Goal: Task Accomplishment & Management: Manage account settings

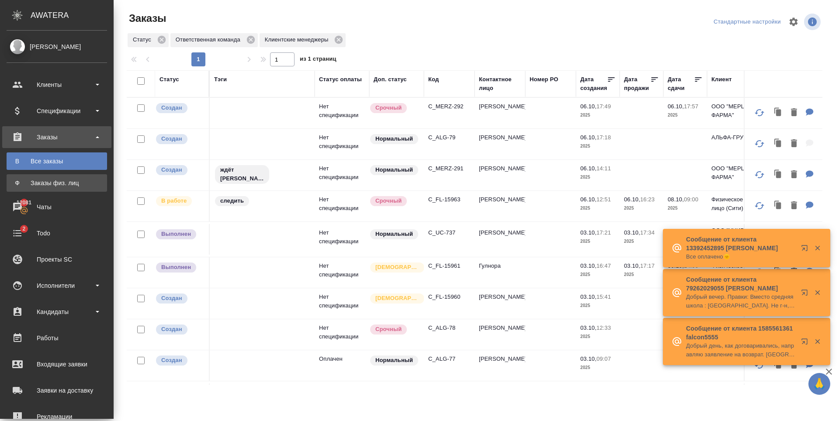
click at [57, 179] on div "Заказы физ. лиц" at bounding box center [57, 183] width 92 height 9
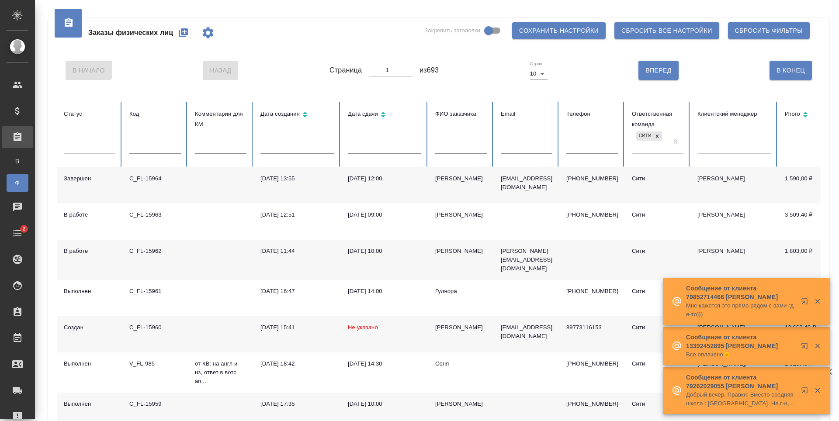
click at [185, 31] on icon "button" at bounding box center [183, 32] width 9 height 9
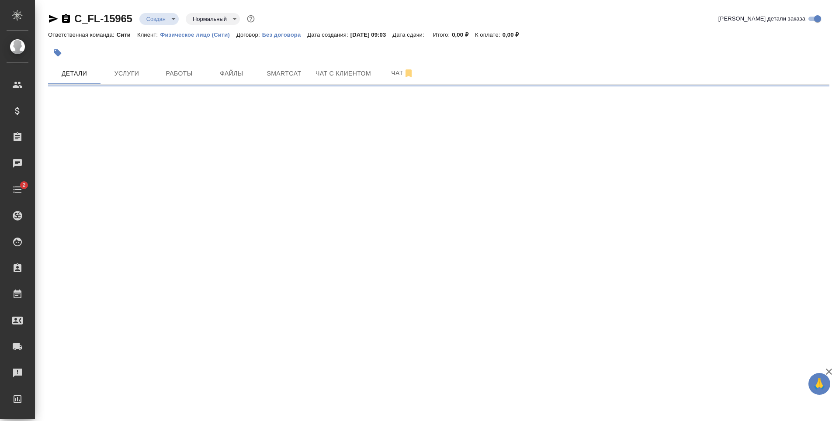
select select "RU"
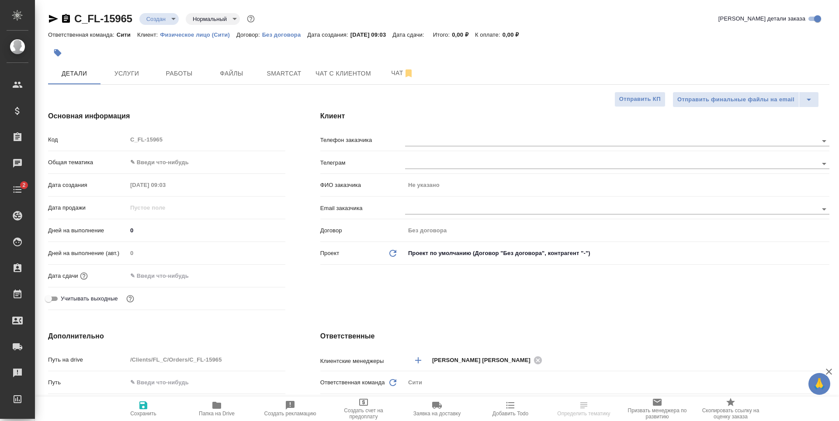
type textarea "x"
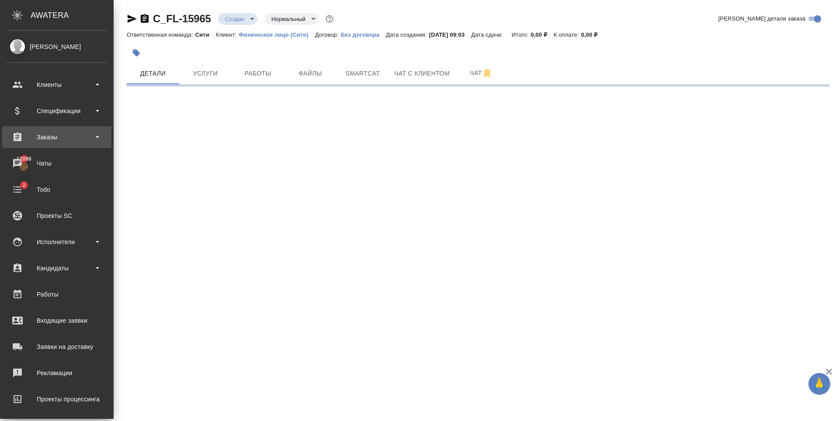
select select "RU"
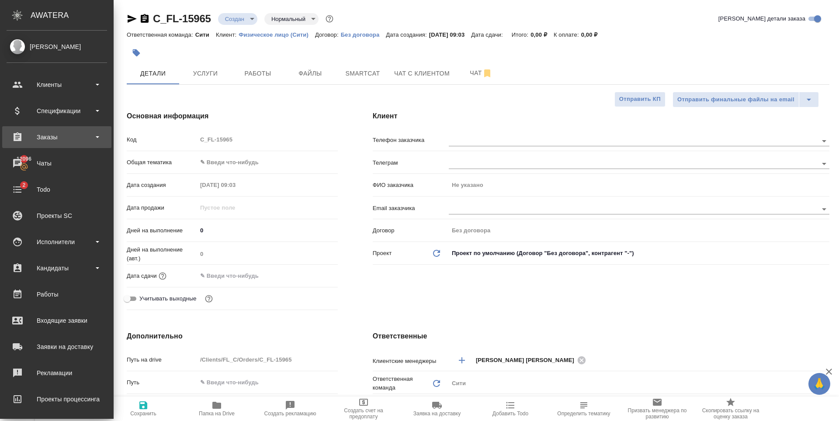
type textarea "x"
click at [52, 136] on div "Заказы" at bounding box center [57, 137] width 101 height 13
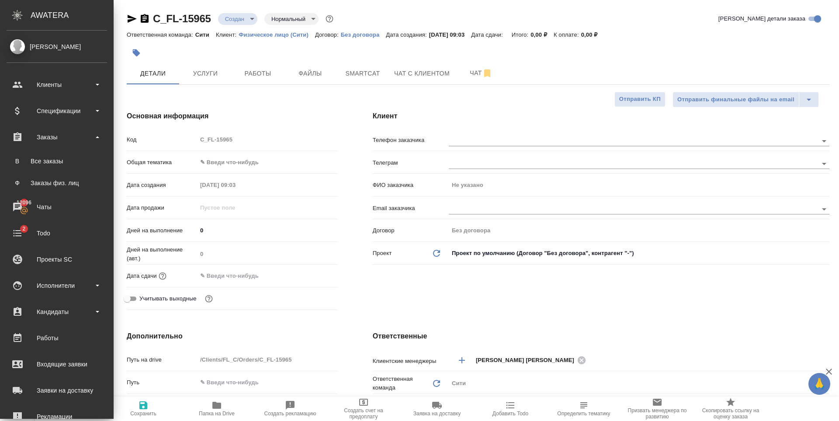
type textarea "x"
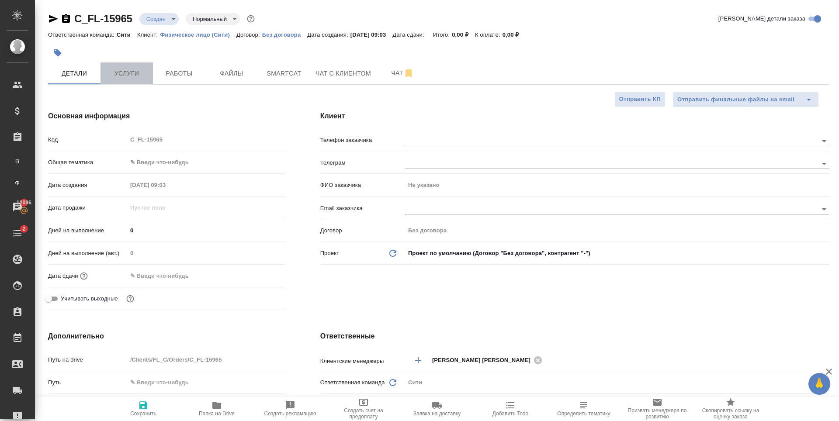
click at [133, 68] on span "Услуги" at bounding box center [127, 73] width 42 height 11
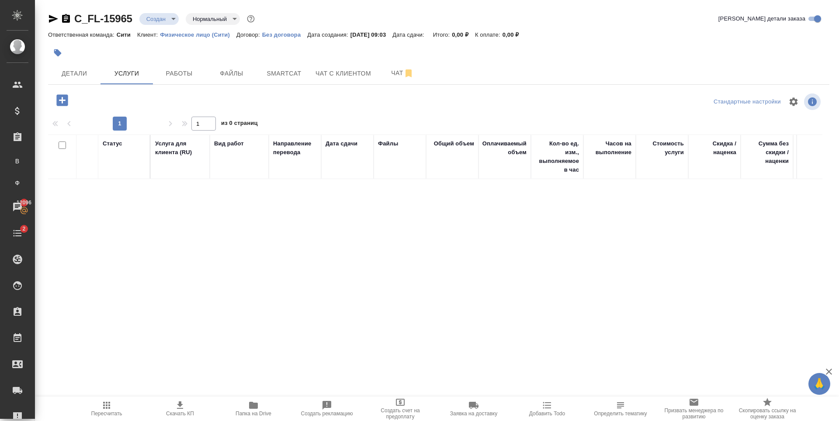
click at [65, 100] on icon "button" at bounding box center [61, 99] width 11 height 11
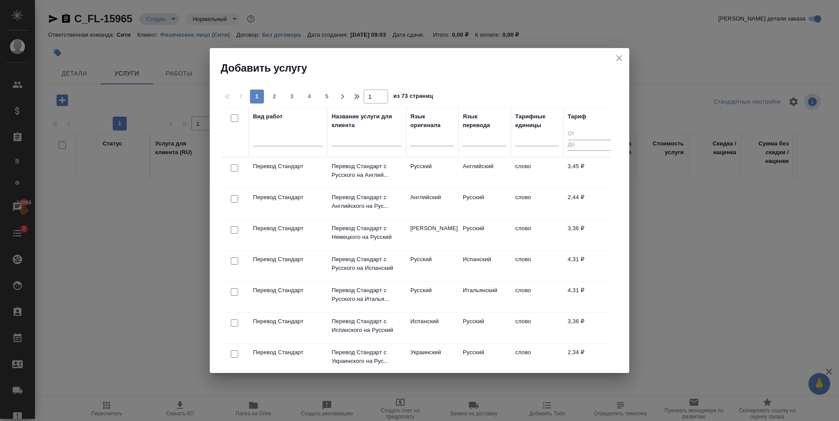
click at [293, 142] on div at bounding box center [288, 138] width 70 height 13
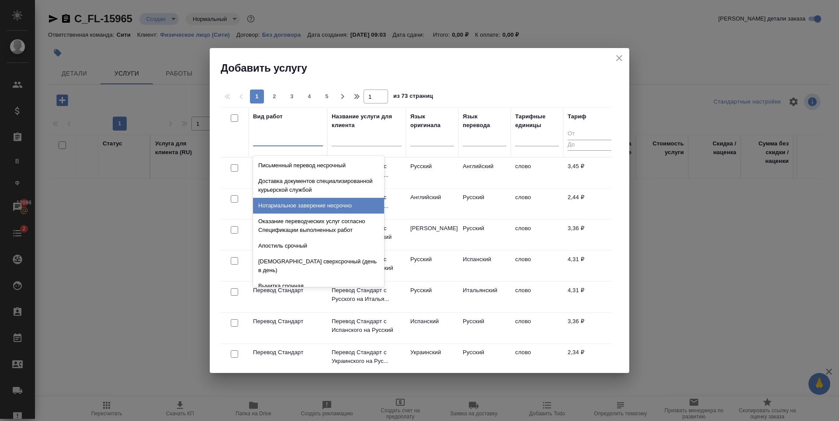
click at [277, 136] on div at bounding box center [288, 137] width 70 height 13
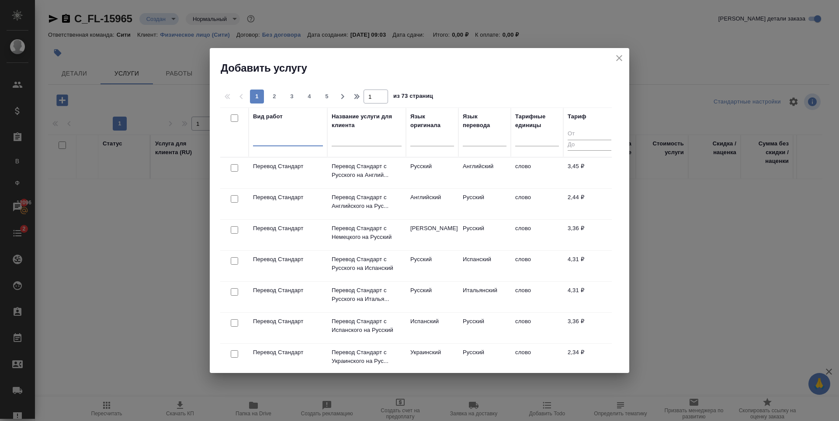
click at [281, 133] on div at bounding box center [288, 137] width 70 height 13
type input "+"
type input "n"
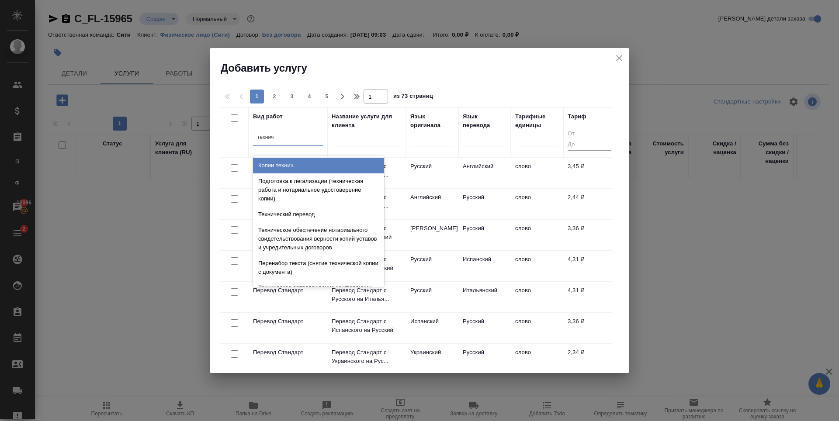
type input "техни"
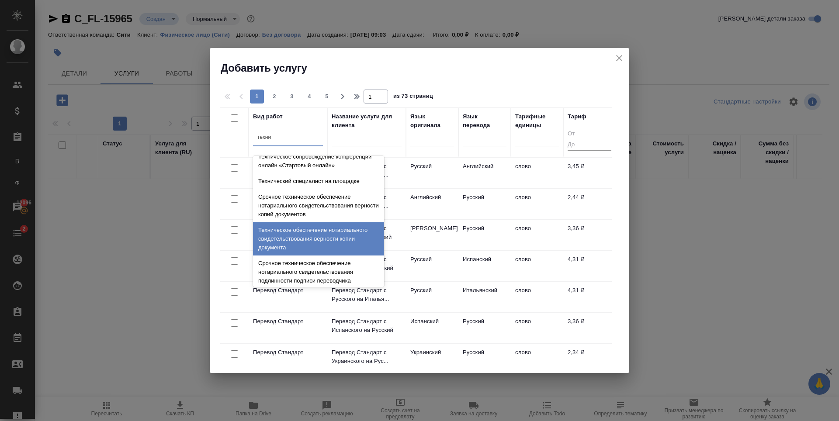
scroll to position [175, 0]
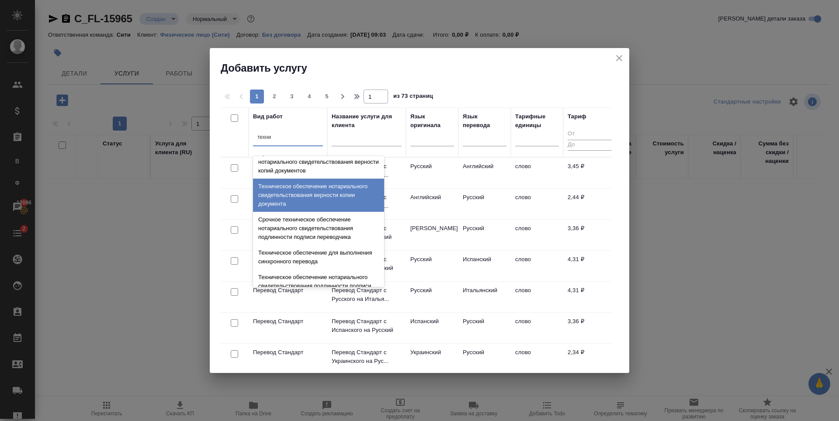
click at [313, 201] on div "Техническое обеспечение нотариального свидетельствования верности копии докумен…" at bounding box center [318, 195] width 131 height 33
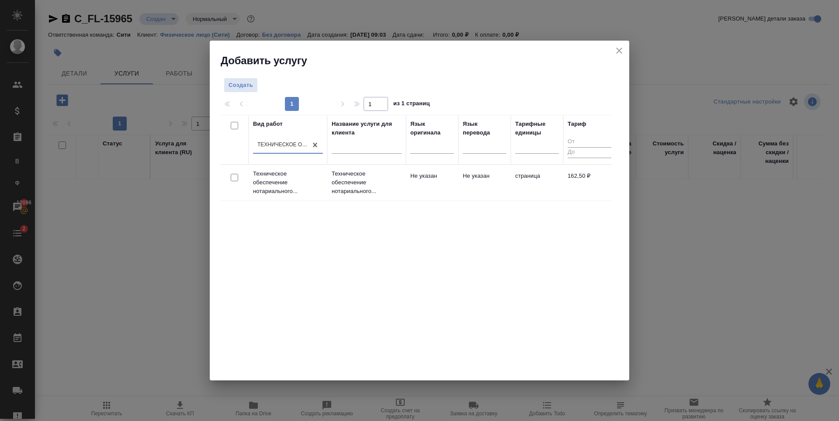
click at [236, 181] on input "checkbox" at bounding box center [234, 177] width 7 height 7
checkbox input "true"
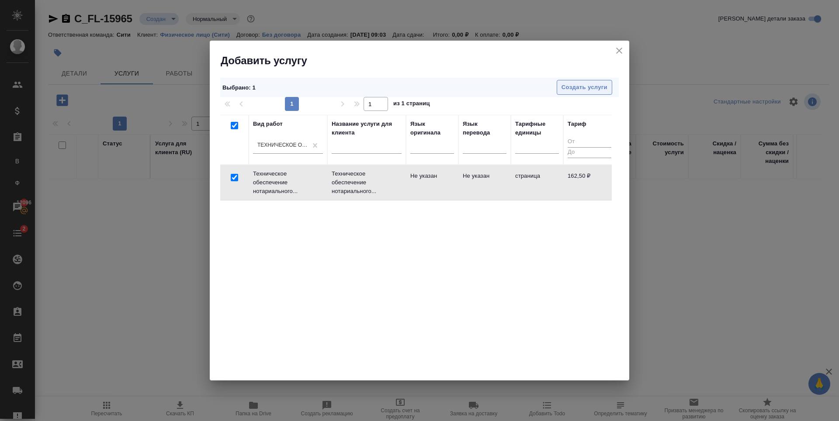
click at [594, 84] on span "Создать услуги" at bounding box center [585, 88] width 46 height 10
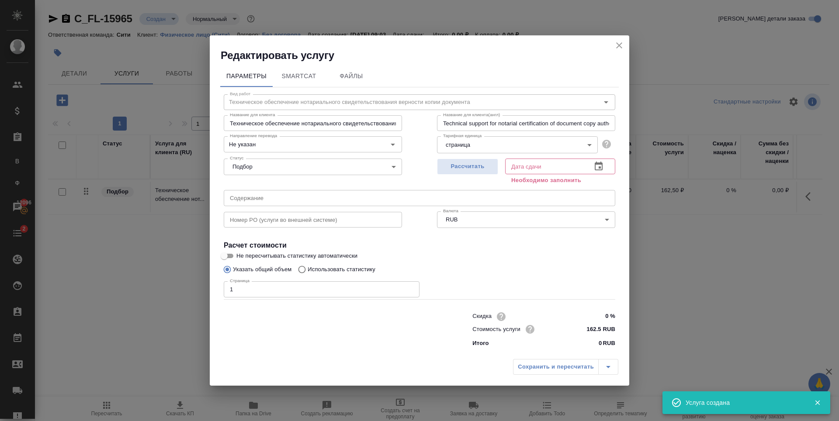
type input "1"
click at [410, 288] on input "1" at bounding box center [322, 289] width 196 height 16
click at [473, 168] on span "Рассчитать" at bounding box center [468, 167] width 52 height 10
type input "07.10.2025 10:03"
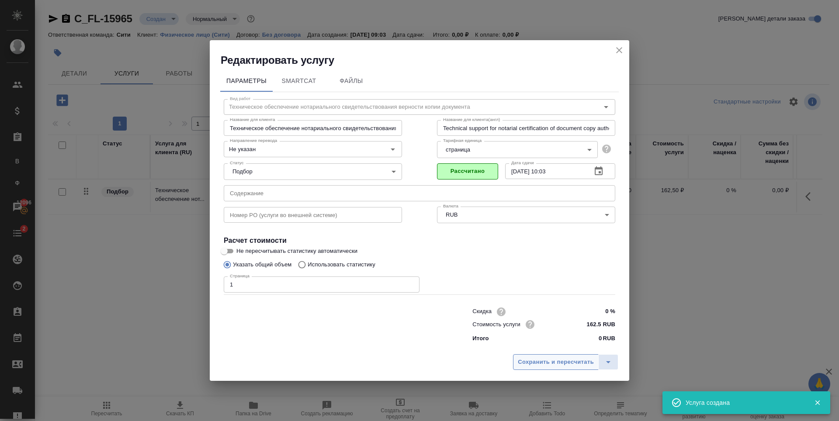
click at [551, 358] on span "Сохранить и пересчитать" at bounding box center [556, 363] width 76 height 10
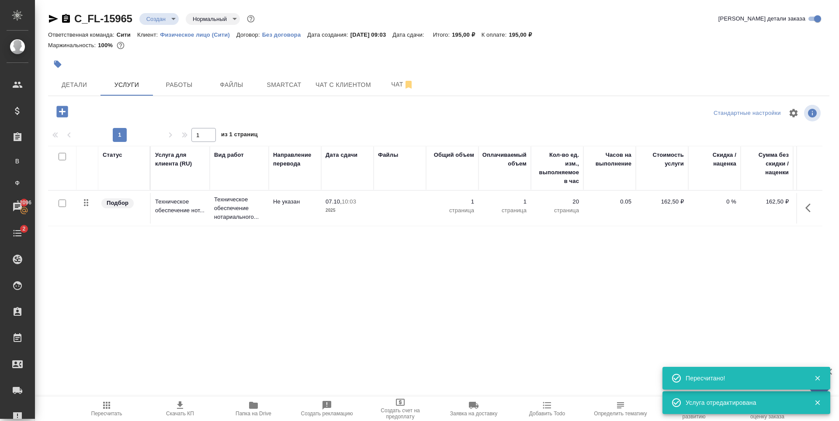
click at [62, 114] on icon "button" at bounding box center [61, 111] width 11 height 11
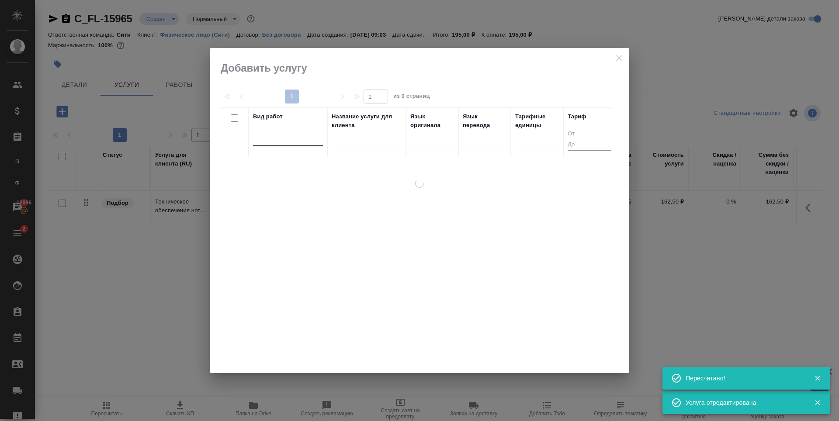
click at [305, 135] on div at bounding box center [288, 137] width 70 height 13
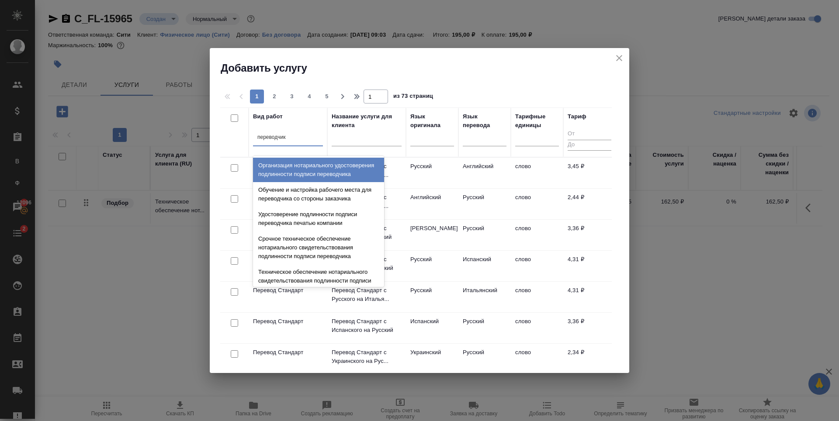
type input "переводчика"
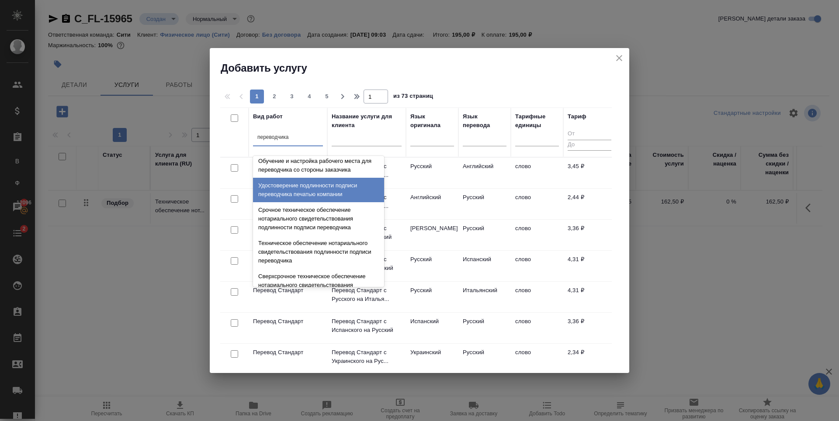
scroll to position [44, 0]
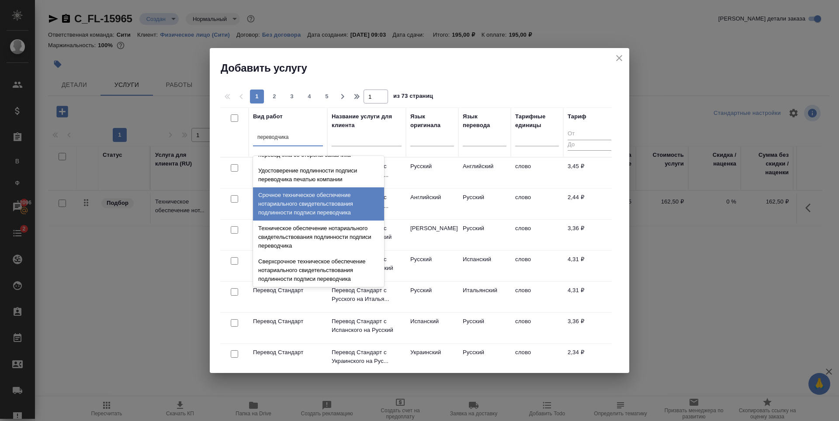
click at [317, 213] on div "Срочное техническое обеспечение нотариального свидетельствования подлинности по…" at bounding box center [318, 204] width 131 height 33
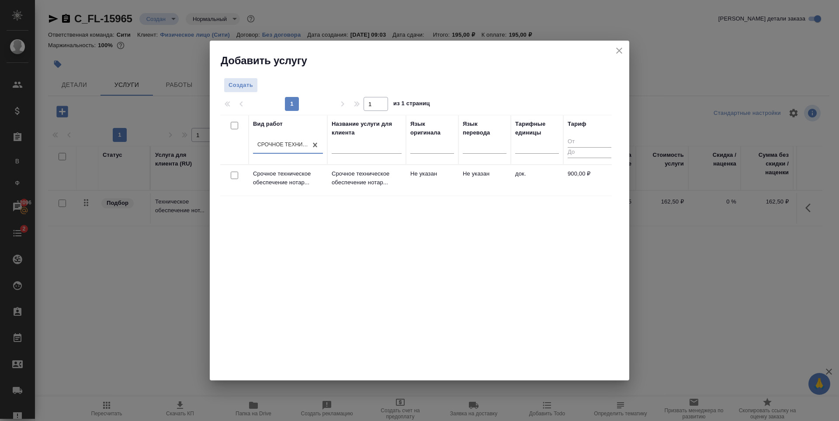
click at [235, 175] on input "checkbox" at bounding box center [234, 175] width 7 height 7
checkbox input "true"
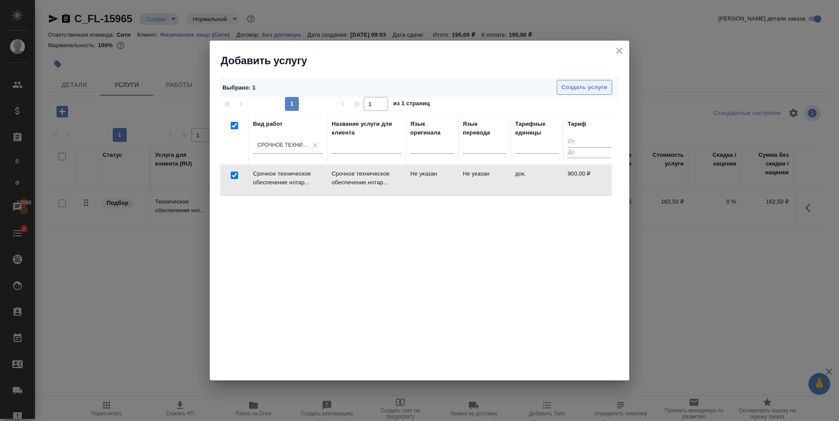
click at [586, 90] on span "Создать услуги" at bounding box center [585, 88] width 46 height 10
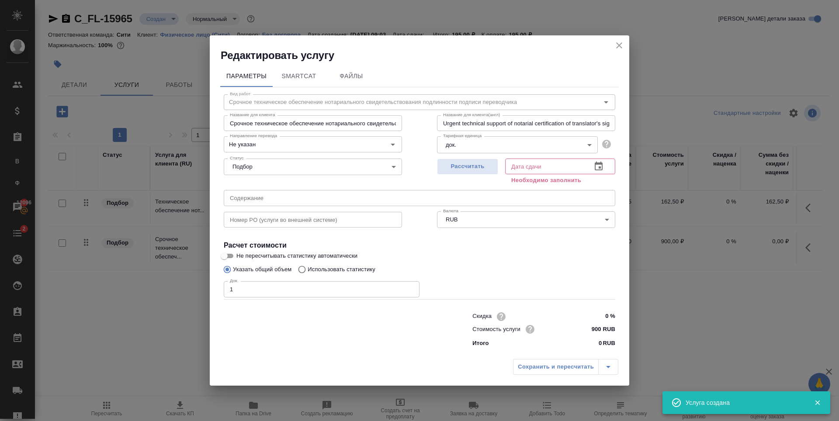
type input "1"
click at [410, 287] on input "1" at bounding box center [322, 289] width 196 height 16
click at [471, 159] on button "Рассчитать" at bounding box center [467, 167] width 61 height 16
type input "07.10.2025 10:06"
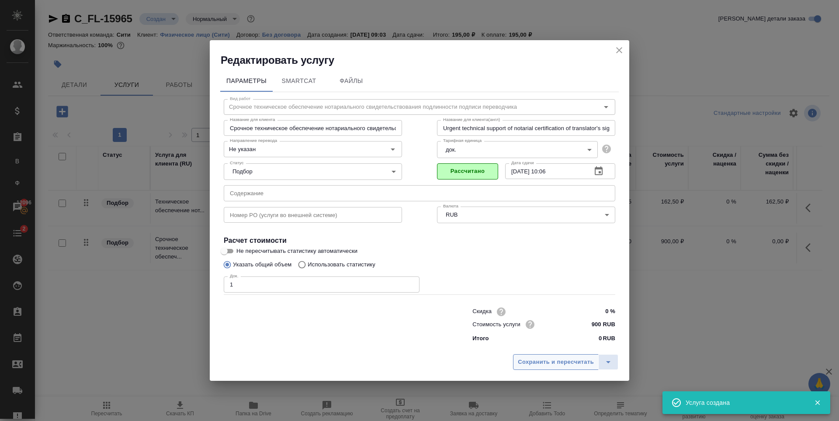
click at [541, 365] on span "Сохранить и пересчитать" at bounding box center [556, 363] width 76 height 10
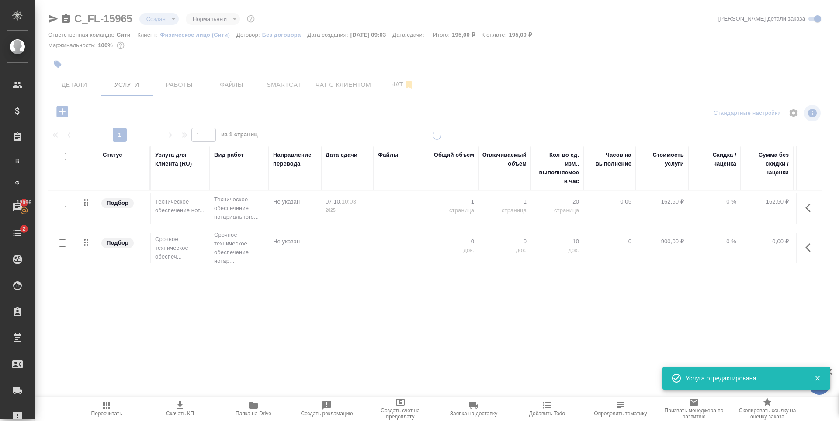
click at [163, 295] on div at bounding box center [437, 243] width 804 height 225
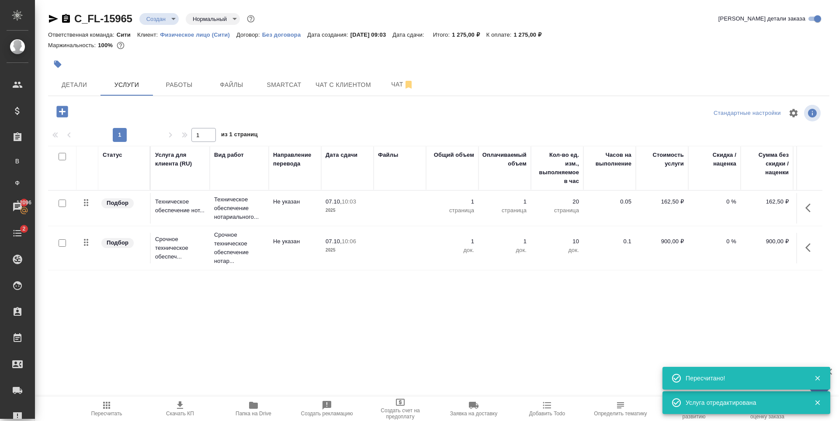
click at [63, 115] on icon "button" at bounding box center [61, 111] width 11 height 11
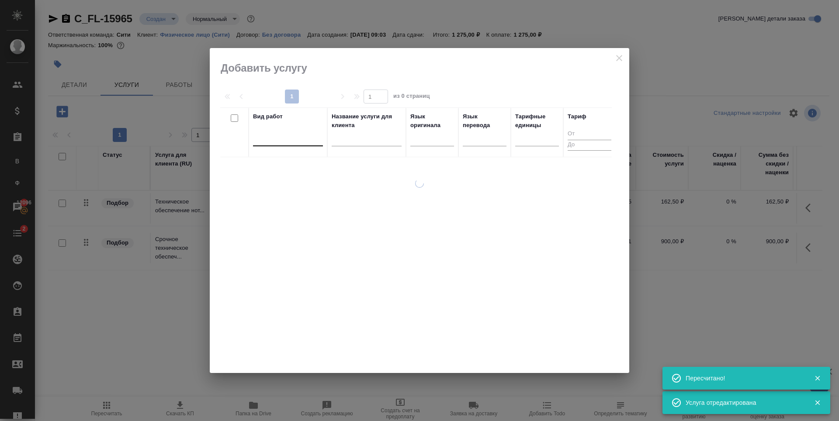
click at [285, 139] on div at bounding box center [288, 137] width 70 height 13
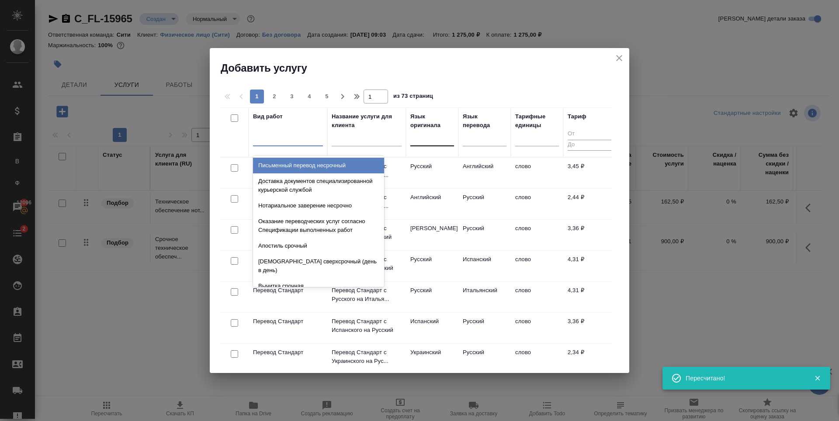
click at [427, 139] on div at bounding box center [432, 137] width 44 height 13
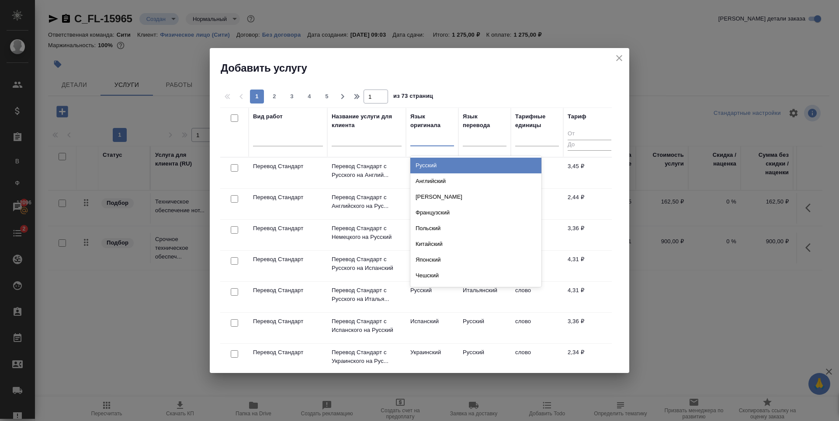
click at [442, 165] on div "Русский" at bounding box center [475, 166] width 131 height 16
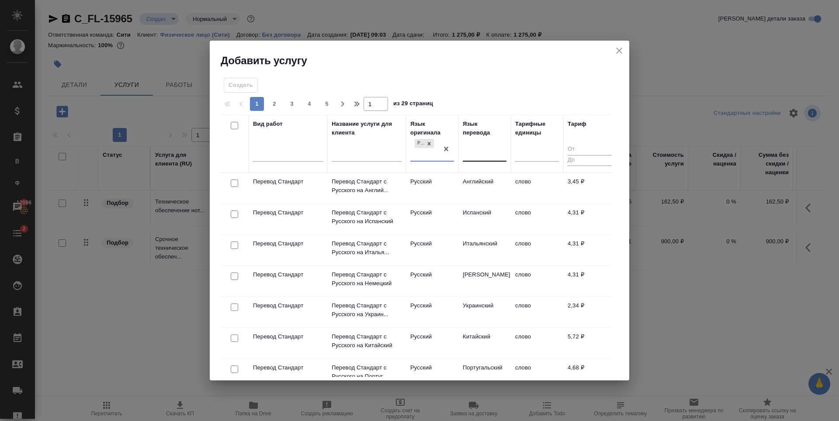
click at [486, 153] on div at bounding box center [485, 153] width 44 height 13
type input "немецк"
click at [501, 174] on div "Немецкий" at bounding box center [528, 181] width 131 height 16
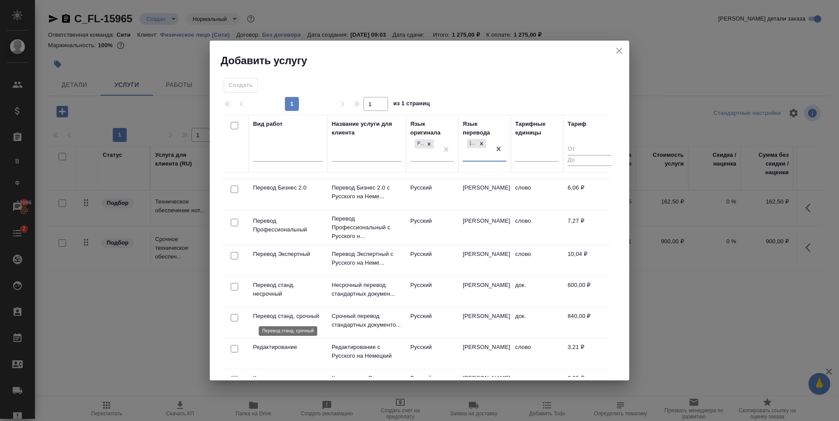
scroll to position [87, 0]
click at [234, 317] on input "checkbox" at bounding box center [234, 317] width 7 height 7
checkbox input "true"
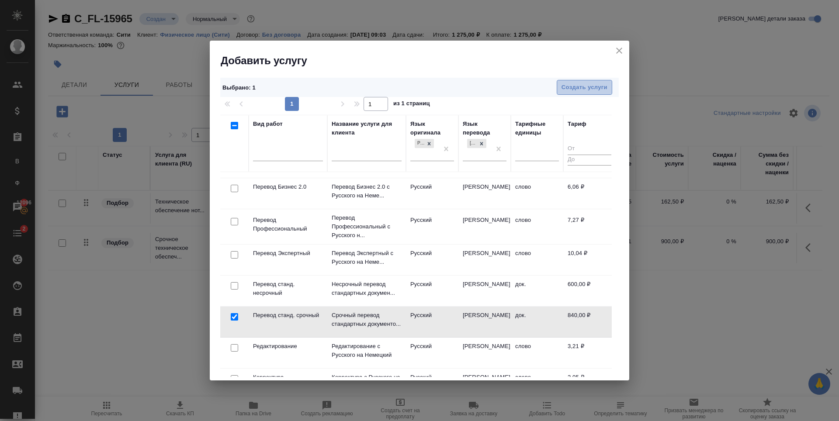
click at [599, 88] on span "Создать услуги" at bounding box center [585, 88] width 46 height 10
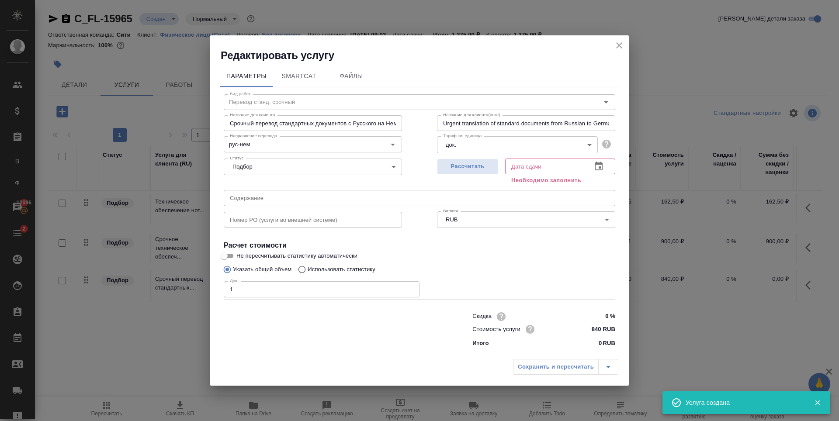
type input "1"
click at [410, 288] on input "1" at bounding box center [322, 289] width 196 height 16
click at [482, 164] on span "Рассчитать" at bounding box center [468, 167] width 52 height 10
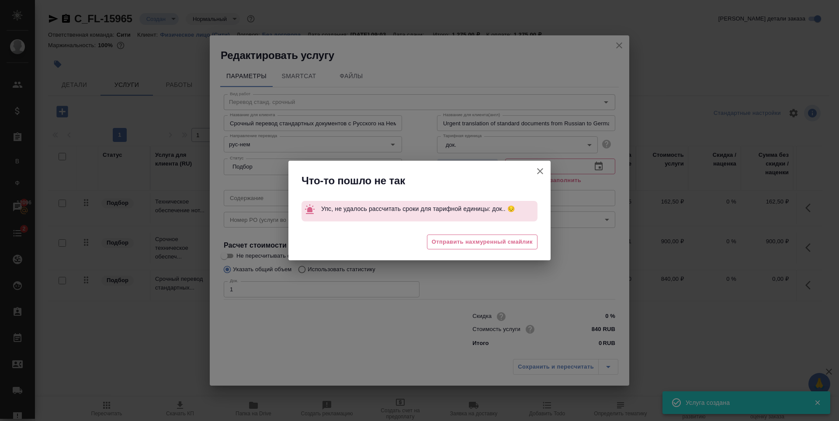
type input "07.10.2025 09:08"
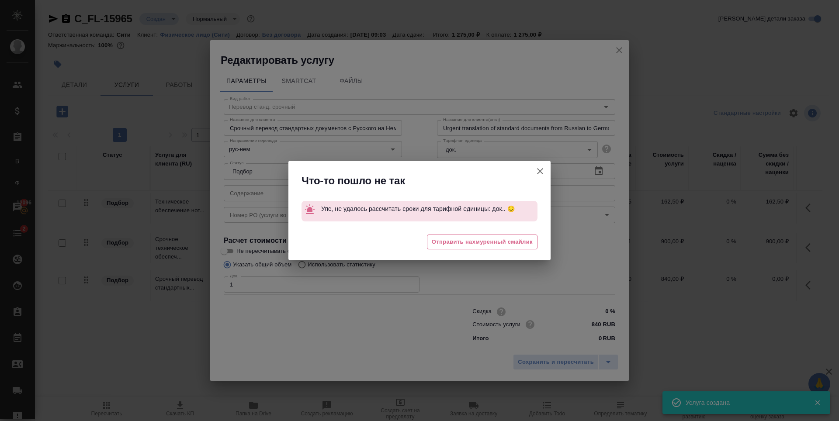
click at [541, 174] on icon "button" at bounding box center [540, 171] width 10 height 10
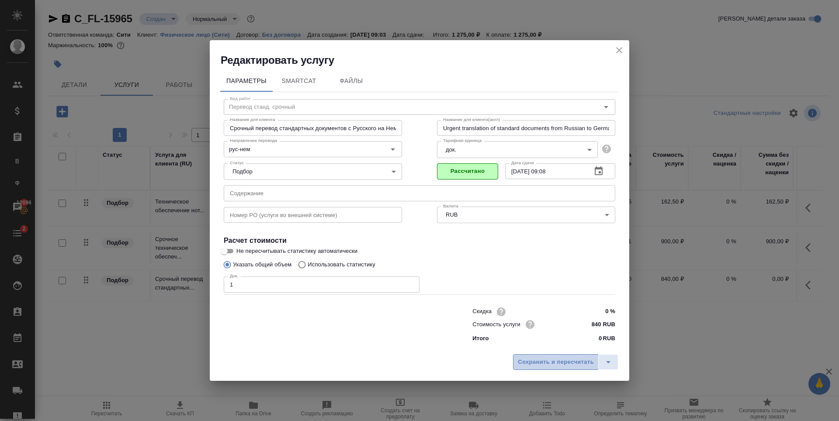
click at [539, 358] on span "Сохранить и пересчитать" at bounding box center [556, 363] width 76 height 10
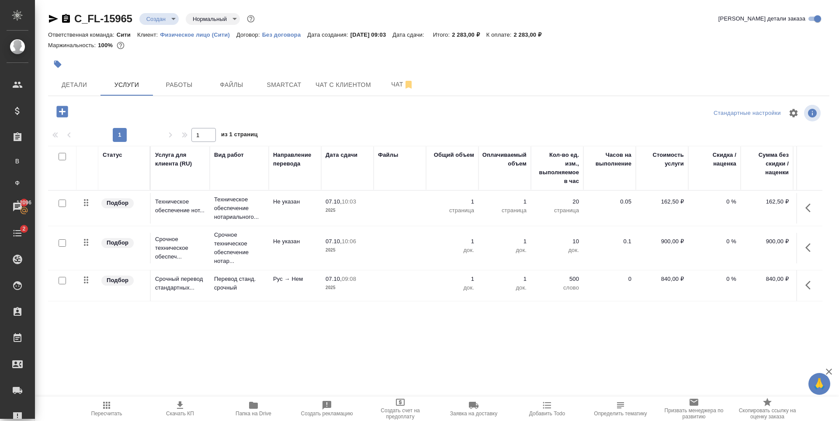
scroll to position [0, 49]
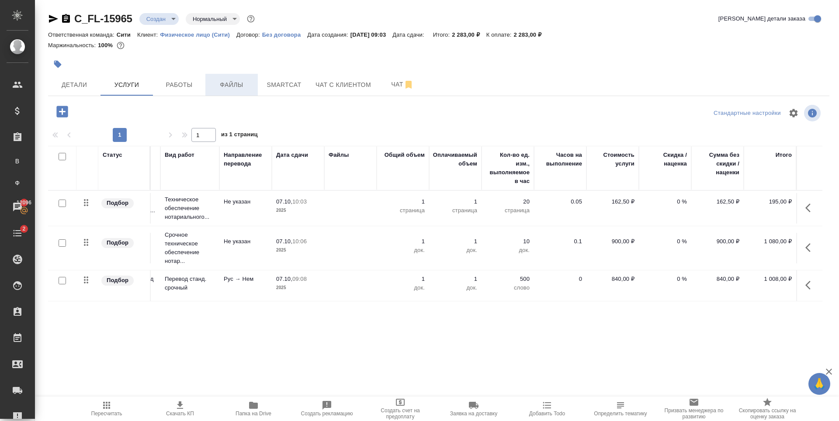
click at [222, 83] on span "Файлы" at bounding box center [232, 85] width 42 height 11
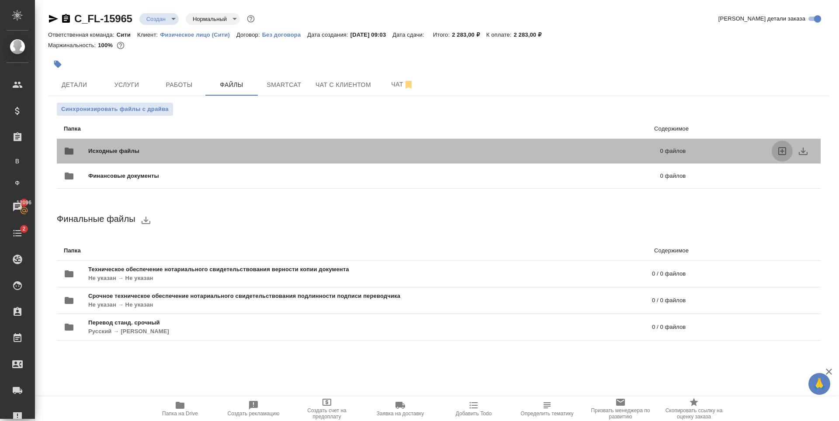
click at [782, 152] on icon "uploadFiles" at bounding box center [782, 151] width 8 height 8
click at [0, 0] on input "uploadFiles" at bounding box center [0, 0] width 0 height 0
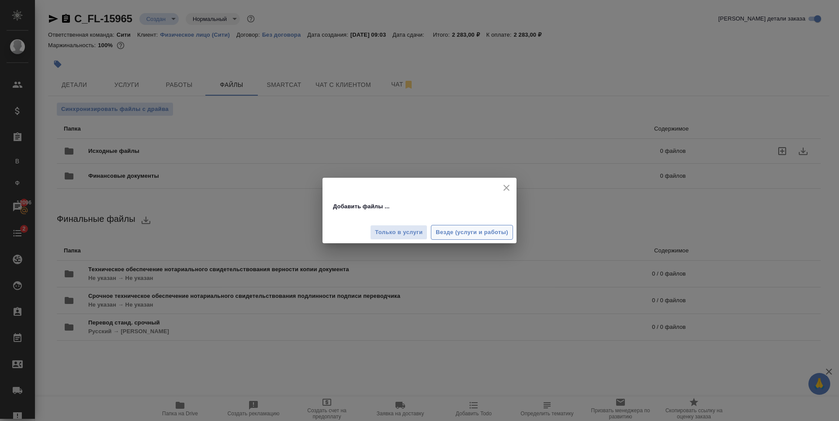
click at [449, 232] on span "Везде (услуги и работы)" at bounding box center [472, 233] width 73 height 10
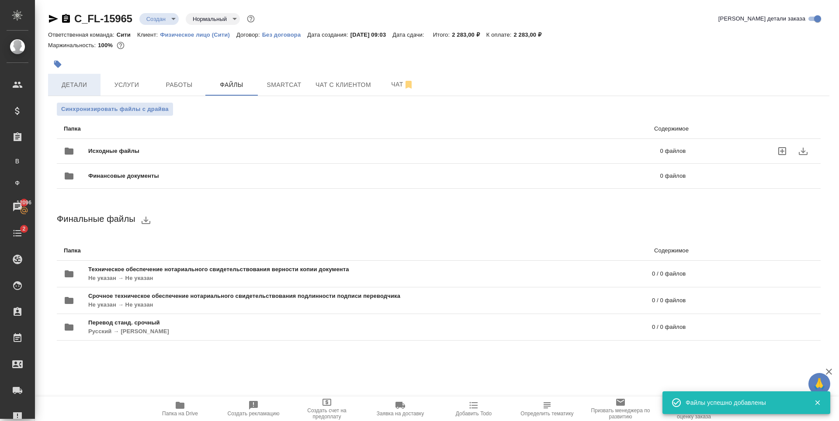
click at [82, 87] on span "Детали" at bounding box center [74, 85] width 42 height 11
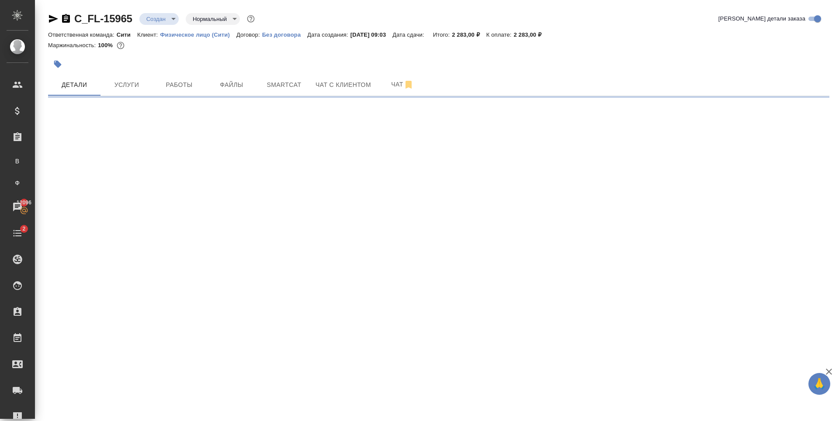
select select "RU"
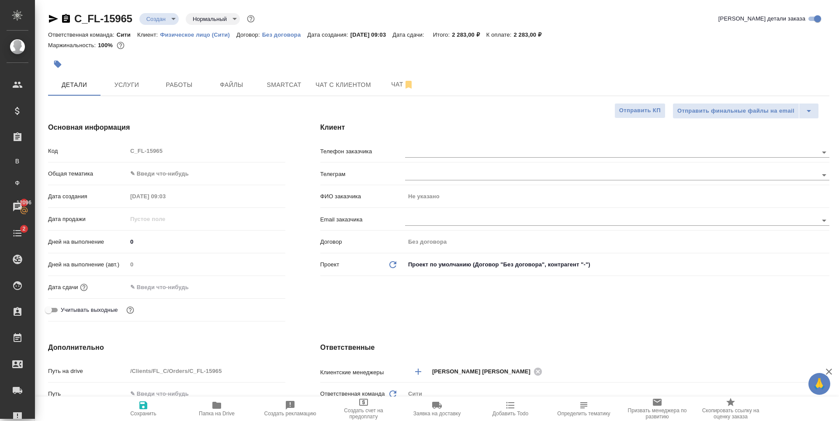
type textarea "x"
click at [194, 173] on body "🙏 .cls-1 fill:#fff; AWATERA Zaytseva Svetlana Клиенты Спецификации Заказы В Все…" at bounding box center [419, 210] width 839 height 421
click at [186, 258] on li "Юридическая/Финансовая" at bounding box center [204, 258] width 156 height 14
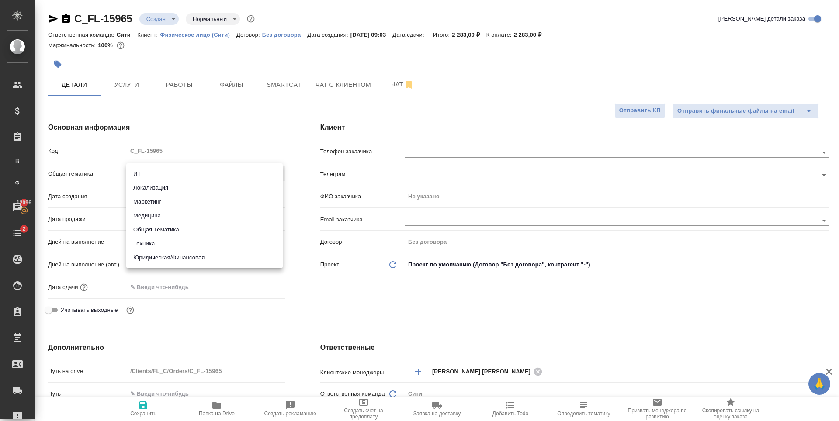
type input "yr-fn"
type textarea "x"
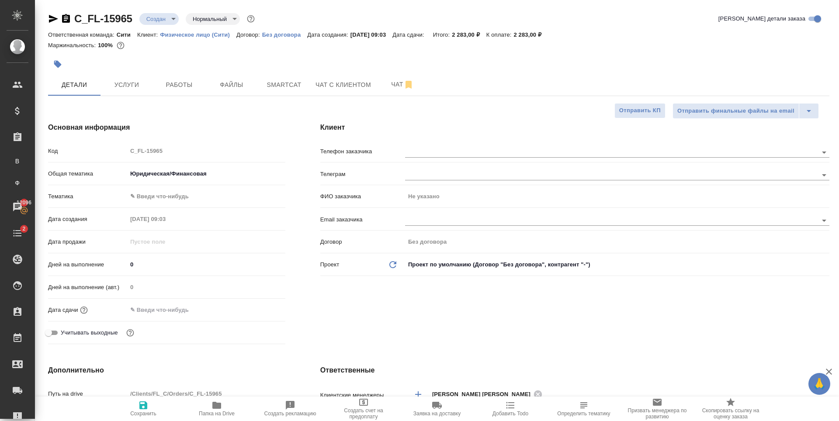
click at [171, 192] on body "🙏 .cls-1 fill:#fff; AWATERA Zaytseva Svetlana Клиенты Спецификации Заказы В Все…" at bounding box center [419, 210] width 839 height 421
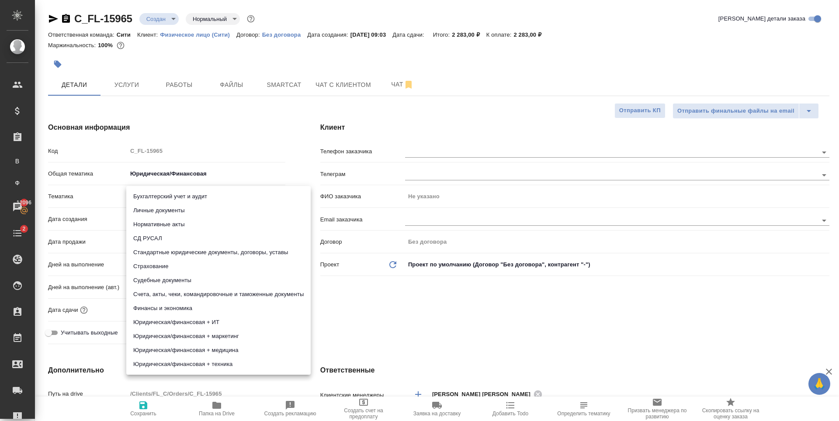
click at [184, 212] on li "Личные документы" at bounding box center [218, 211] width 184 height 14
type textarea "x"
type input "5a8b8b956a9677013d343cfe"
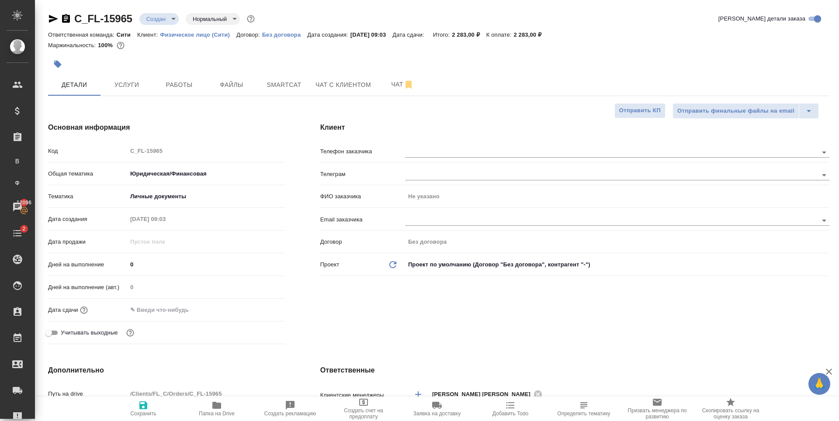
click at [143, 403] on icon "button" at bounding box center [143, 405] width 10 height 10
type textarea "x"
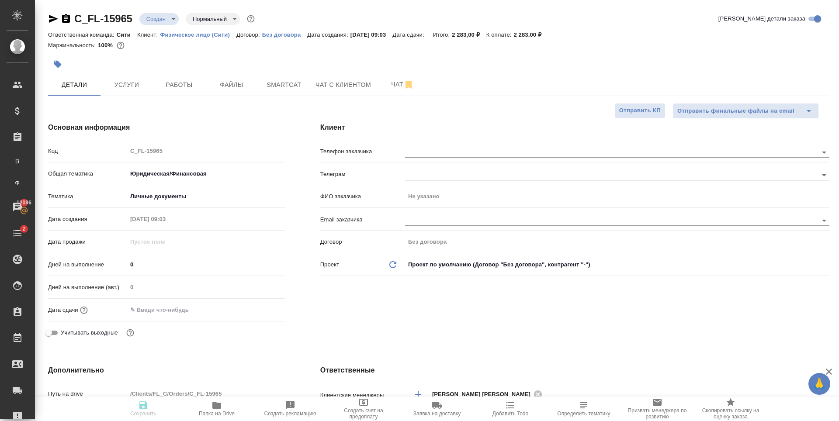
type textarea "x"
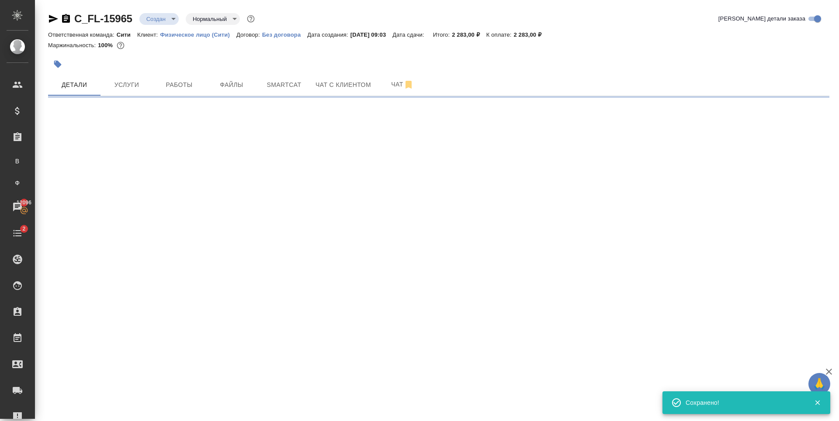
select select "RU"
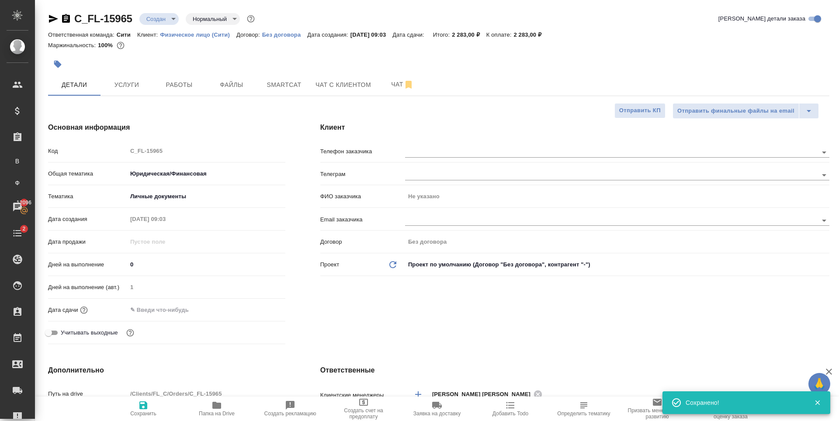
type textarea "x"
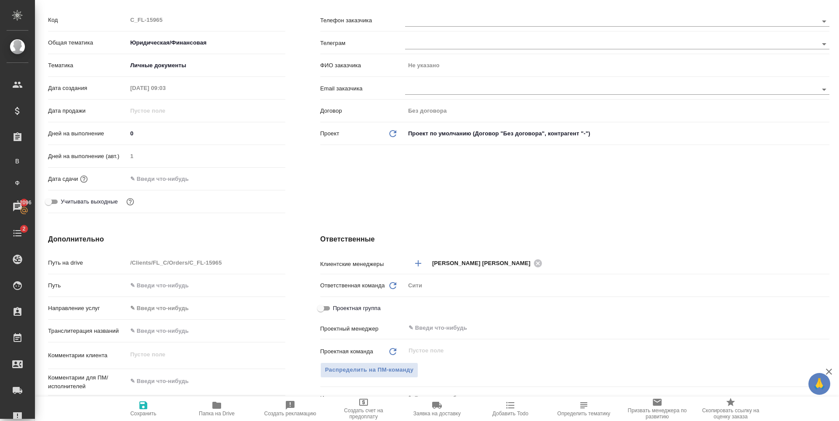
scroll to position [175, 0]
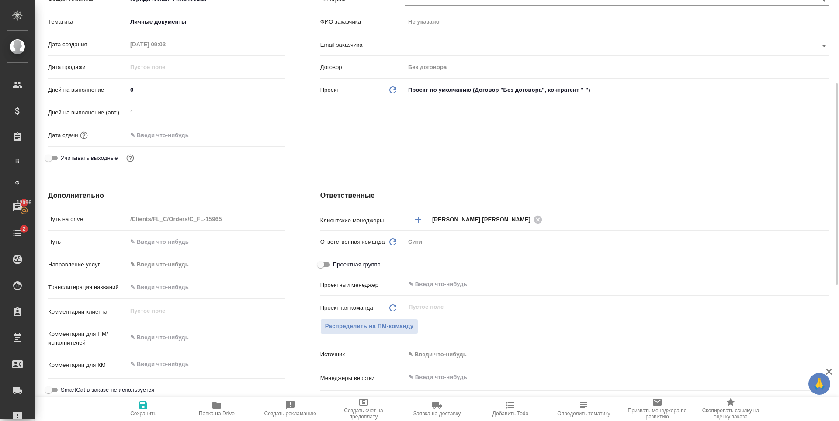
type textarea "x"
click at [167, 335] on textarea at bounding box center [206, 337] width 158 height 15
type textarea "Д"
type textarea "x"
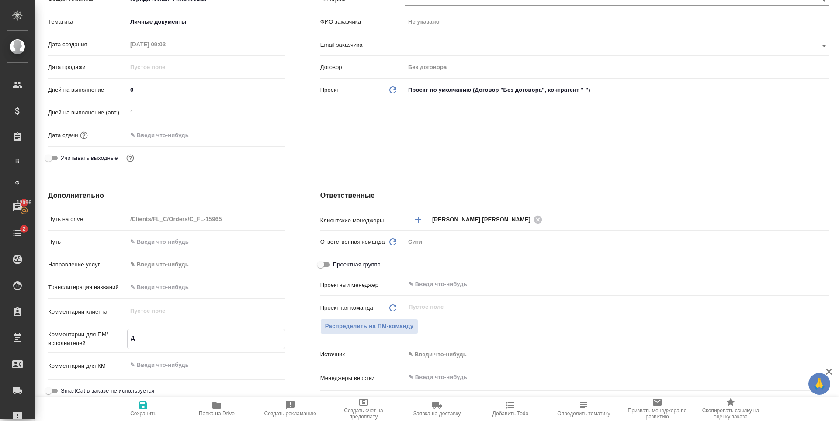
type textarea "x"
type textarea "До"
type textarea "x"
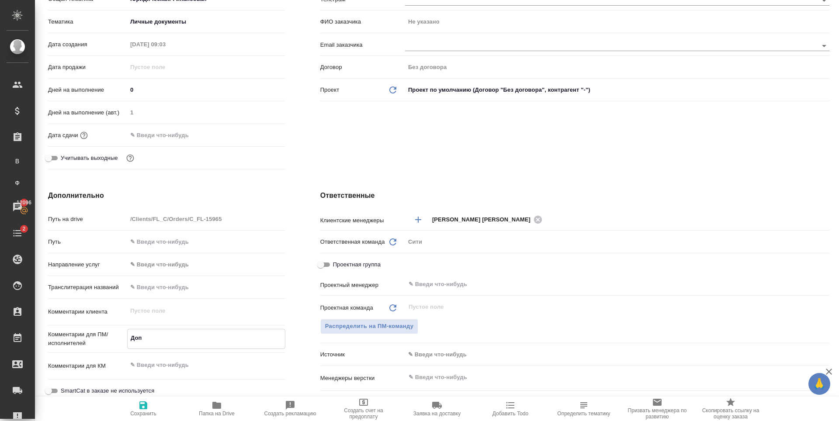
type textarea "Допе"
type textarea "x"
type textarea "Допере"
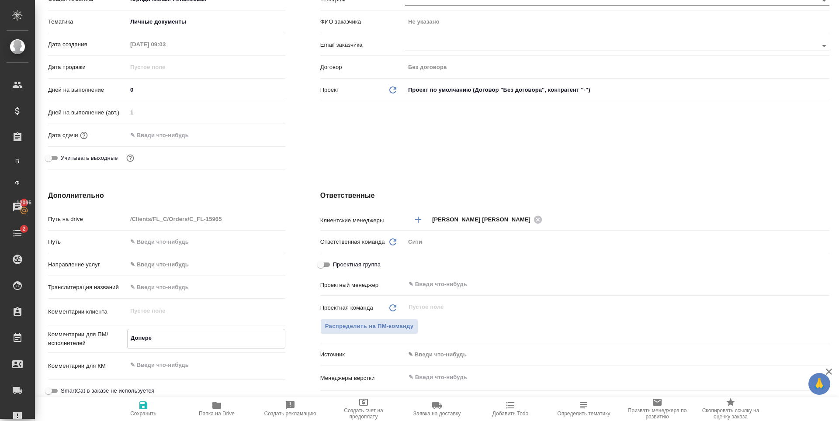
type textarea "x"
type textarea "Доперев"
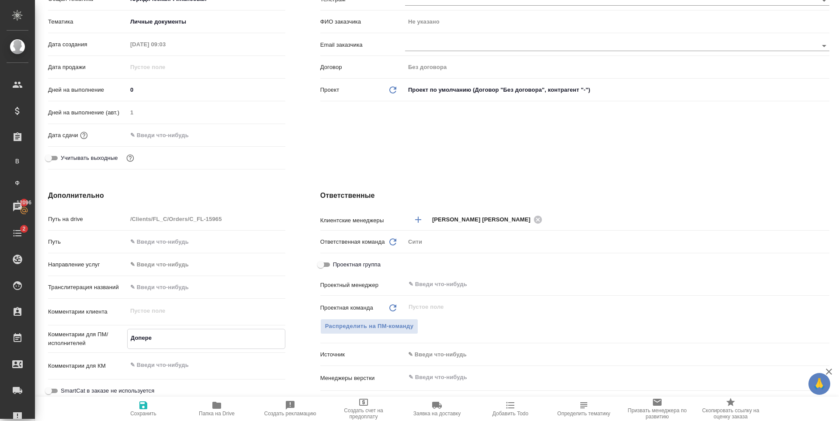
type textarea "x"
type textarea "Доперево"
type textarea "x"
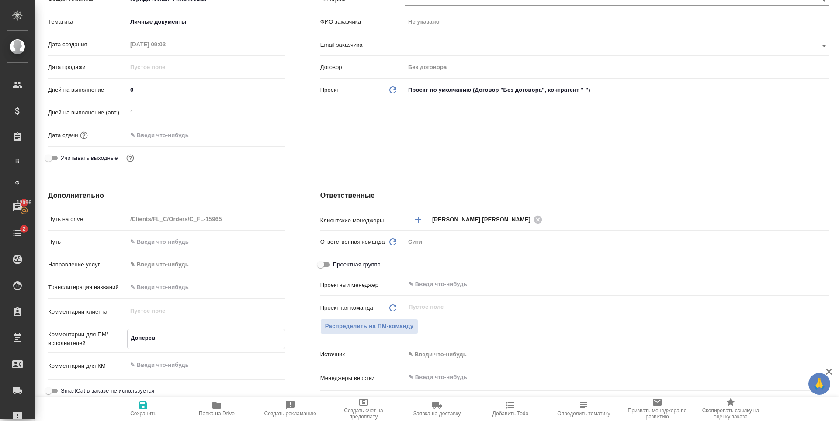
type textarea "x"
type textarea "Доперевод"
type textarea "x"
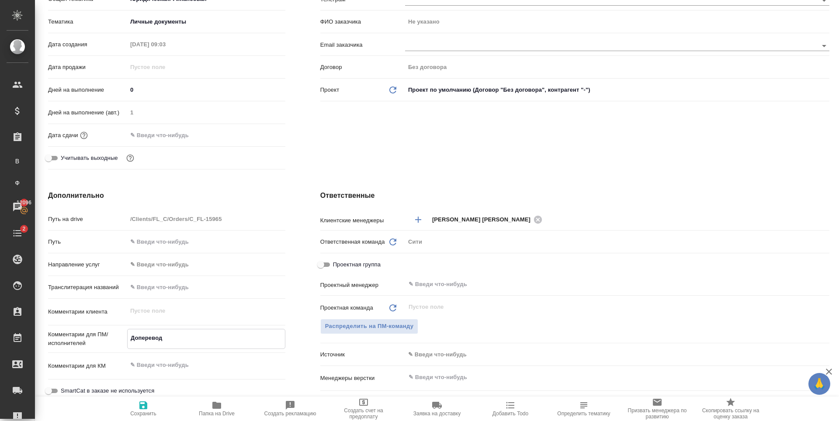
type textarea "x"
type textarea "Доперевод"
type textarea "x"
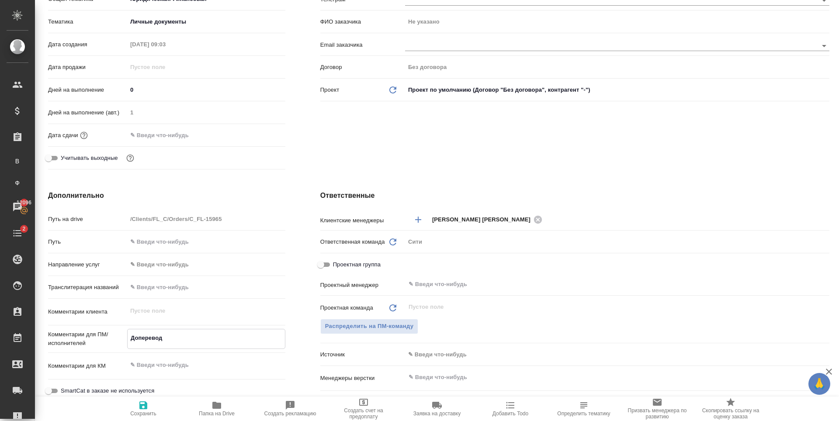
type textarea "Доперевод у"
type textarea "x"
type textarea "Доперевод уд"
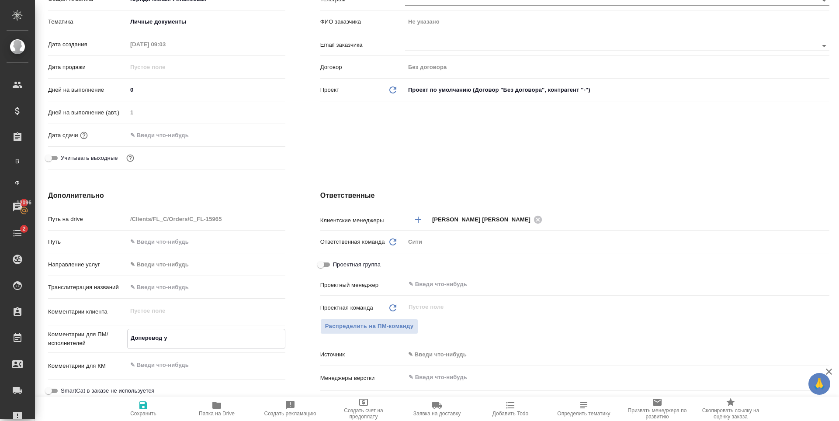
type textarea "x"
type textarea "Доперевод удо"
type textarea "x"
type textarea "Доперевод удош"
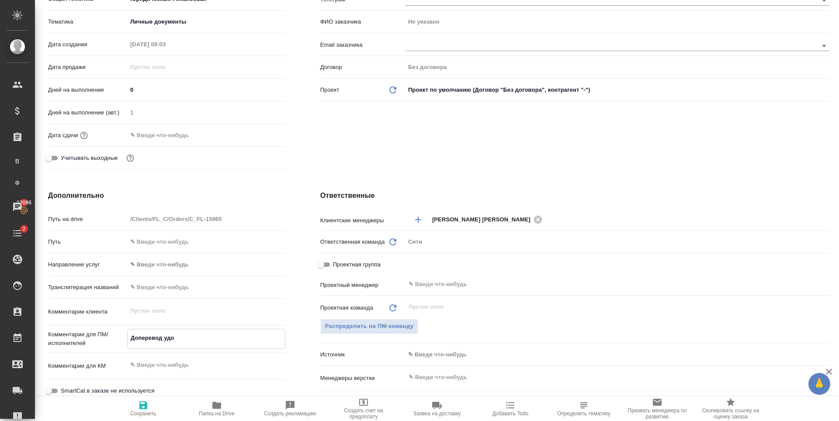
type textarea "x"
type textarea "Доперевод удошки"
type textarea "x"
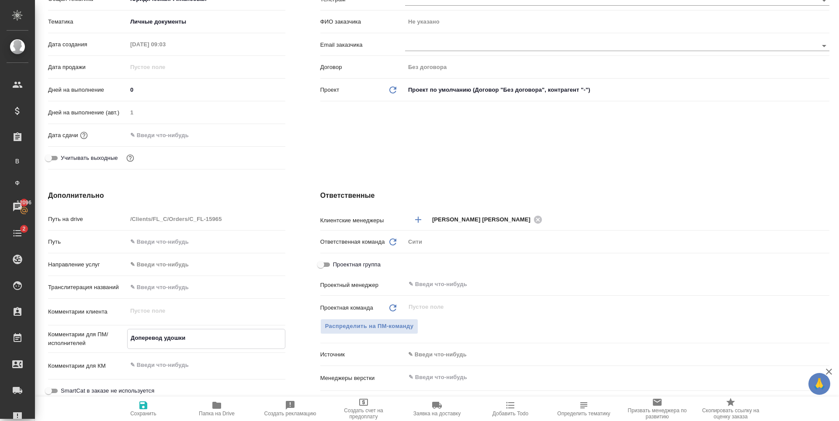
type textarea "x"
type textarea "Доперевод удошки"
type textarea "x"
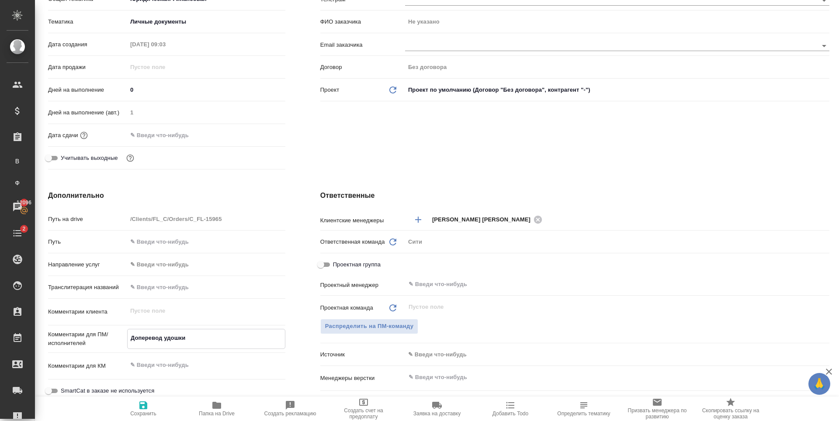
type textarea "x"
type textarea "Доперевод удошки б"
type textarea "x"
type textarea "Доперевод удошки бу"
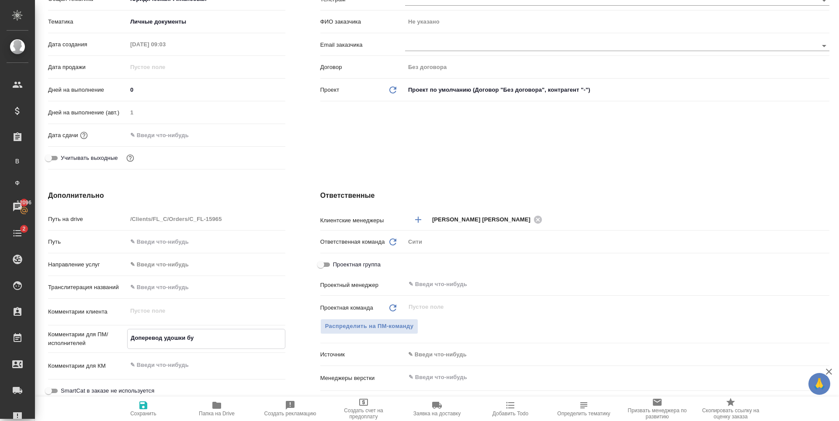
type textarea "x"
type textarea "Доперевод удошки буд"
type textarea "x"
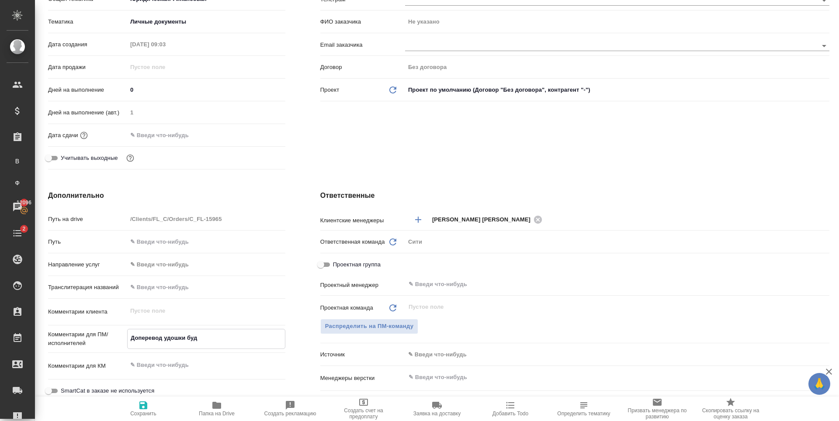
type textarea "x"
type textarea "Доперевод удошки будет"
type textarea "x"
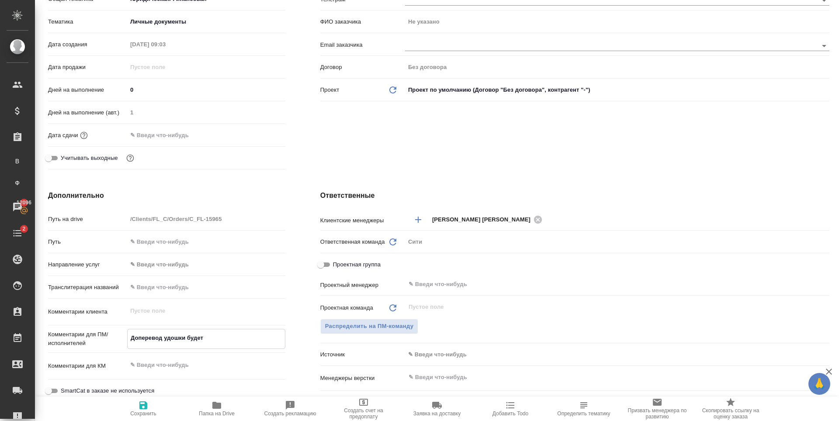
type textarea "x"
type textarea "Доперевод удошки будет"
type textarea "x"
click at [144, 408] on icon "button" at bounding box center [143, 405] width 10 height 10
type textarea "x"
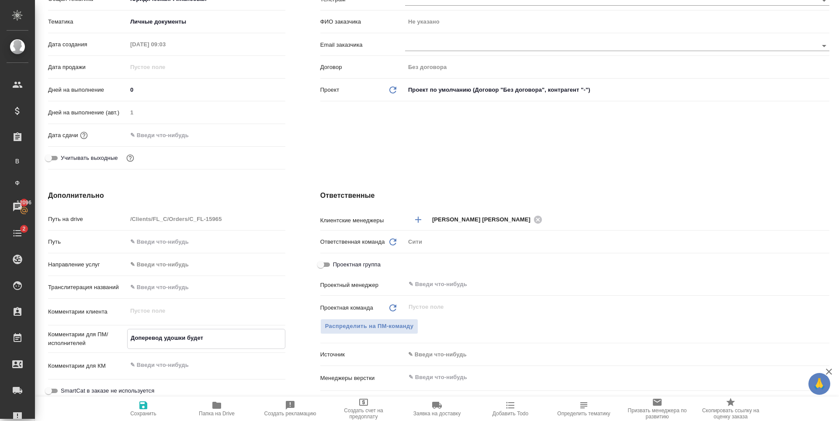
type textarea "x"
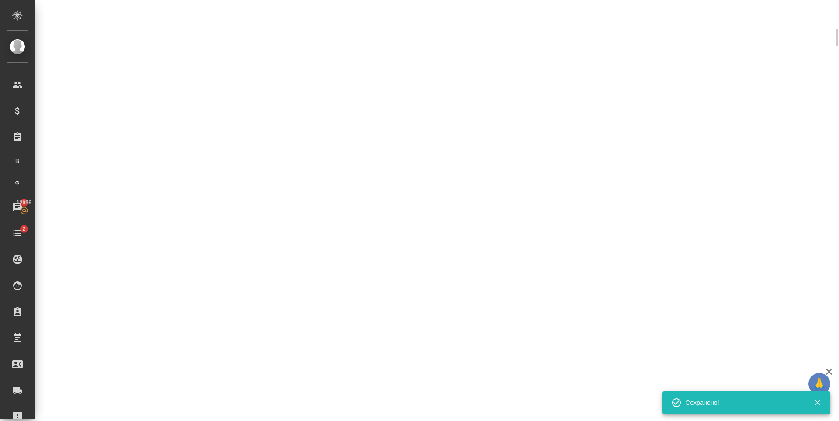
scroll to position [168, 0]
select select "RU"
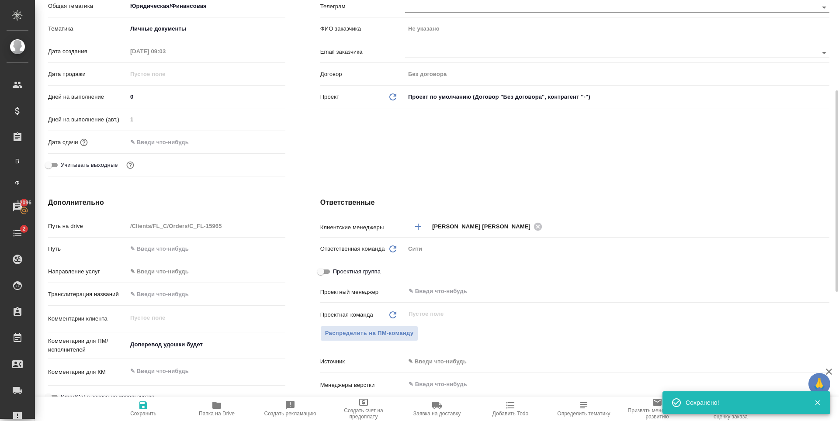
type textarea "x"
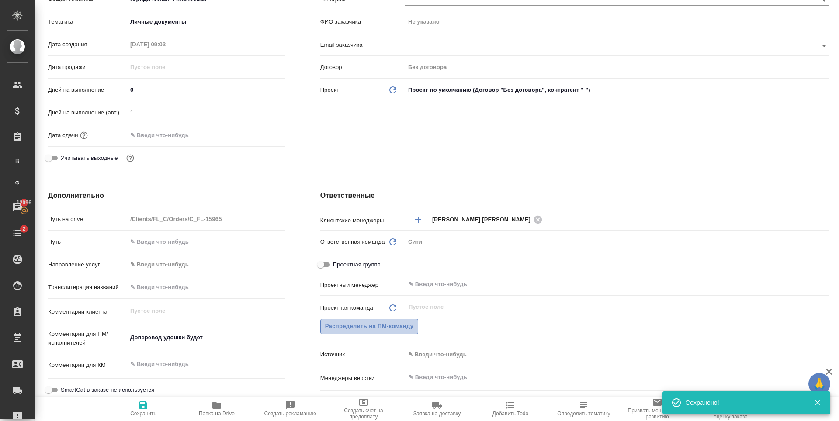
click at [376, 324] on span "Распределить на ПМ-команду" at bounding box center [369, 327] width 89 height 10
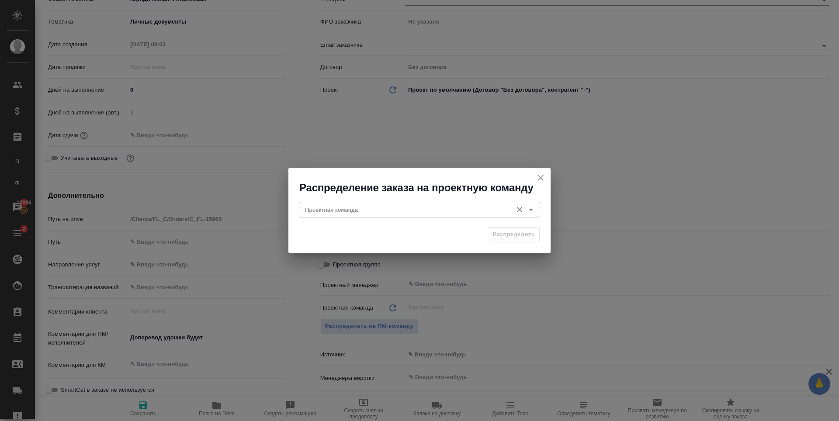
click at [377, 210] on input "Проектная команда" at bounding box center [405, 210] width 207 height 10
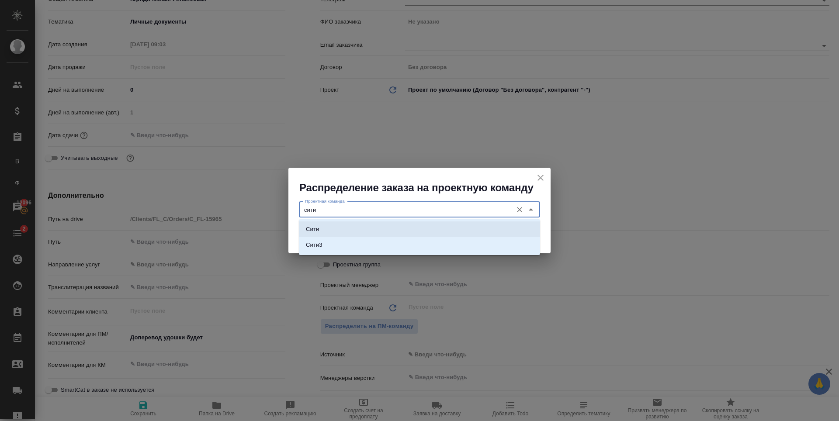
click at [383, 224] on li "Сити" at bounding box center [419, 230] width 241 height 16
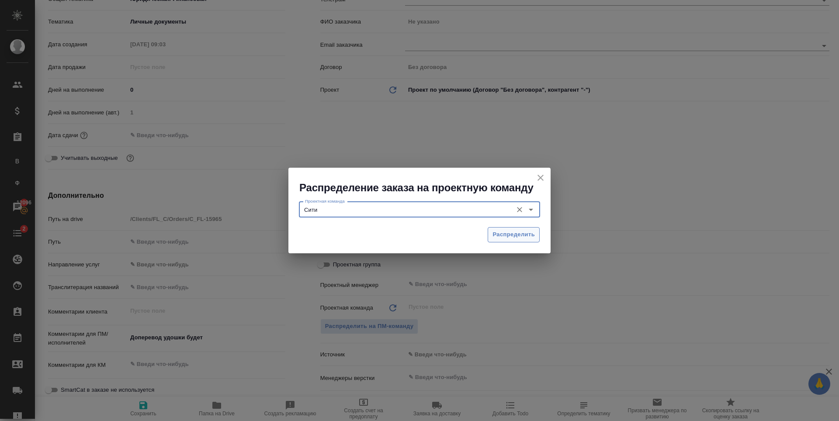
type input "Сити"
click at [505, 229] on button "Распределить" at bounding box center [514, 234] width 52 height 15
type textarea "x"
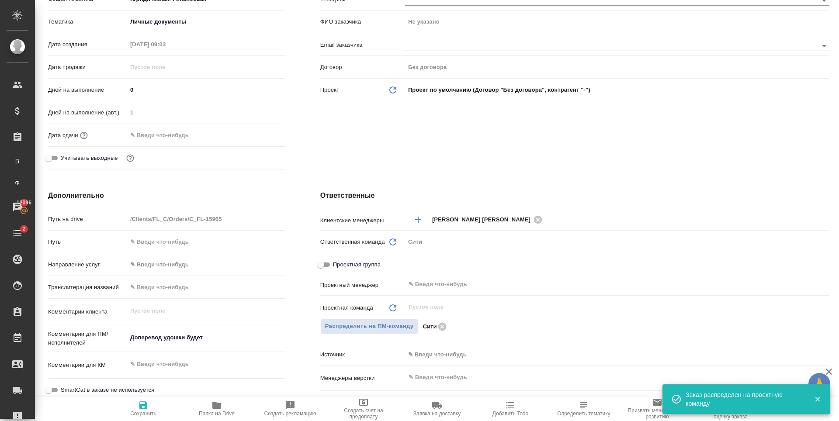
scroll to position [0, 0]
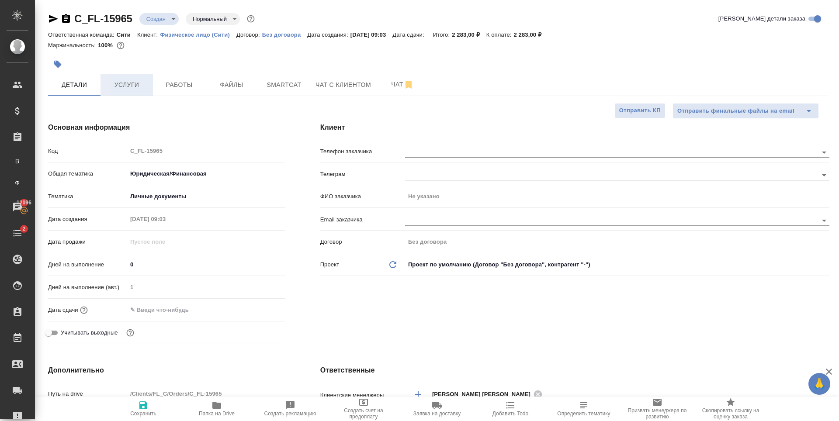
click at [113, 91] on button "Услуги" at bounding box center [127, 85] width 52 height 22
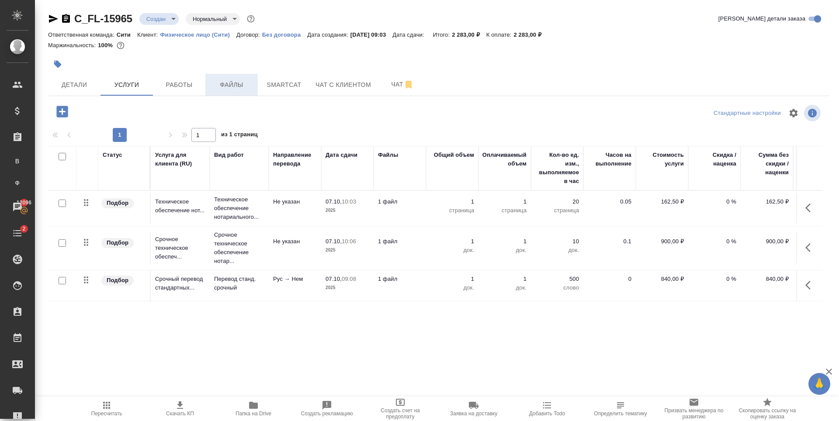
click at [240, 84] on span "Файлы" at bounding box center [232, 85] width 42 height 11
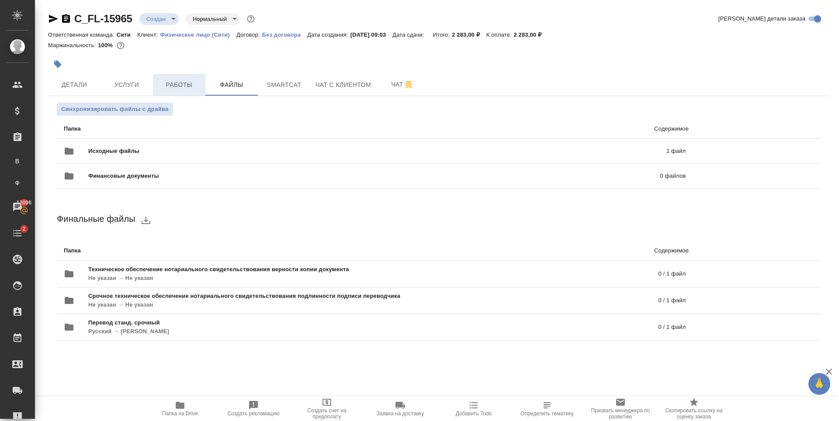
click at [175, 84] on span "Работы" at bounding box center [179, 85] width 42 height 11
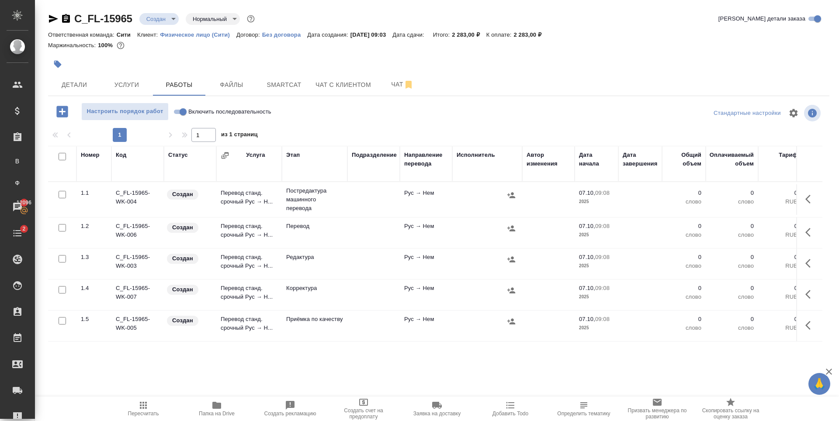
click at [61, 197] on input "checkbox" at bounding box center [62, 194] width 7 height 7
checkbox input "true"
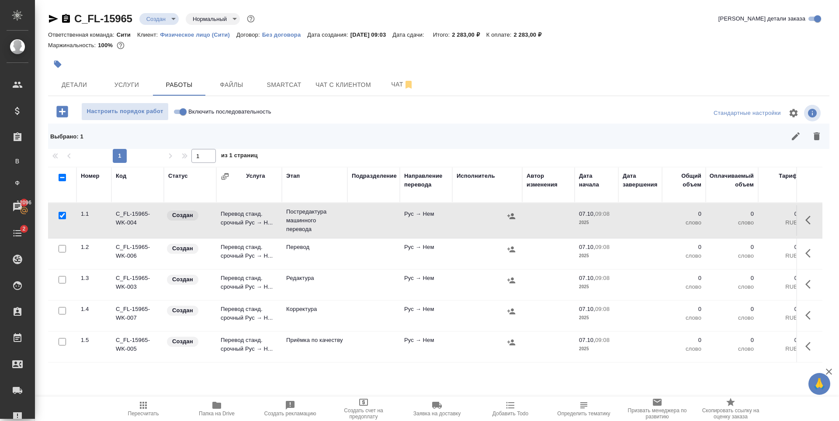
click at [61, 281] on input "checkbox" at bounding box center [62, 279] width 7 height 7
checkbox input "true"
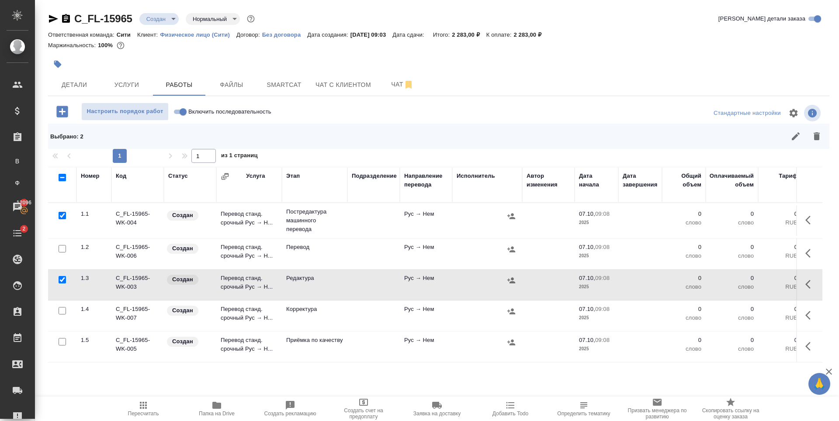
click at [61, 312] on input "checkbox" at bounding box center [62, 310] width 7 height 7
checkbox input "true"
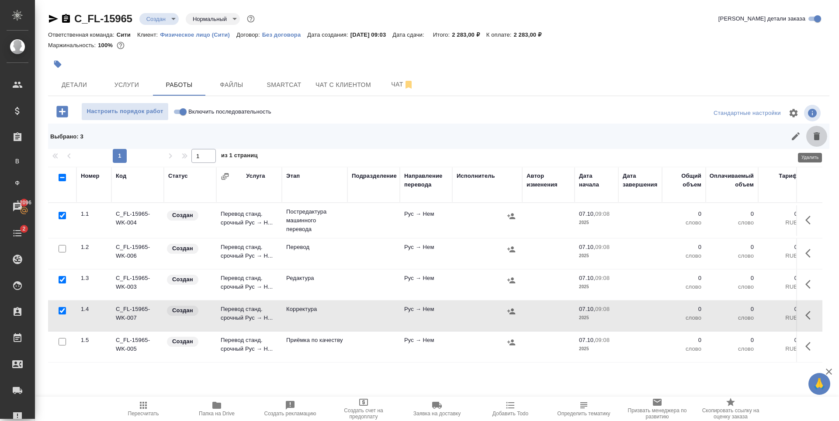
click at [812, 136] on icon "button" at bounding box center [817, 136] width 10 height 10
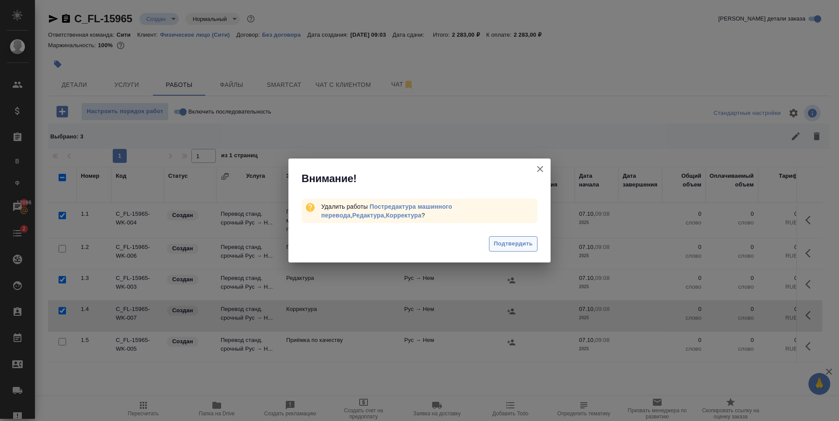
click at [521, 241] on span "Подтвердить" at bounding box center [513, 244] width 39 height 10
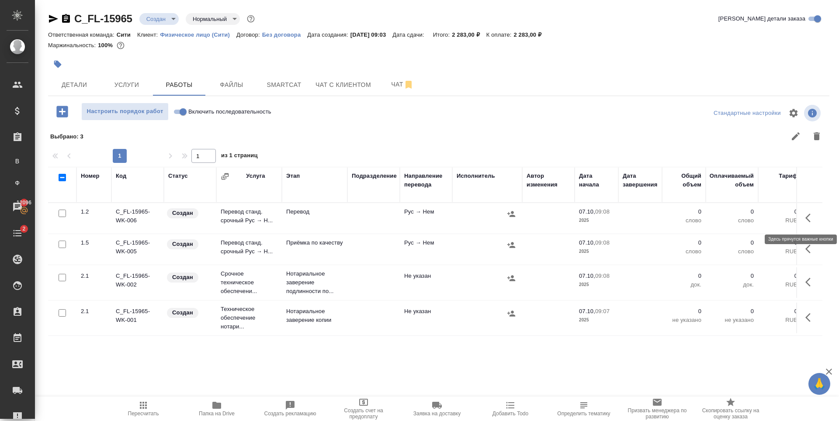
click at [806, 215] on icon "button" at bounding box center [811, 218] width 10 height 10
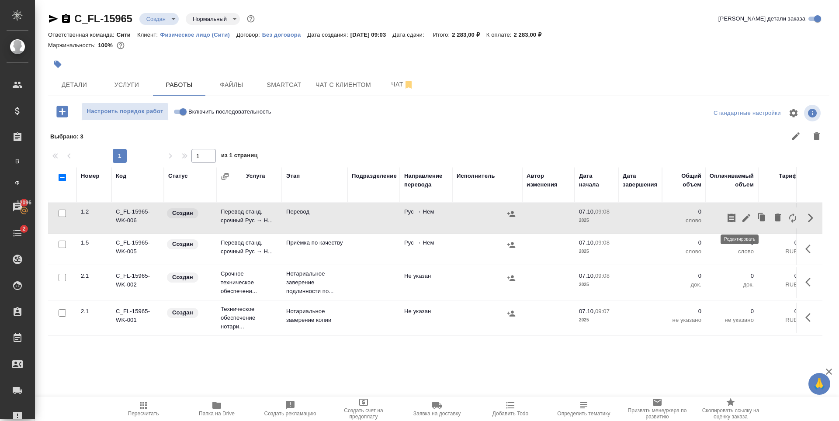
click at [741, 221] on icon "button" at bounding box center [746, 218] width 10 height 10
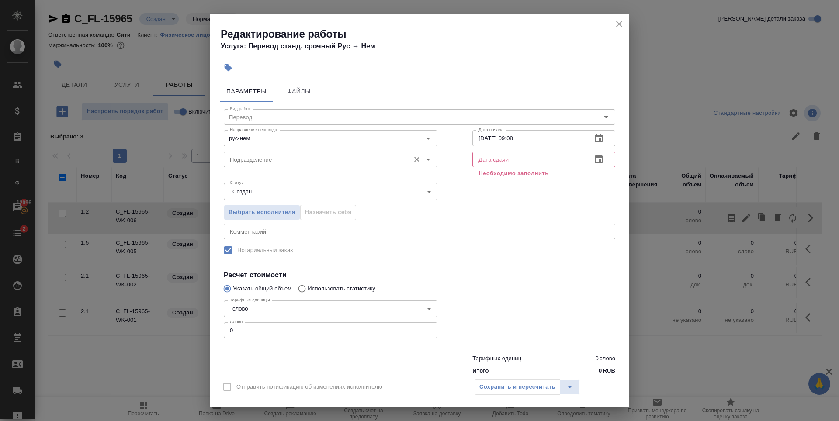
click at [312, 159] on input "Подразделение" at bounding box center [315, 159] width 179 height 10
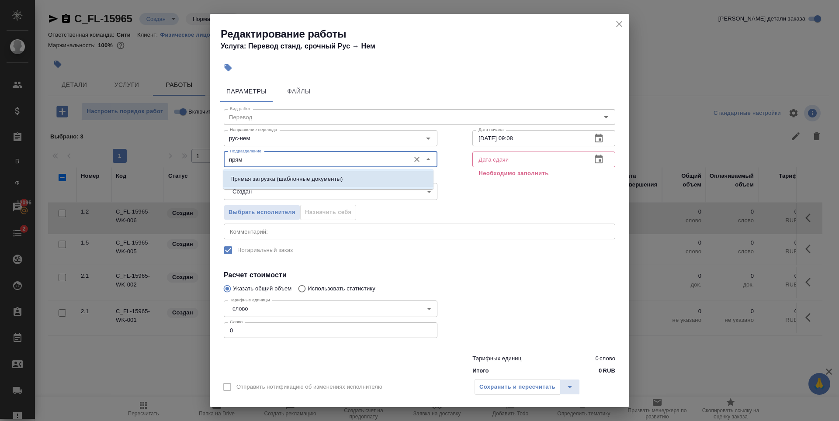
click at [321, 175] on p "Прямая загрузка (шаблонные документы)" at bounding box center [286, 179] width 112 height 9
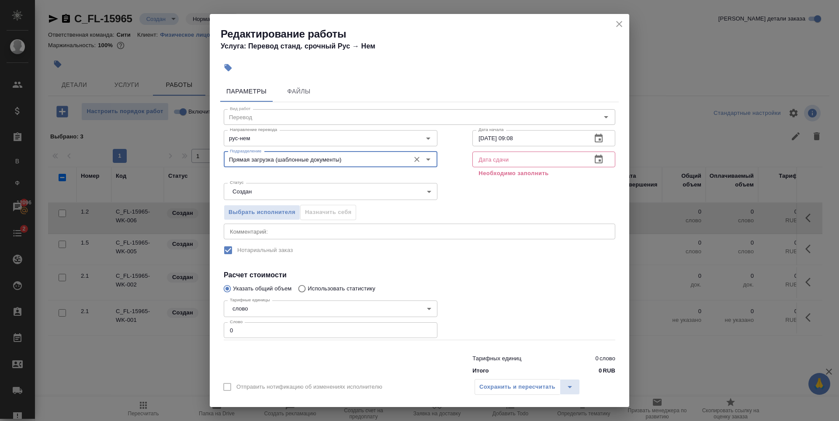
type input "Прямая загрузка (шаблонные документы)"
type input "1"
click at [424, 327] on input "1" at bounding box center [331, 331] width 214 height 16
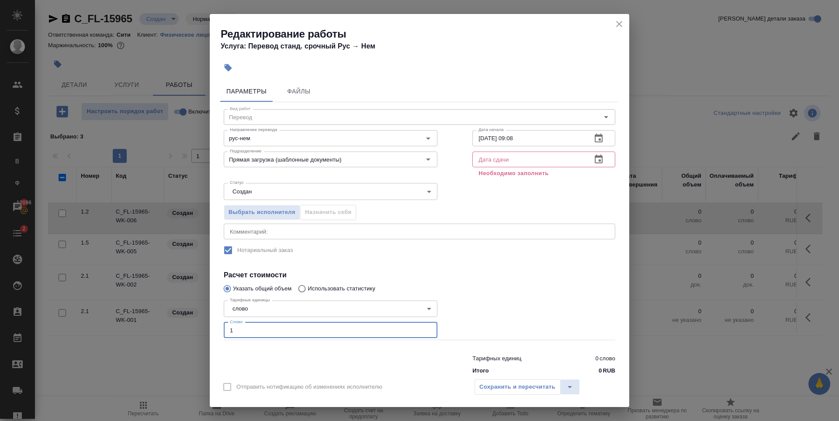
click at [594, 162] on icon "button" at bounding box center [599, 159] width 10 height 10
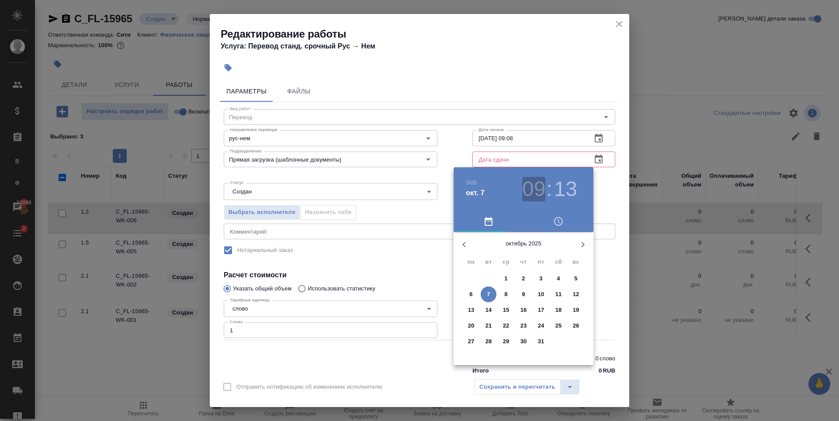
click at [542, 184] on h3 "09" at bounding box center [533, 189] width 23 height 24
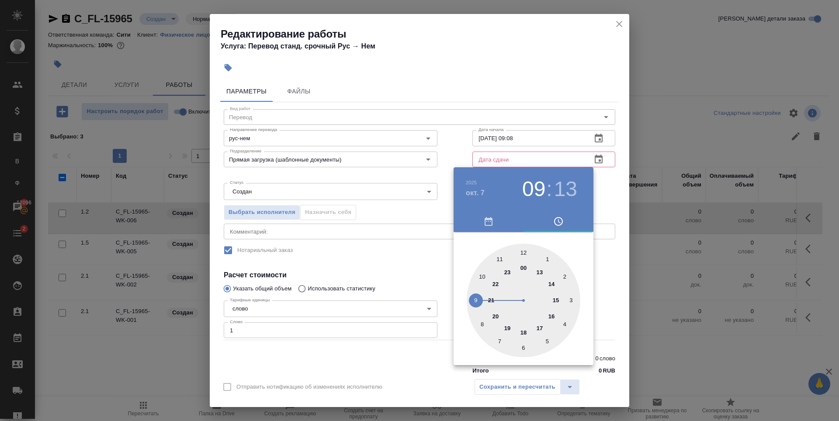
click at [523, 253] on div at bounding box center [524, 301] width 114 height 114
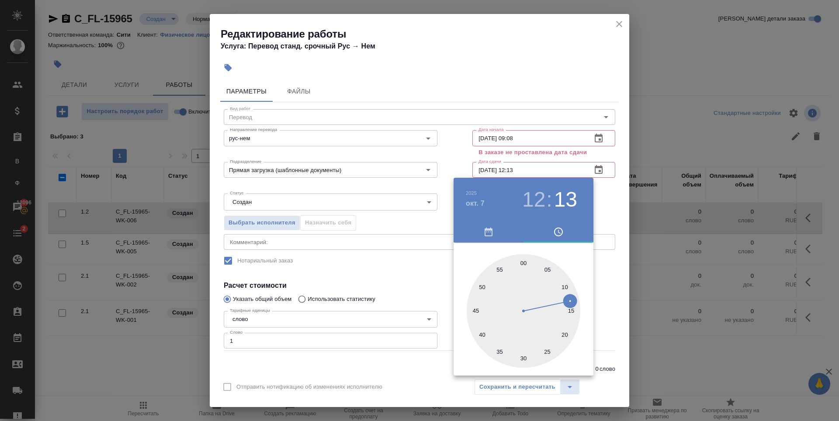
click at [525, 263] on div at bounding box center [524, 311] width 114 height 114
type input "07.10.2025 12:00"
click at [564, 46] on div at bounding box center [419, 210] width 839 height 421
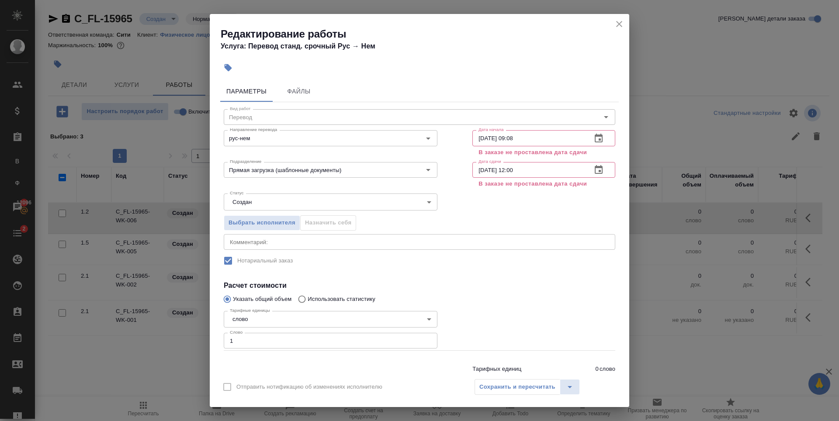
click at [619, 24] on icon "close" at bounding box center [619, 24] width 10 height 10
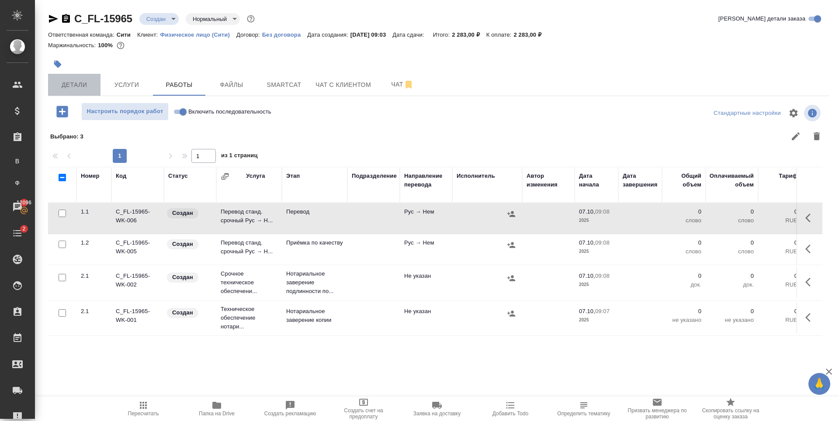
click at [75, 87] on span "Детали" at bounding box center [74, 85] width 42 height 11
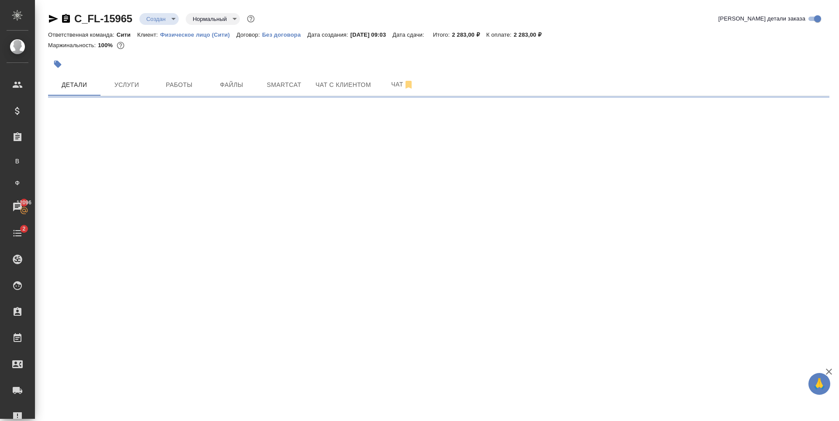
select select "RU"
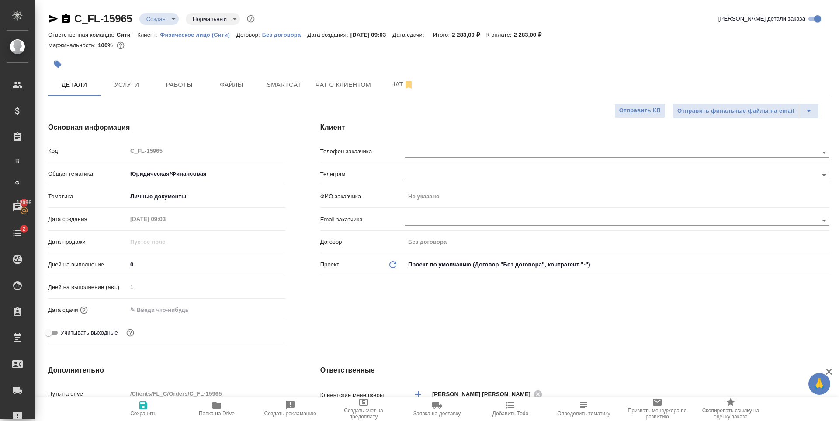
type textarea "x"
click at [159, 313] on input "text" at bounding box center [165, 310] width 76 height 13
click at [262, 310] on icon "button" at bounding box center [260, 309] width 10 height 10
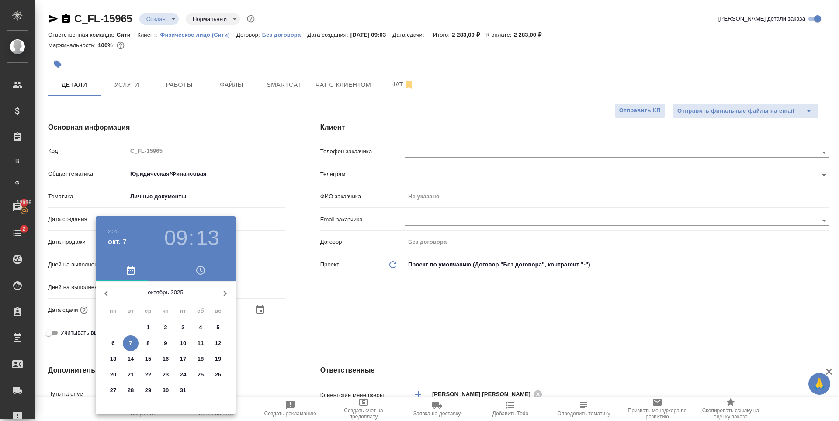
click at [129, 341] on p "7" at bounding box center [130, 343] width 3 height 9
type input "07.10.2025 09:13"
type textarea "x"
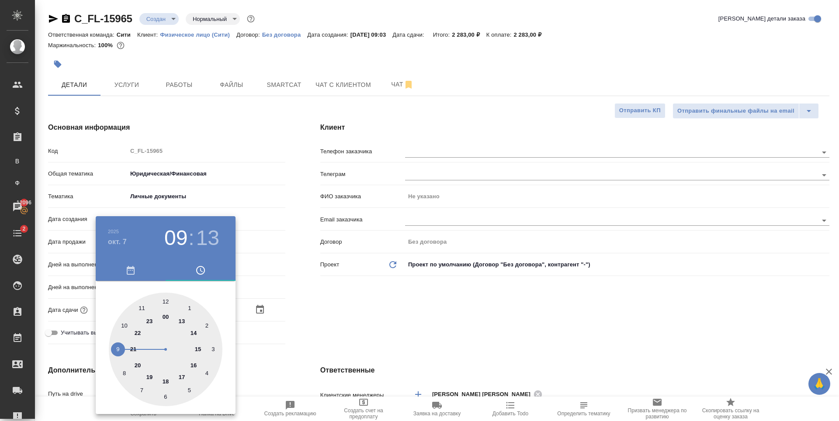
click at [165, 380] on div at bounding box center [166, 350] width 114 height 114
type input "07.10.2025 18:13"
type textarea "x"
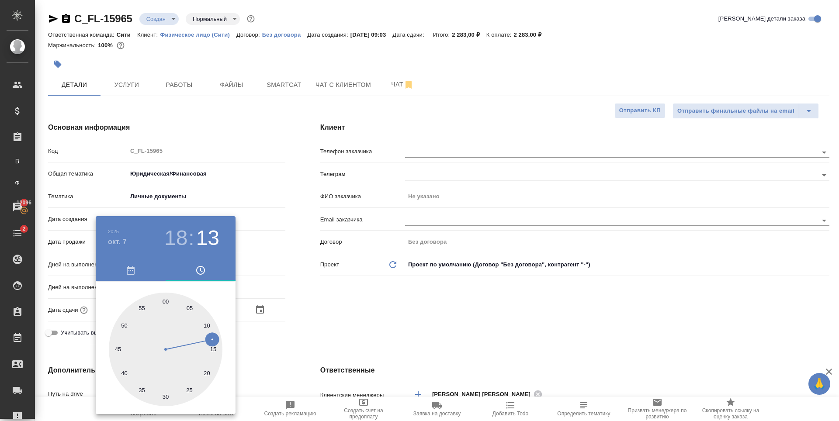
click at [164, 299] on div at bounding box center [166, 350] width 114 height 114
type input "[DATE] 18:00"
type textarea "x"
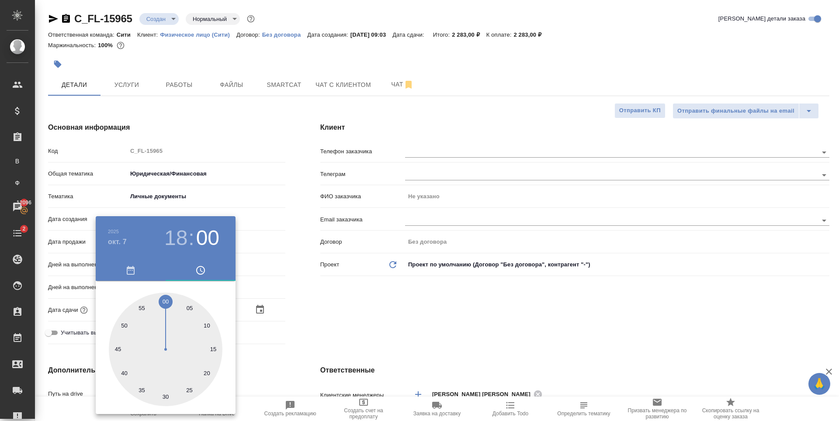
click at [429, 299] on div at bounding box center [419, 210] width 839 height 421
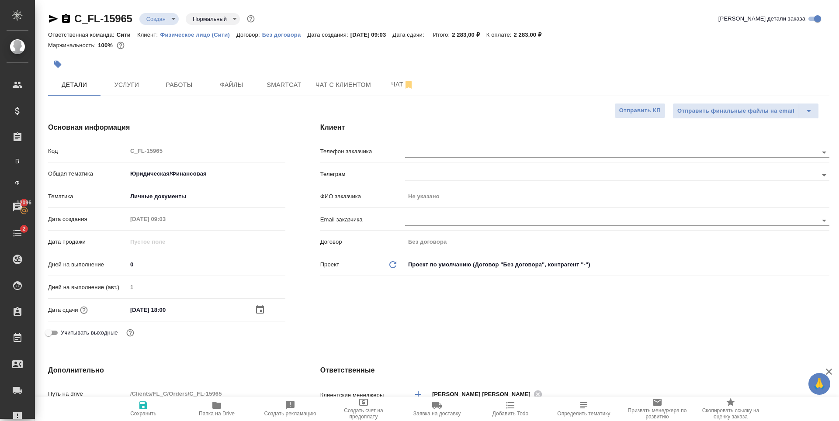
click at [140, 409] on icon "button" at bounding box center [143, 406] width 8 height 8
type textarea "x"
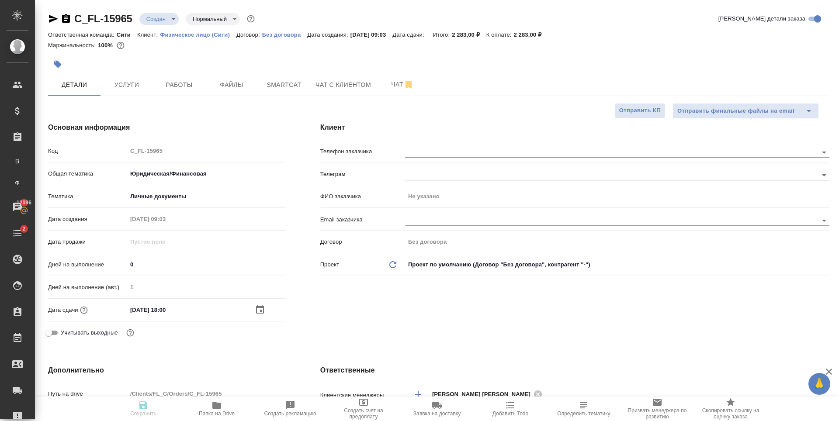
type textarea "x"
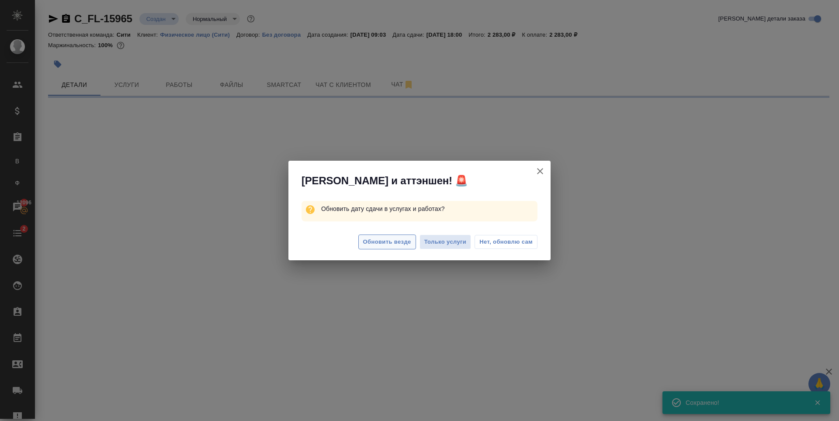
click at [388, 239] on span "Обновить везде" at bounding box center [387, 242] width 48 height 10
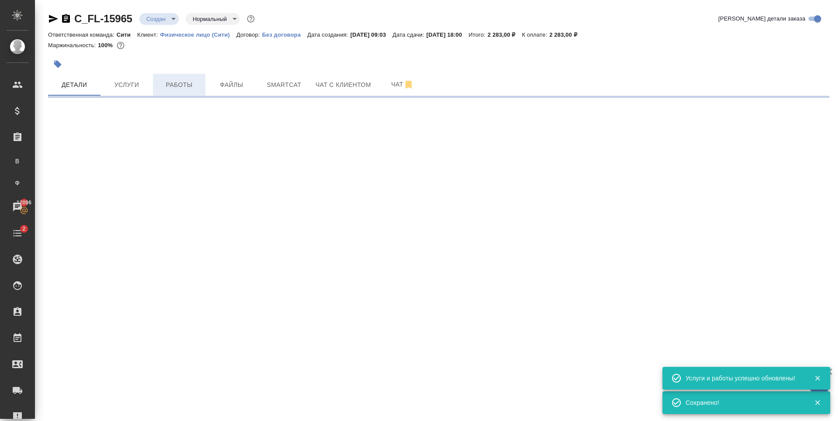
select select "RU"
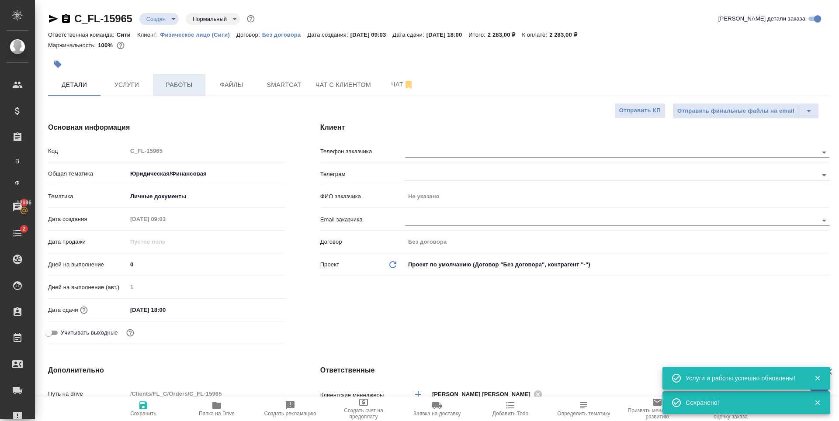
type textarea "x"
click at [170, 85] on span "Работы" at bounding box center [179, 85] width 42 height 11
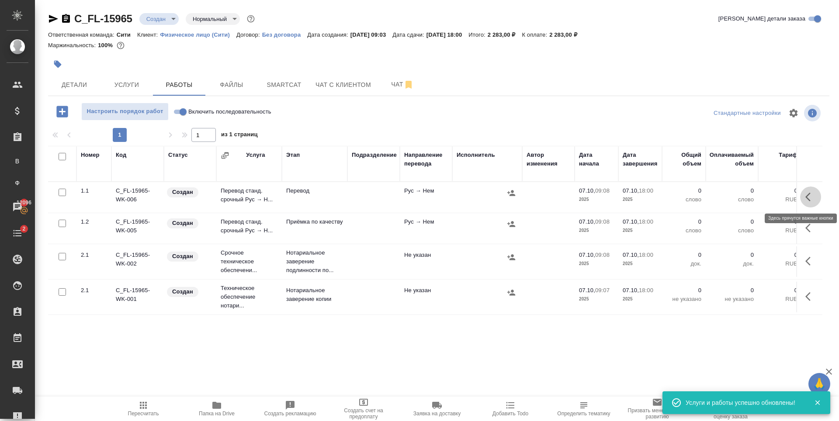
click at [806, 198] on icon "button" at bounding box center [811, 197] width 10 height 10
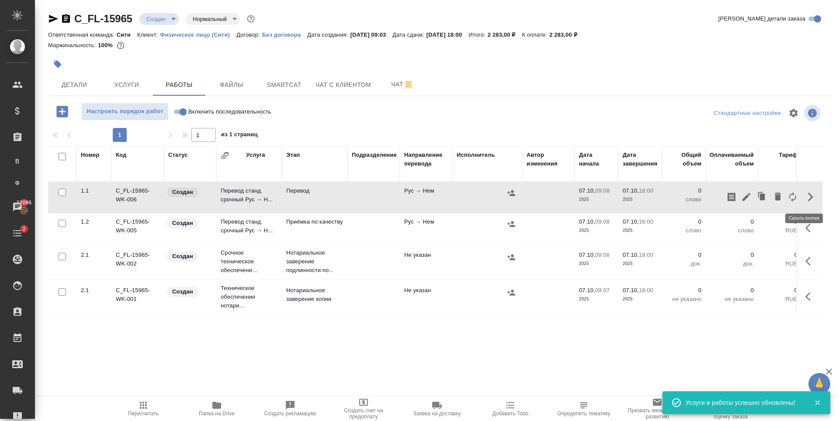
click at [741, 194] on icon "button" at bounding box center [746, 197] width 10 height 10
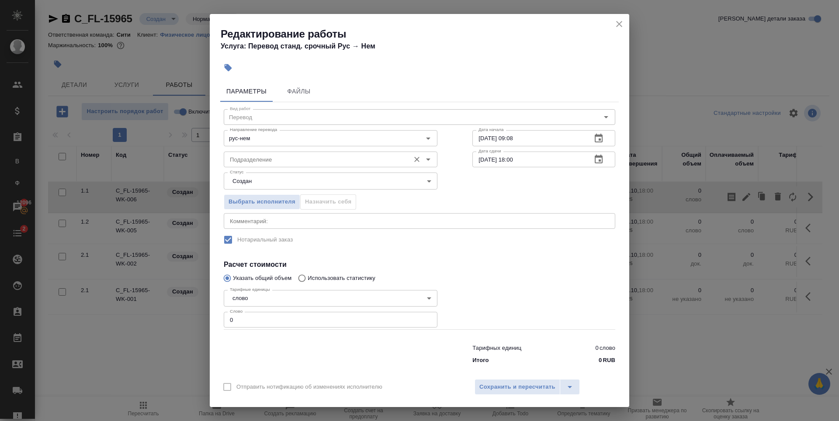
click at [316, 160] on input "Подразделение" at bounding box center [315, 159] width 179 height 10
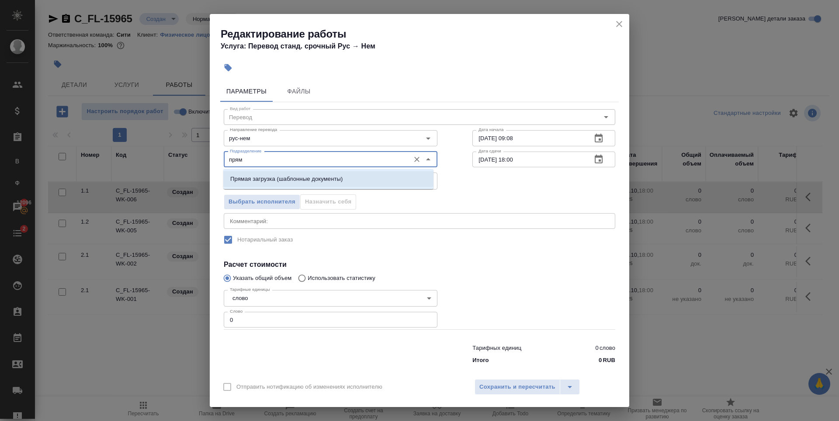
click at [396, 181] on li "Прямая загрузка (шаблонные документы)" at bounding box center [328, 179] width 210 height 16
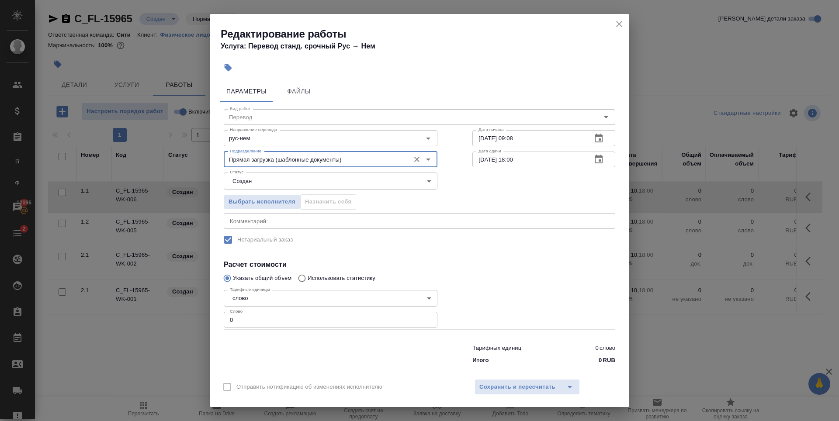
type input "Прямая загрузка (шаблонные документы)"
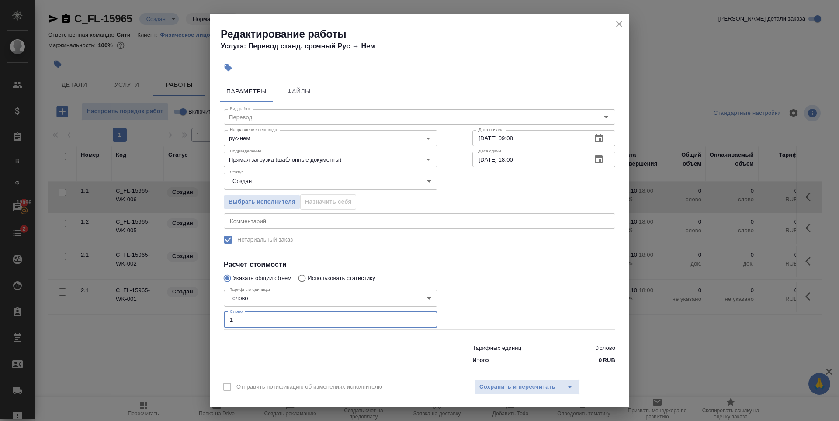
type input "1"
click at [424, 317] on input "1" at bounding box center [331, 320] width 214 height 16
click at [595, 158] on icon "button" at bounding box center [599, 159] width 8 height 9
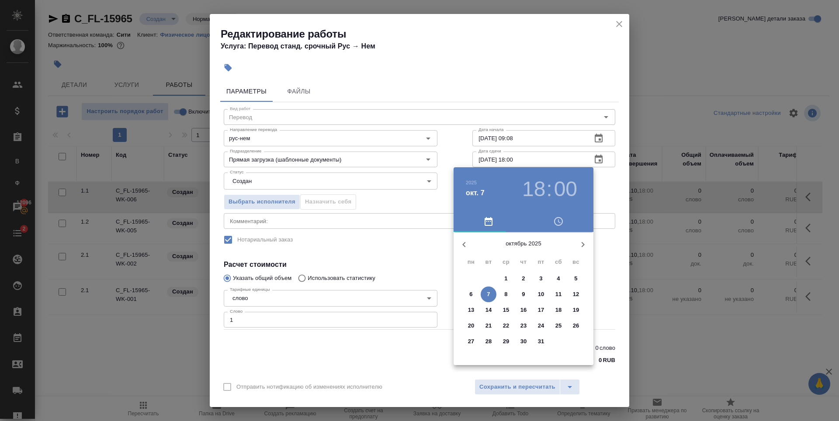
click at [539, 181] on h3 "18" at bounding box center [533, 189] width 23 height 24
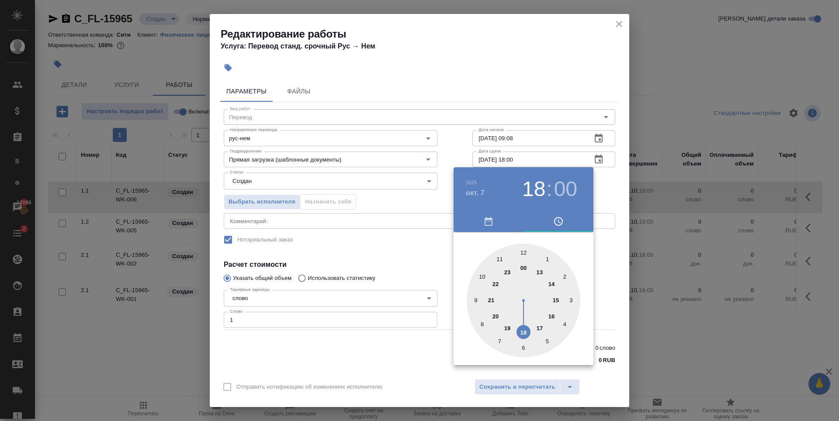
click at [523, 253] on div at bounding box center [524, 301] width 114 height 114
type input "07.10.2025 12:00"
click at [559, 96] on div at bounding box center [419, 210] width 839 height 421
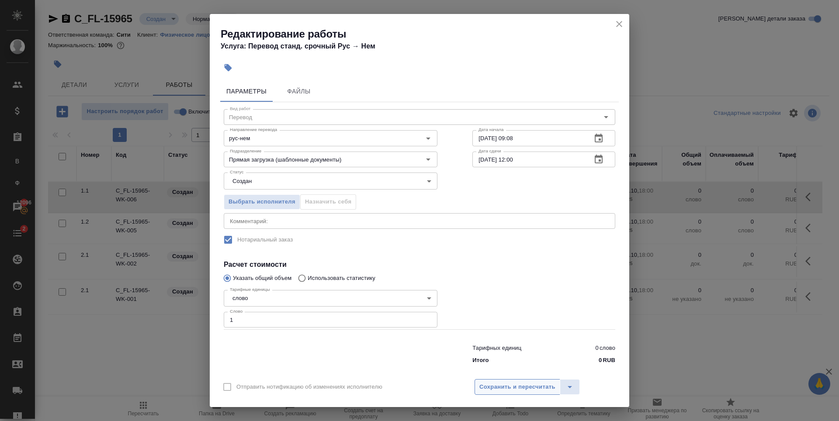
click at [531, 385] on span "Сохранить и пересчитать" at bounding box center [518, 387] width 76 height 10
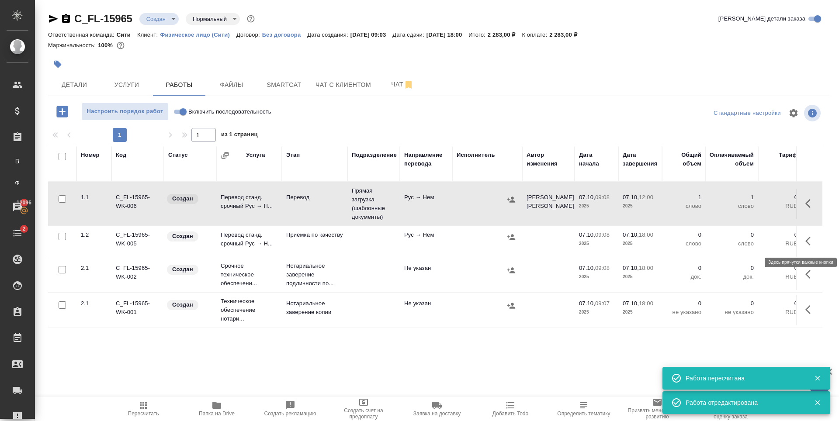
click at [806, 245] on icon "button" at bounding box center [811, 241] width 10 height 10
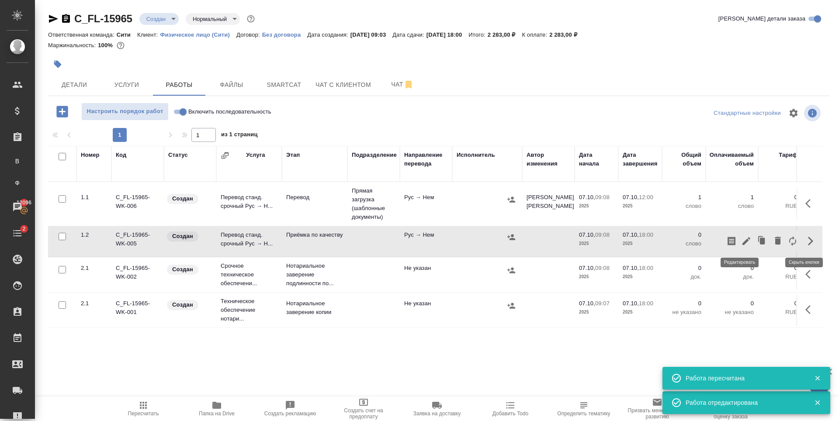
click at [743, 242] on icon "button" at bounding box center [747, 241] width 8 height 8
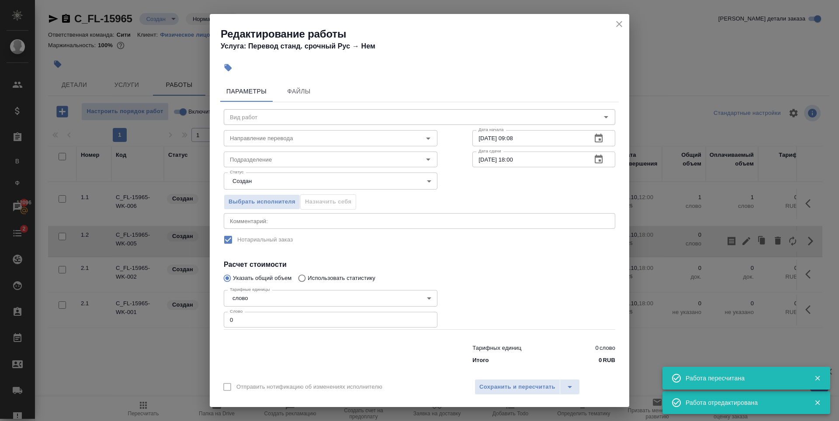
type input "Приёмка по качеству"
type input "рус-нем"
click at [326, 155] on input "Подразделение" at bounding box center [315, 159] width 179 height 10
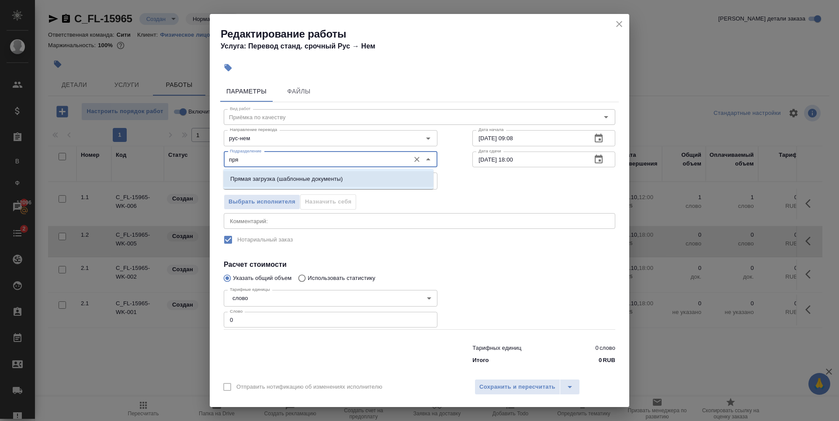
drag, startPoint x: 343, startPoint y: 176, endPoint x: 404, endPoint y: 309, distance: 146.5
click at [343, 176] on li "Прямая загрузка (шаблонные документы)" at bounding box center [328, 179] width 210 height 16
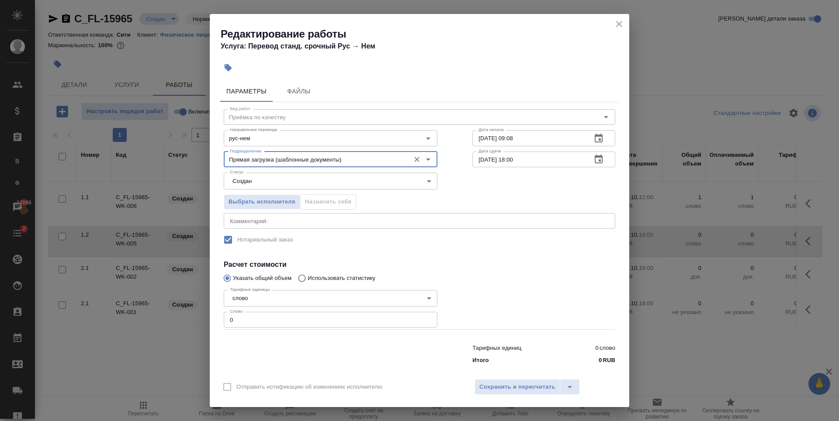
type input "Прямая загрузка (шаблонные документы)"
type input "1"
click at [424, 317] on input "1" at bounding box center [331, 320] width 214 height 16
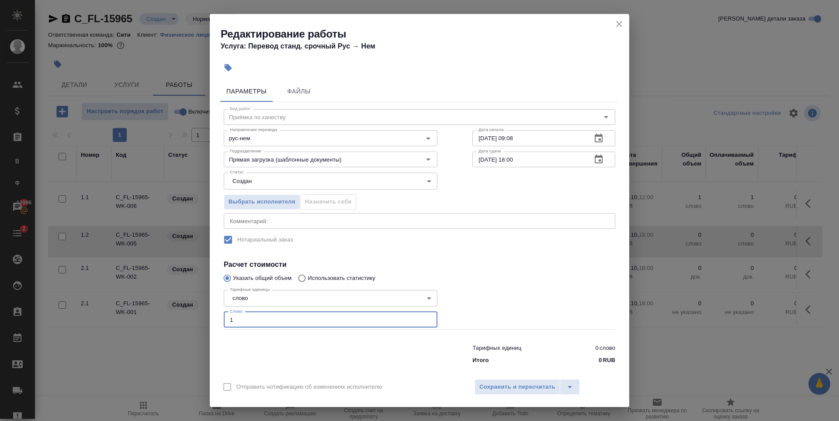
click at [595, 156] on icon "button" at bounding box center [599, 159] width 8 height 9
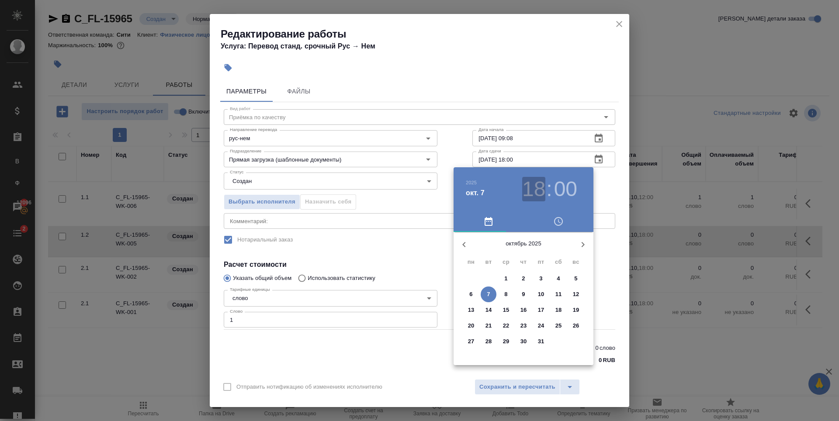
click at [542, 185] on h3 "18" at bounding box center [533, 189] width 23 height 24
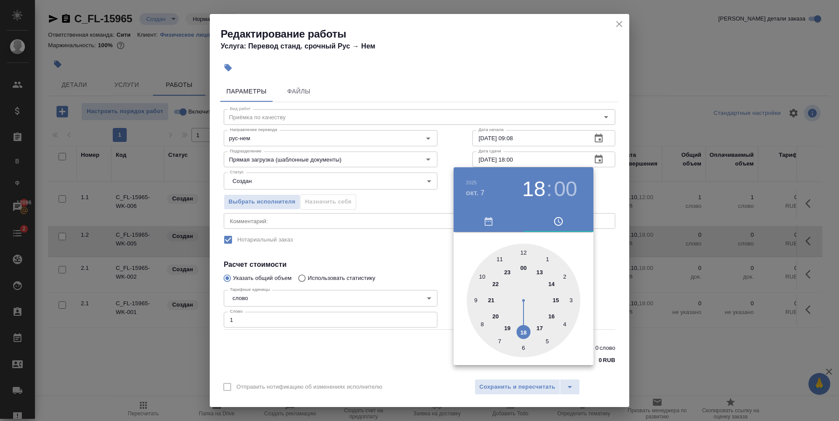
click at [539, 271] on div at bounding box center [524, 301] width 114 height 114
type input "07.10.2025 13:00"
click at [537, 86] on div at bounding box center [419, 210] width 839 height 421
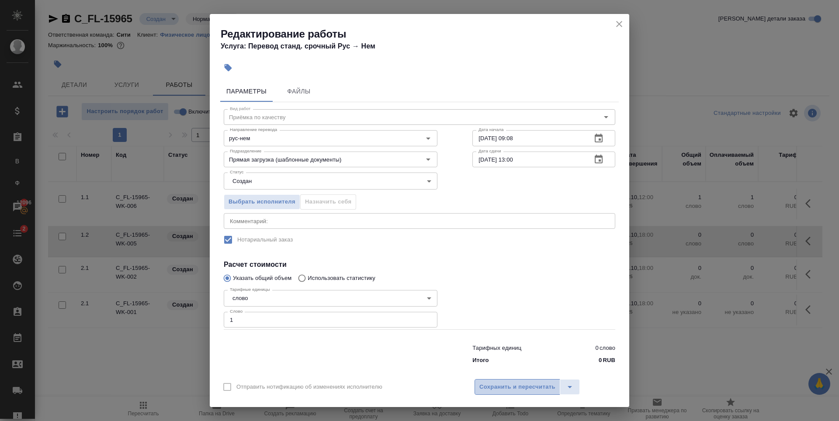
click at [526, 383] on span "Сохранить и пересчитать" at bounding box center [518, 387] width 76 height 10
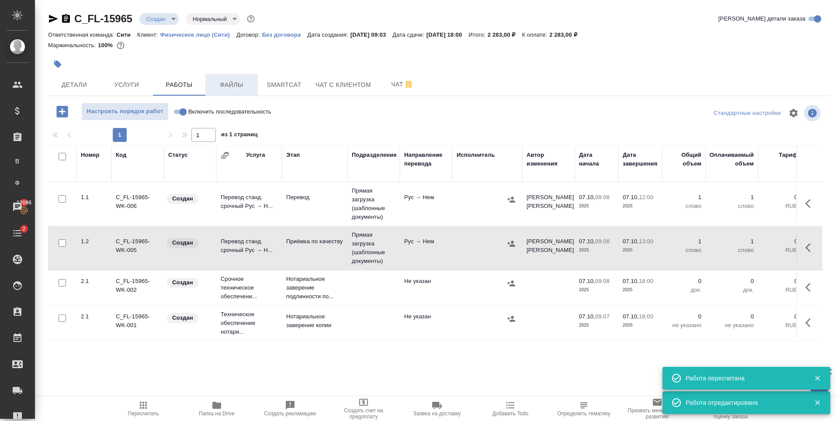
click at [240, 87] on span "Файлы" at bounding box center [232, 85] width 42 height 11
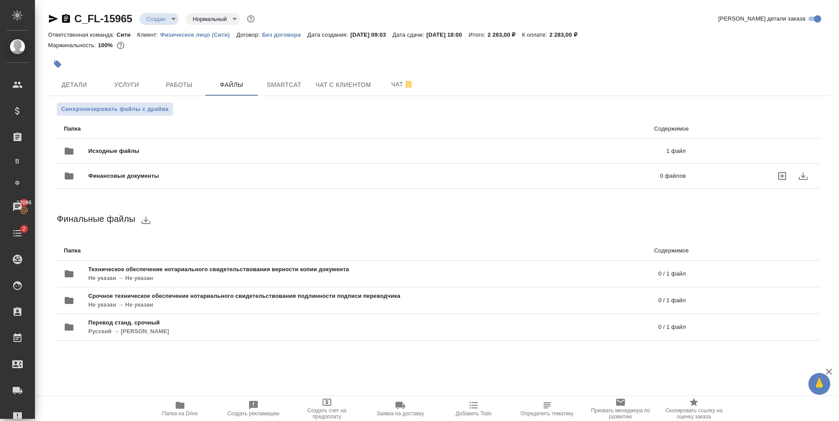
click at [347, 149] on span "Исходные файлы" at bounding box center [245, 151] width 315 height 9
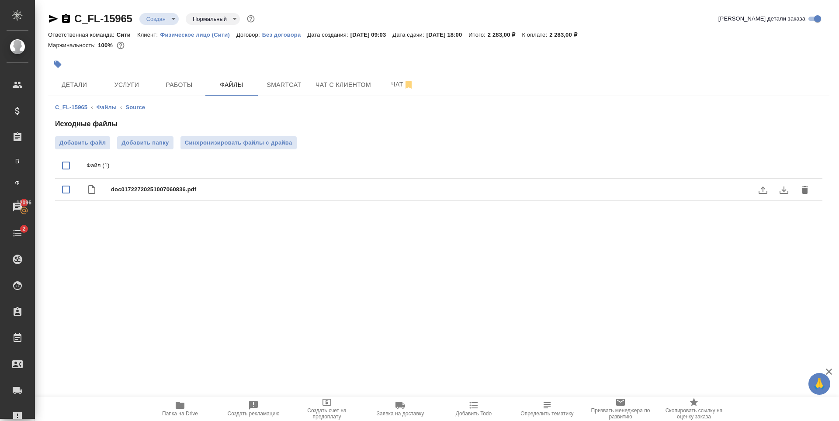
click at [203, 187] on span "doc01722720251007060836.pdf" at bounding box center [456, 189] width 691 height 9
click at [779, 189] on icon "download" at bounding box center [784, 190] width 10 height 10
click at [66, 191] on input "checkbox" at bounding box center [66, 190] width 18 height 18
checkbox input "true"
click at [804, 169] on icon "delete" at bounding box center [805, 166] width 6 height 8
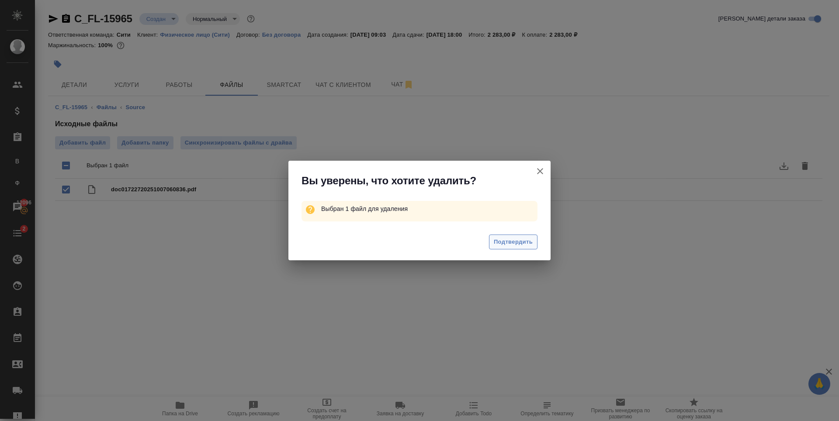
click at [503, 241] on span "Подтвердить" at bounding box center [513, 242] width 39 height 10
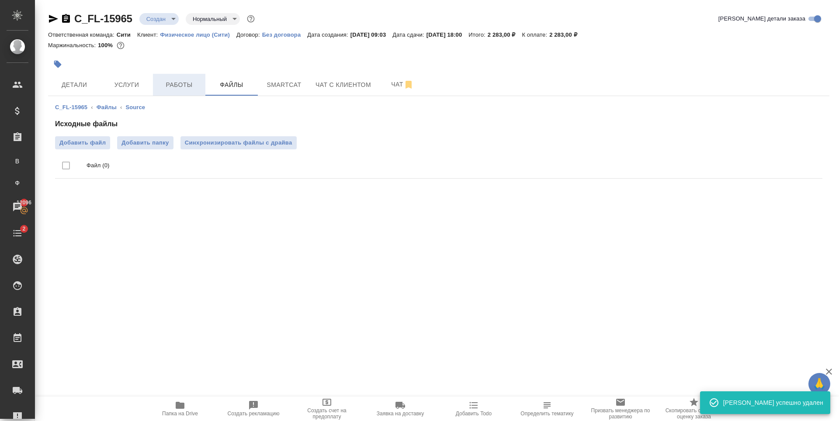
click at [171, 85] on span "Работы" at bounding box center [179, 85] width 42 height 11
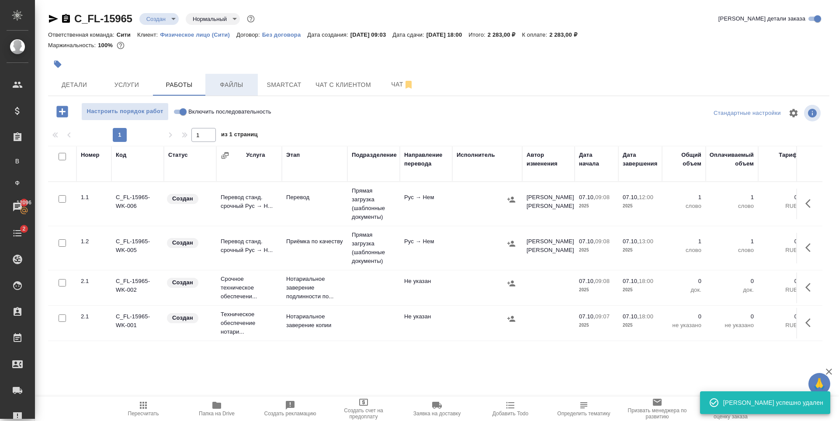
click at [221, 87] on span "Файлы" at bounding box center [232, 85] width 42 height 11
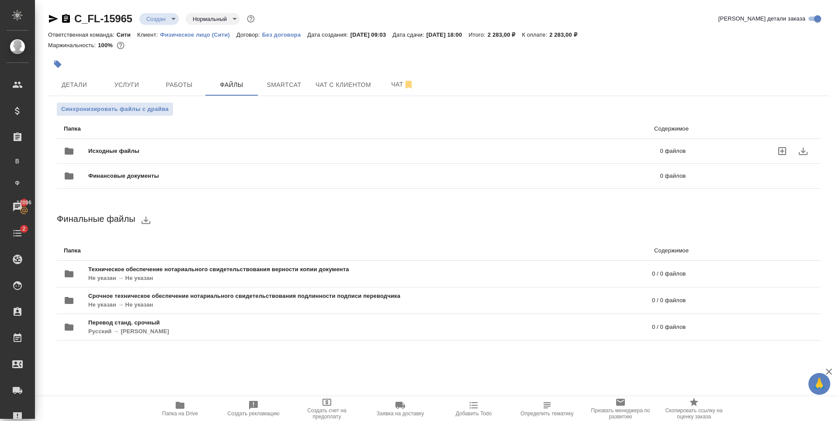
click at [788, 151] on label "uploadFiles" at bounding box center [782, 151] width 21 height 21
click at [0, 0] on input "uploadFiles" at bounding box center [0, 0] width 0 height 0
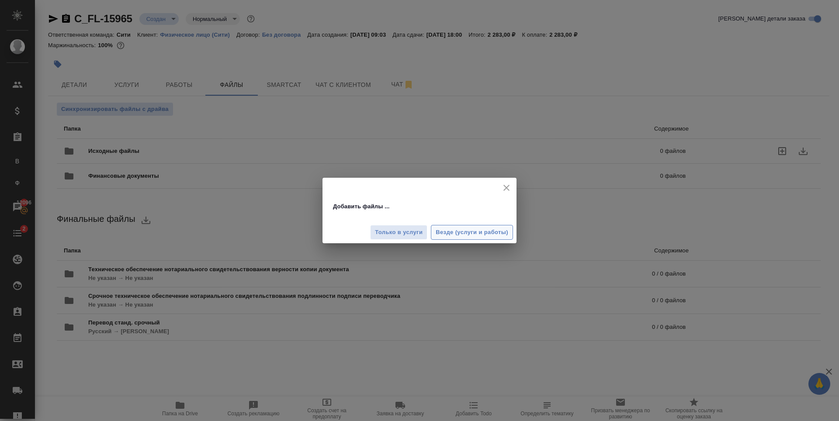
click at [503, 236] on span "Везде (услуги и работы)" at bounding box center [472, 233] width 73 height 10
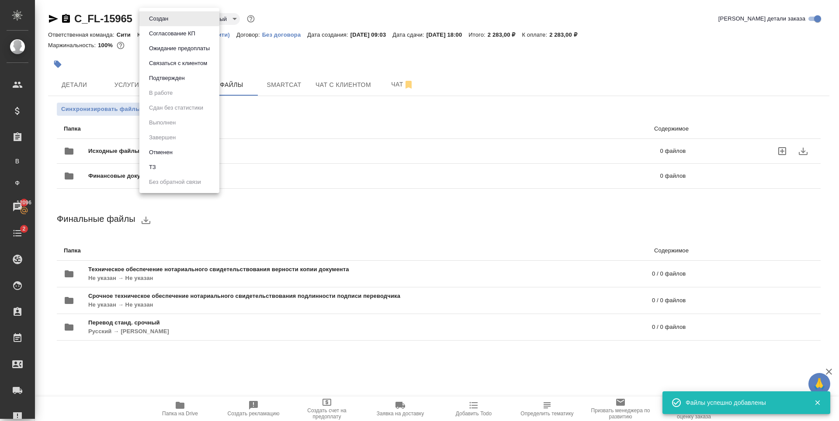
click at [177, 18] on body "🙏 .cls-1 fill:#fff; AWATERA Zaytseva Svetlana Клиенты Спецификации Заказы В Все…" at bounding box center [419, 210] width 839 height 421
click at [180, 76] on button "Подтвержден" at bounding box center [166, 78] width 41 height 10
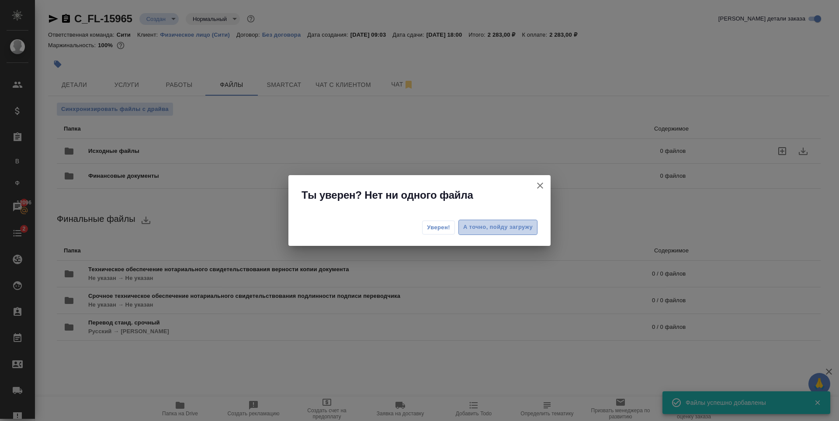
click at [515, 230] on span "А точно, пойду загружу" at bounding box center [497, 227] width 69 height 10
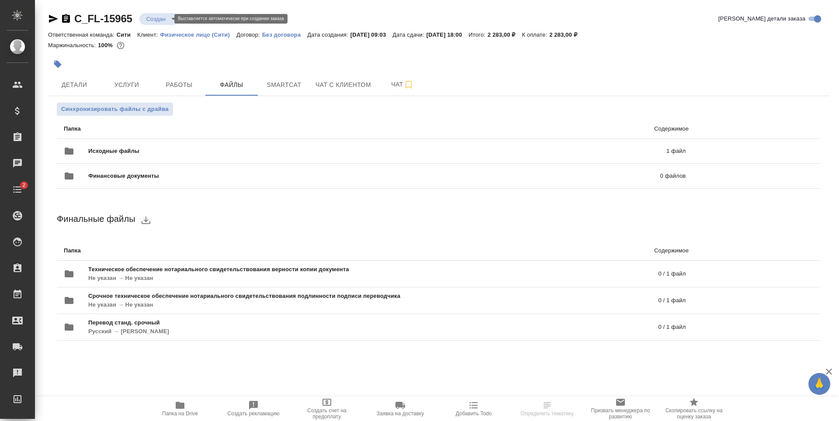
click at [156, 15] on body "🙏 .cls-1 fill:#fff; AWATERA Zaytseva Svetlana Клиенты Спецификации Заказы Чаты …" at bounding box center [419, 210] width 839 height 421
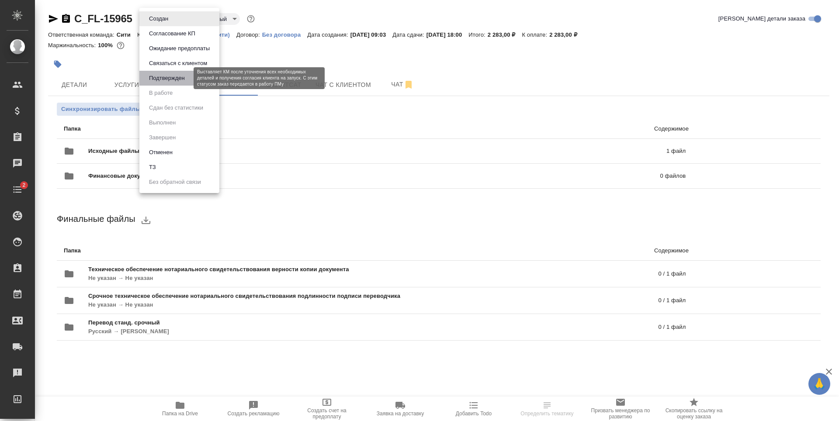
click at [184, 78] on button "Подтвержден" at bounding box center [166, 78] width 41 height 10
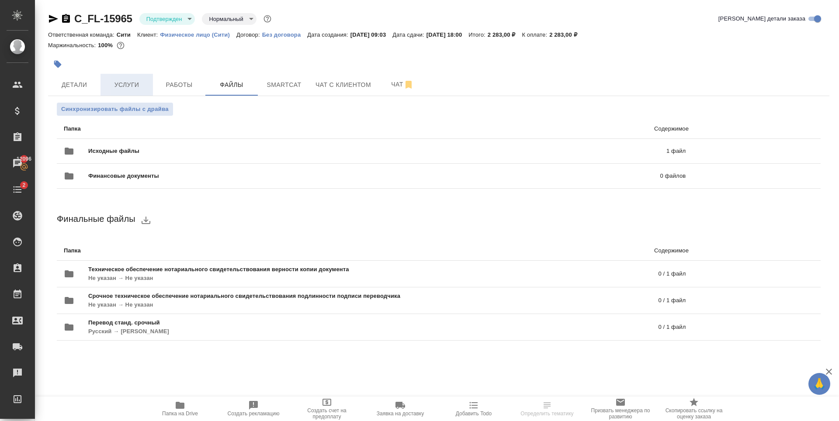
click at [111, 89] on span "Услуги" at bounding box center [127, 85] width 42 height 11
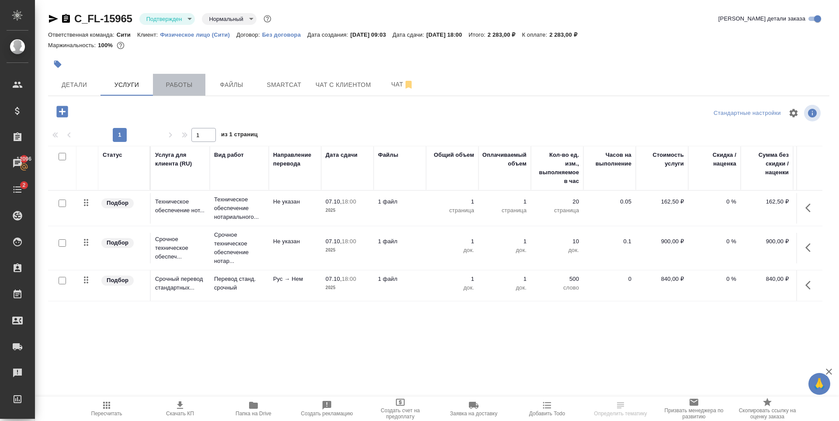
click at [172, 83] on span "Работы" at bounding box center [179, 85] width 42 height 11
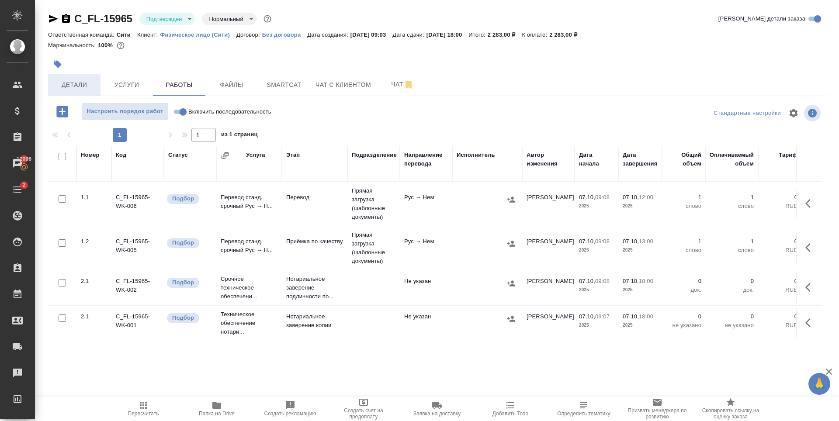
click at [82, 84] on span "Детали" at bounding box center [74, 85] width 42 height 11
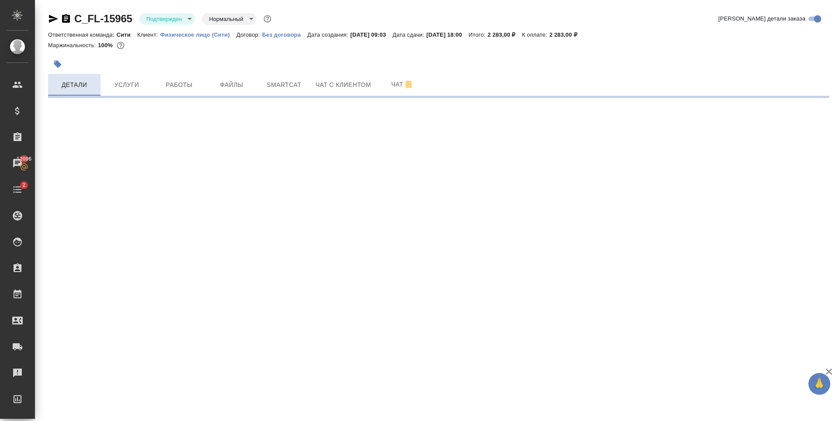
select select "RU"
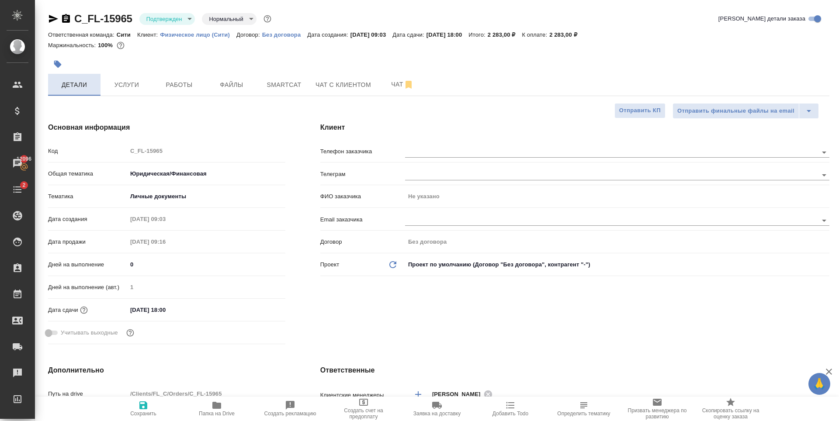
type textarea "x"
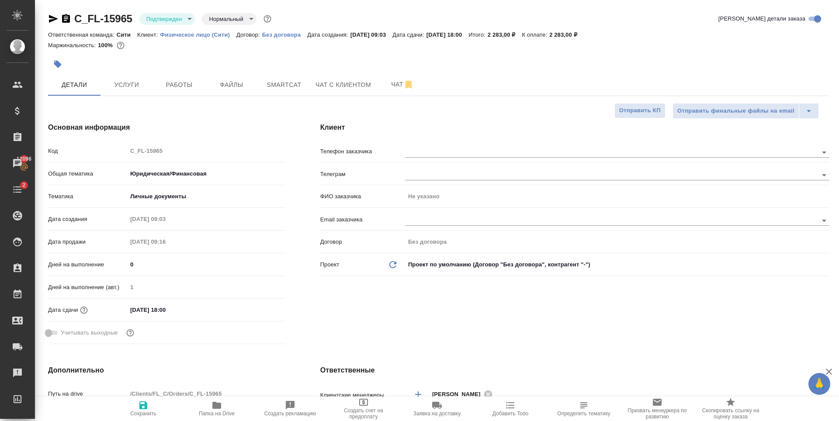
type textarea "x"
click at [174, 82] on span "Работы" at bounding box center [179, 85] width 42 height 11
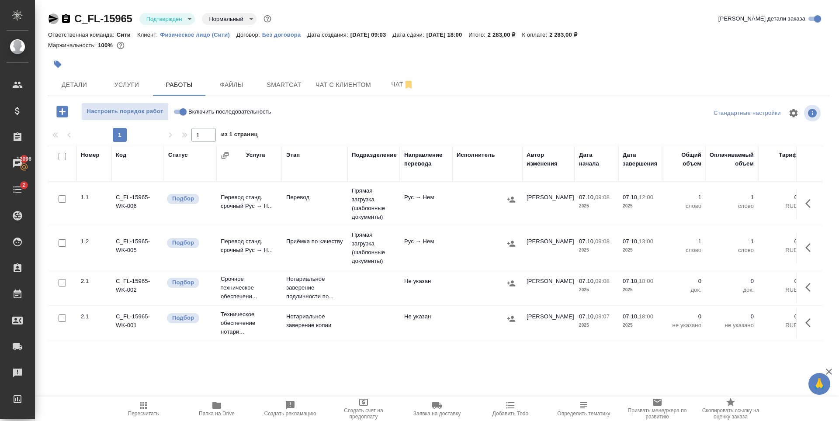
click at [52, 17] on icon "button" at bounding box center [53, 19] width 9 height 8
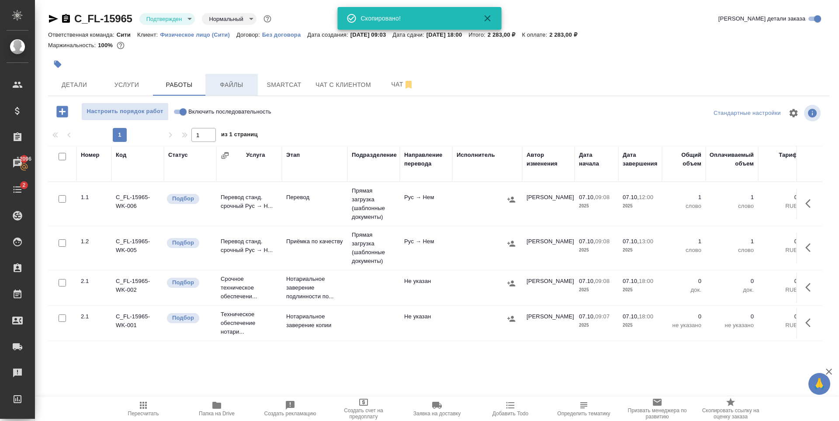
click at [235, 90] on span "Файлы" at bounding box center [232, 85] width 42 height 11
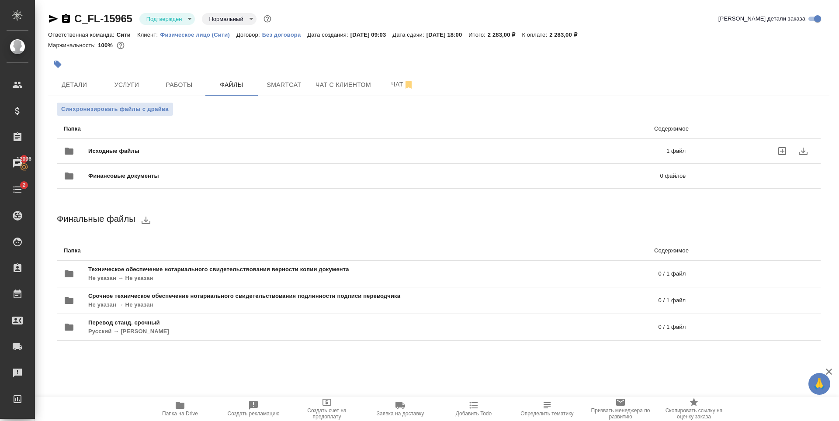
click at [240, 150] on span "Исходные файлы" at bounding box center [245, 151] width 315 height 9
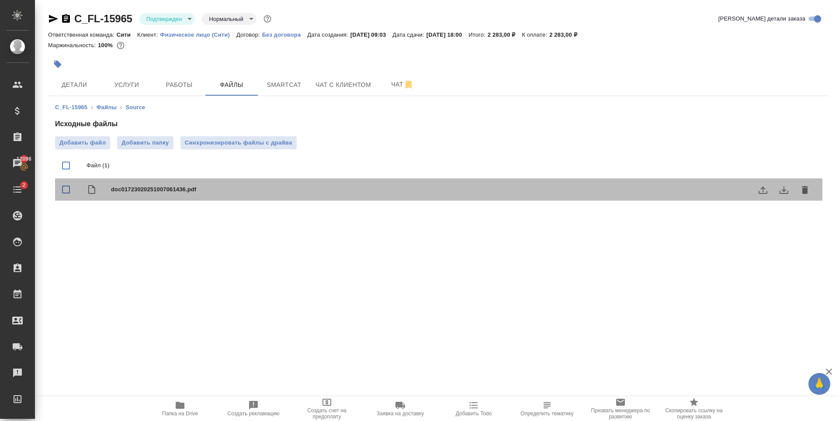
click at [222, 187] on span "doc01723020251007061436.pdf" at bounding box center [456, 189] width 691 height 9
checkbox input "true"
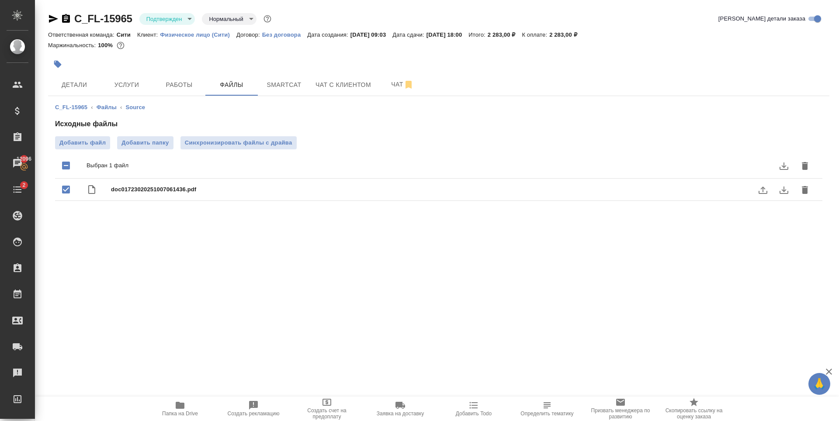
click at [788, 188] on icon "download" at bounding box center [784, 190] width 10 height 10
click at [176, 94] on button "Работы" at bounding box center [179, 85] width 52 height 22
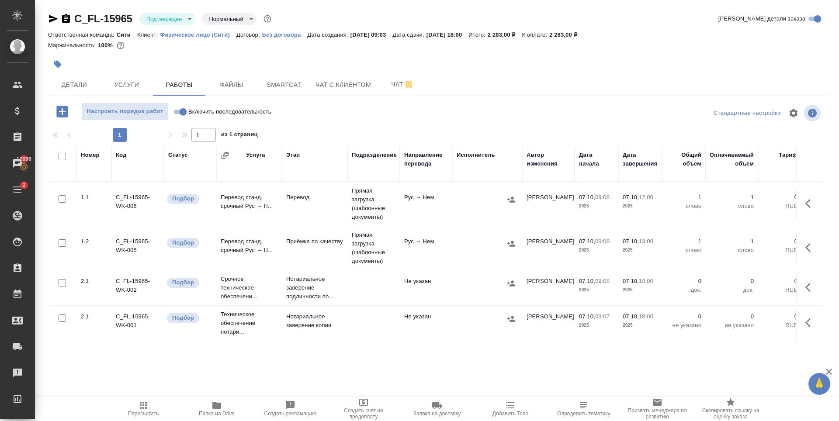
scroll to position [5, 0]
click at [74, 81] on span "Детали" at bounding box center [74, 85] width 42 height 11
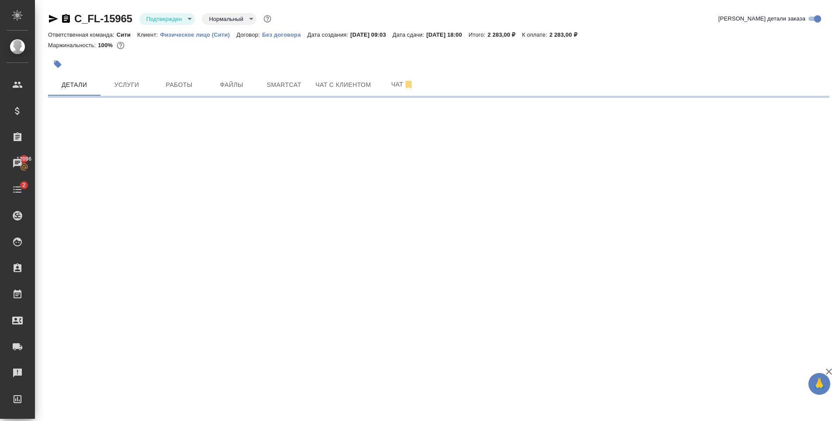
select select "RU"
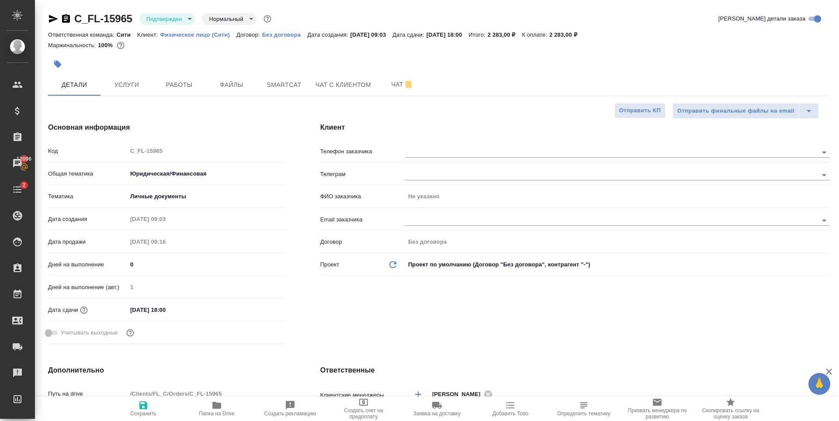
type textarea "x"
click at [188, 88] on span "Работы" at bounding box center [179, 85] width 42 height 11
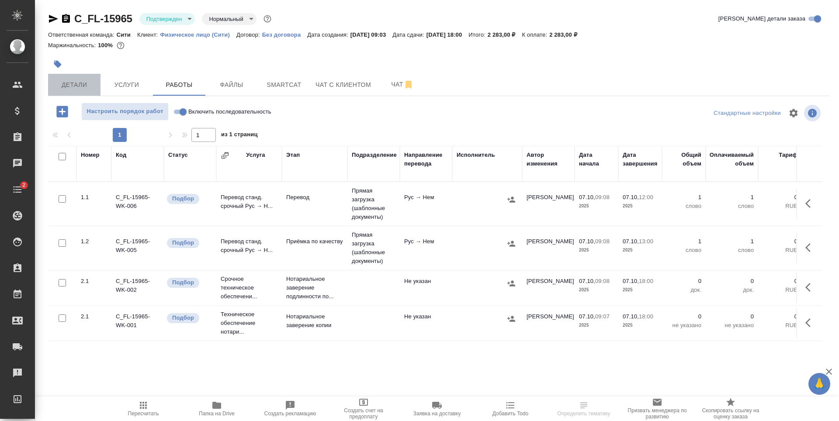
click at [64, 91] on button "Детали" at bounding box center [74, 85] width 52 height 22
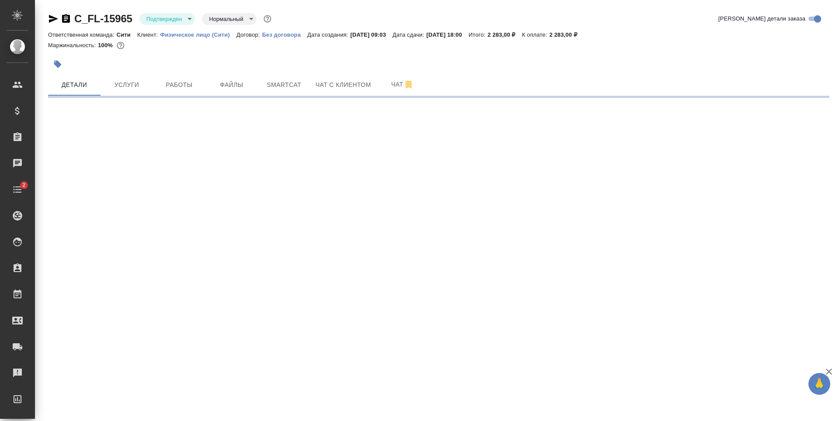
select select "RU"
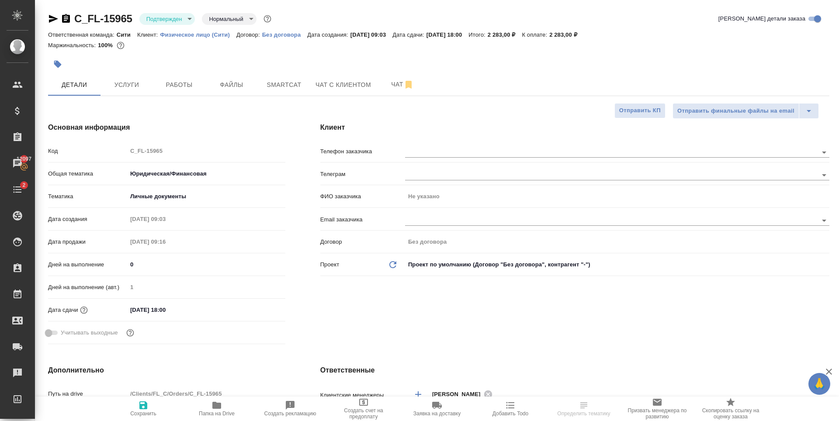
type textarea "x"
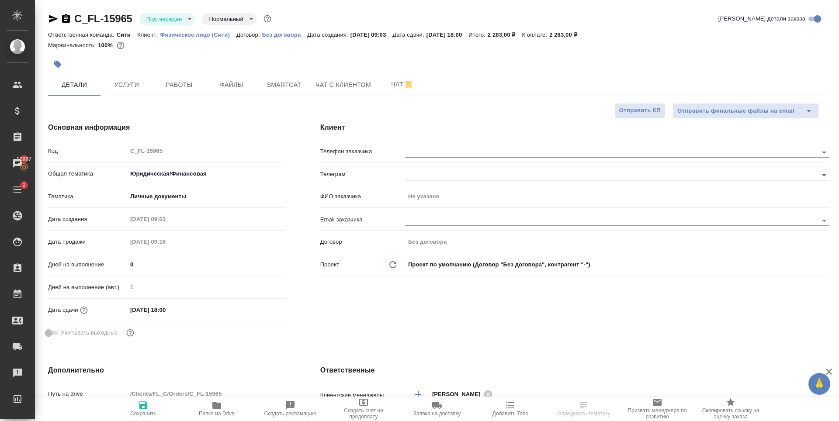
type textarea "x"
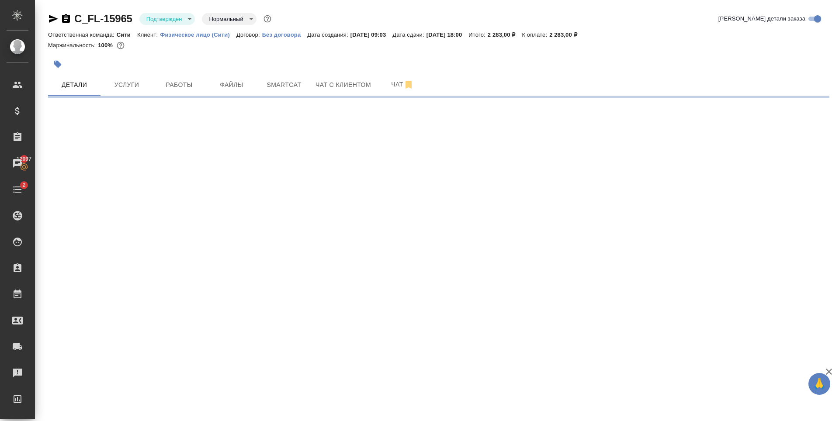
select select "RU"
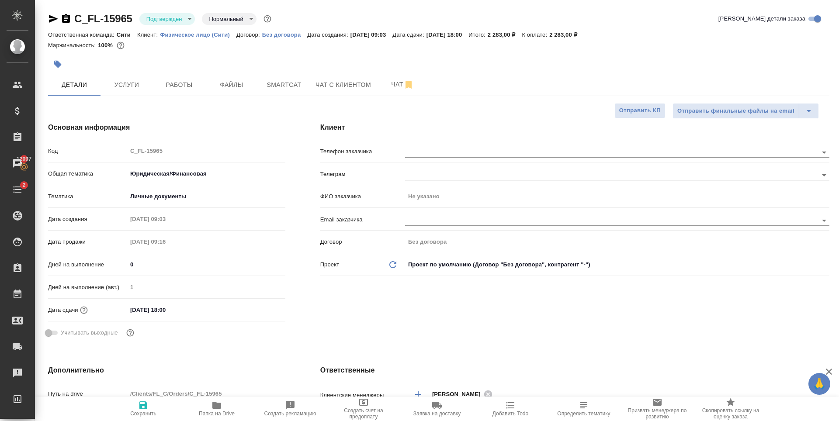
type textarea "x"
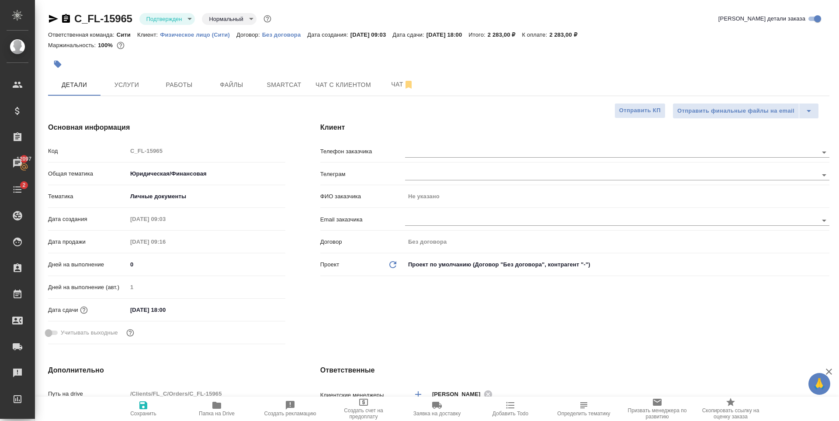
type textarea "x"
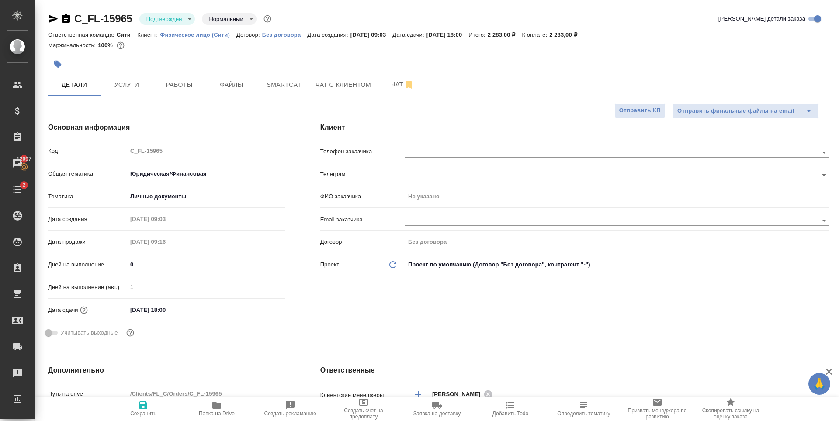
type textarea "x"
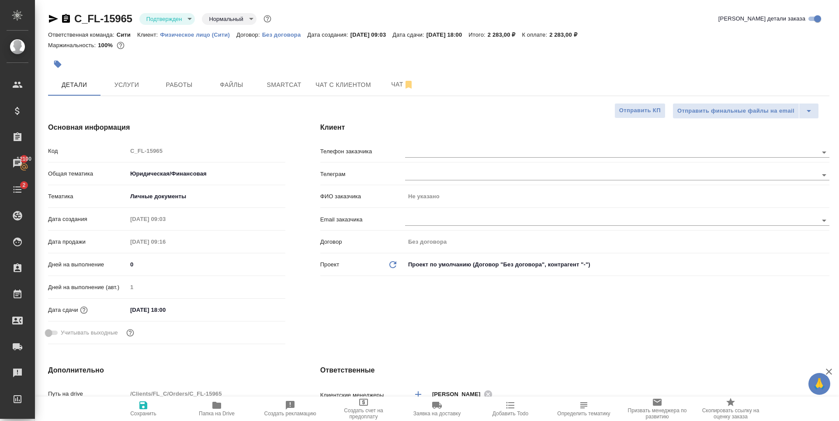
type textarea "x"
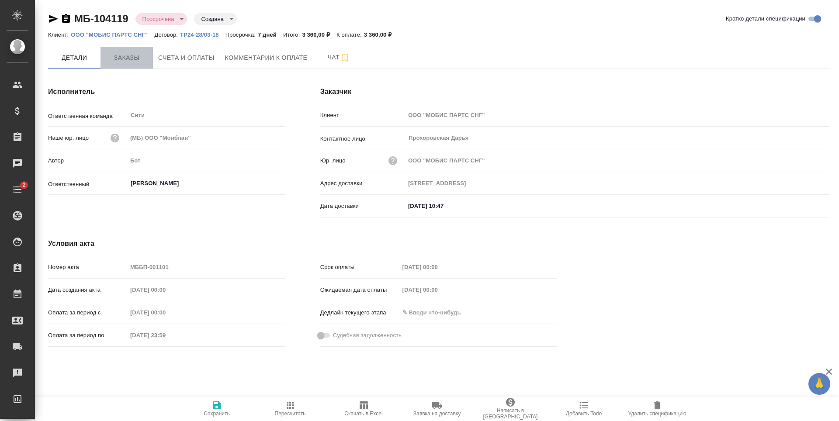
click at [142, 59] on span "Заказы" at bounding box center [127, 57] width 42 height 11
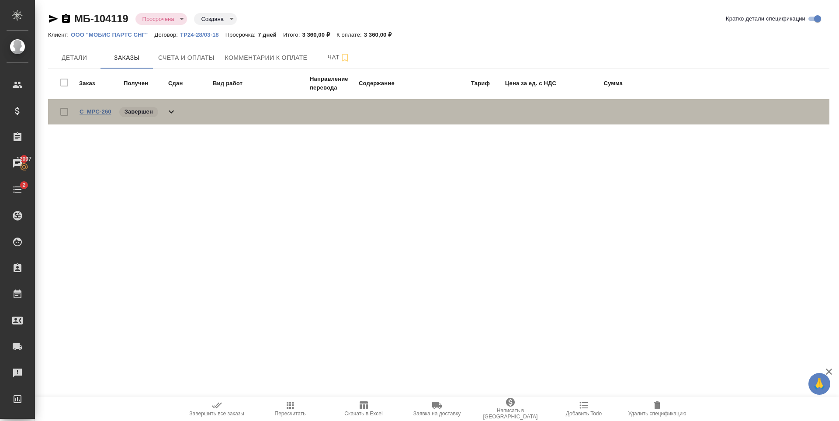
click at [98, 114] on link "C_MPC-260" at bounding box center [96, 111] width 32 height 7
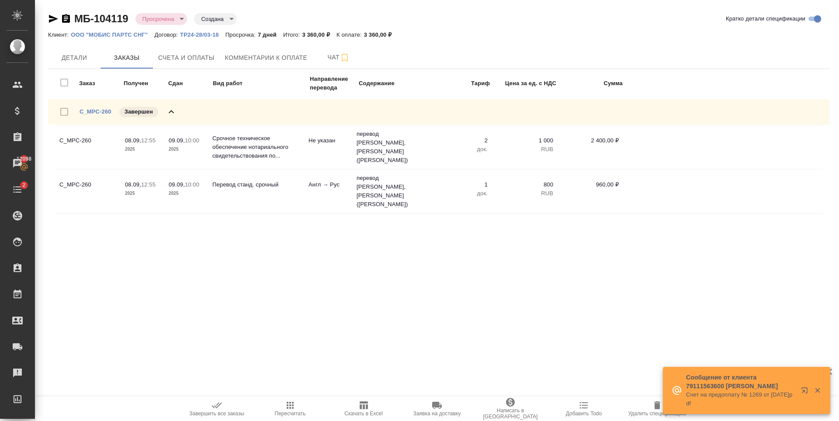
click at [285, 261] on div ".cls-1 fill:#fff; AWATERA [PERSON_NAME] Спецификации Заказы 12098 Чаты 2 Todo П…" at bounding box center [419, 210] width 839 height 421
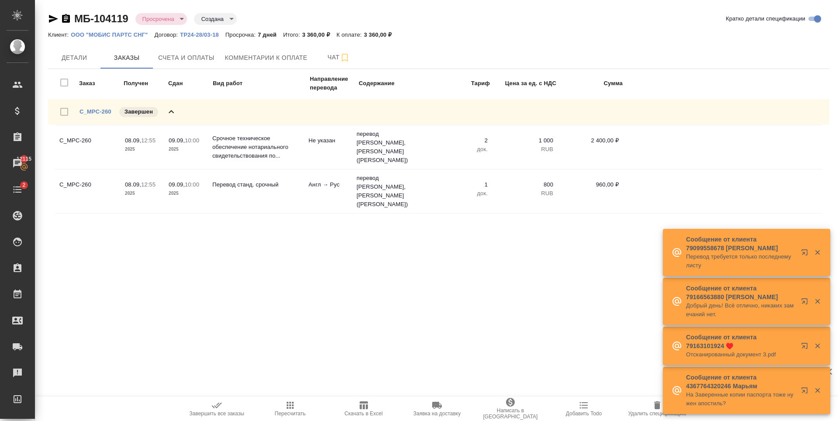
click at [391, 290] on div ".cls-1 fill:#fff; AWATERA [PERSON_NAME] Спецификации Заказы 12115 Чаты 2 Todo П…" at bounding box center [419, 210] width 839 height 421
click at [331, 327] on div ".cls-1 fill:#fff; AWATERA [PERSON_NAME] Спецификации Заказы 12119 Чаты 2 Todo П…" at bounding box center [419, 210] width 839 height 421
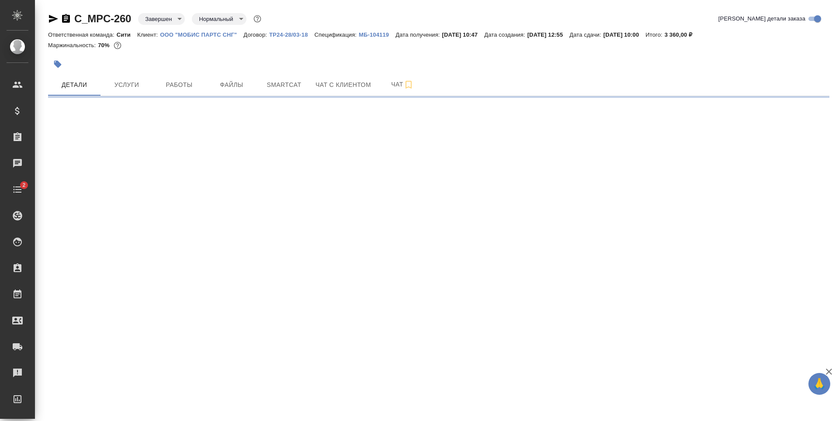
select select "RU"
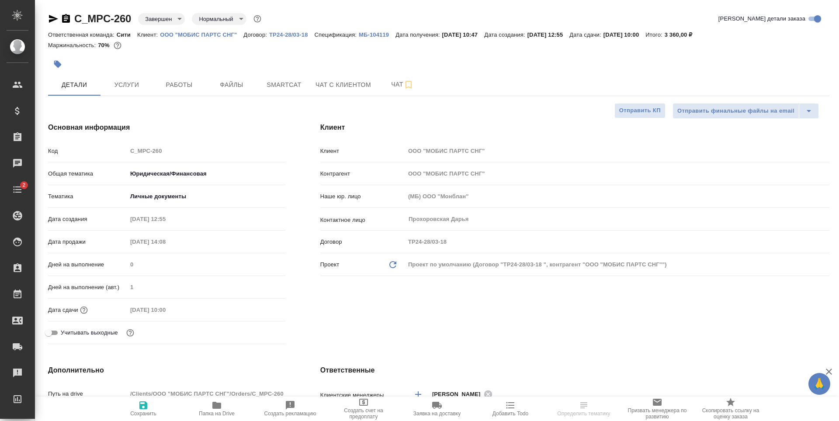
type textarea "x"
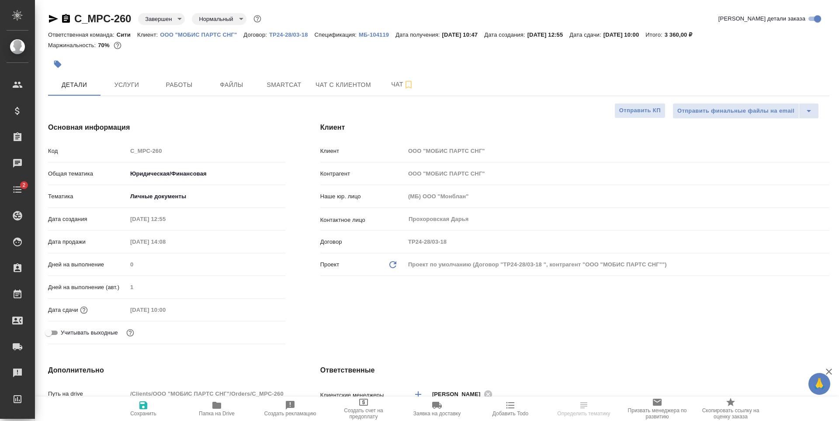
type textarea "x"
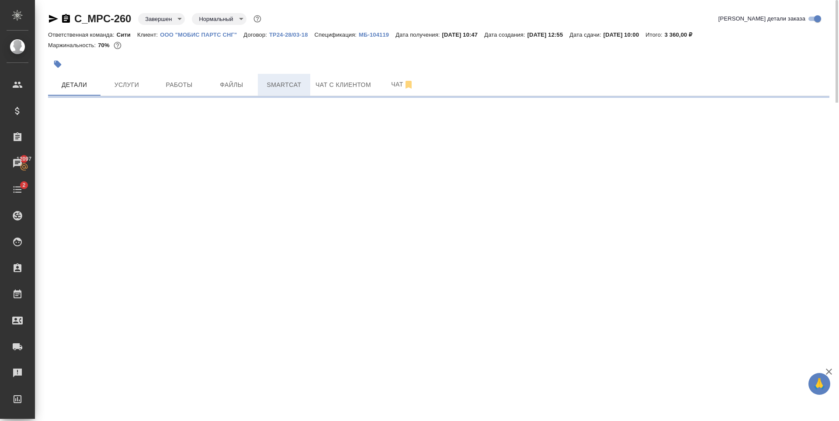
select select "RU"
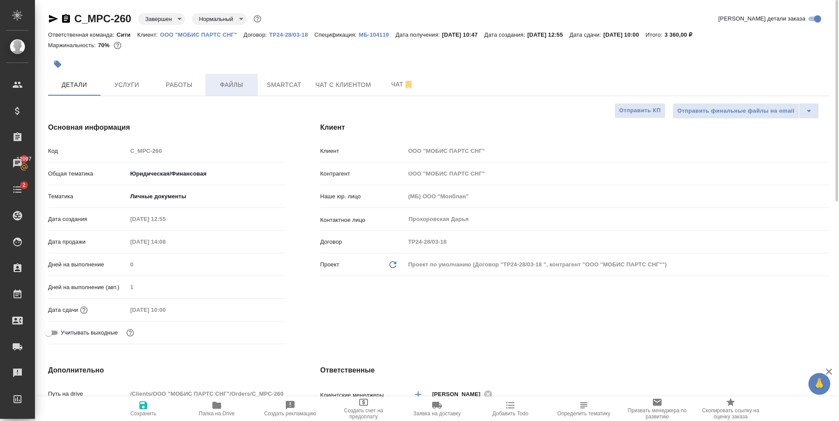
type textarea "x"
drag, startPoint x: 135, startPoint y: 26, endPoint x: 88, endPoint y: 16, distance: 47.3
click at [76, 22] on div "C_MPC-260 Завершен closed Нормальный normal Кратко детали заказа" at bounding box center [439, 20] width 782 height 17
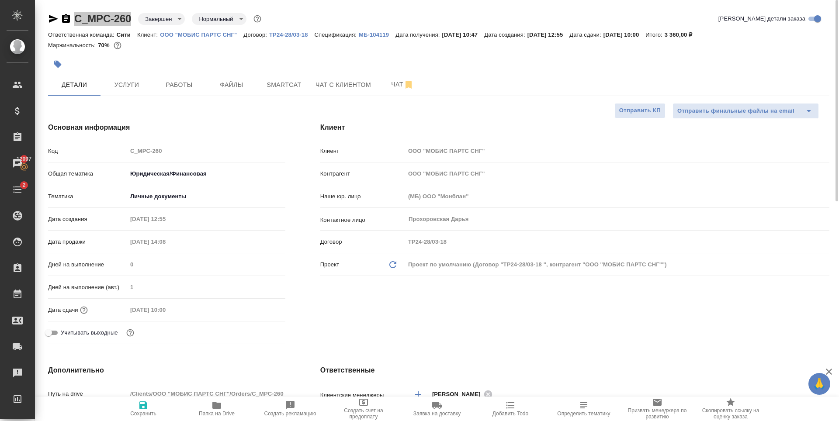
type textarea "x"
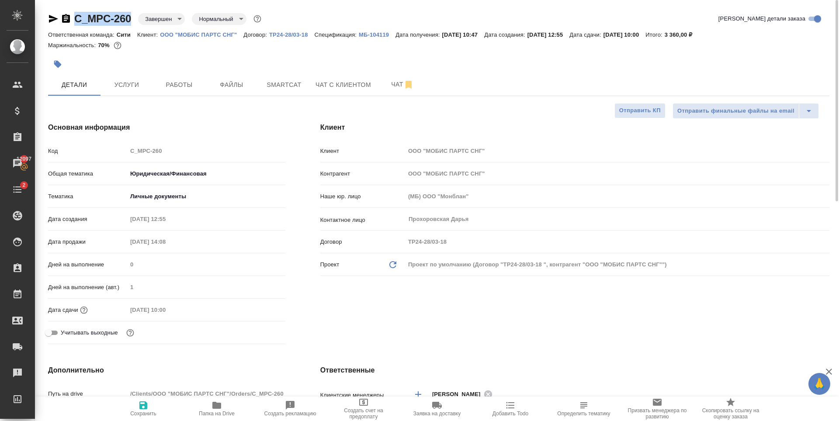
type textarea "x"
click at [247, 85] on span "Файлы" at bounding box center [232, 85] width 42 height 11
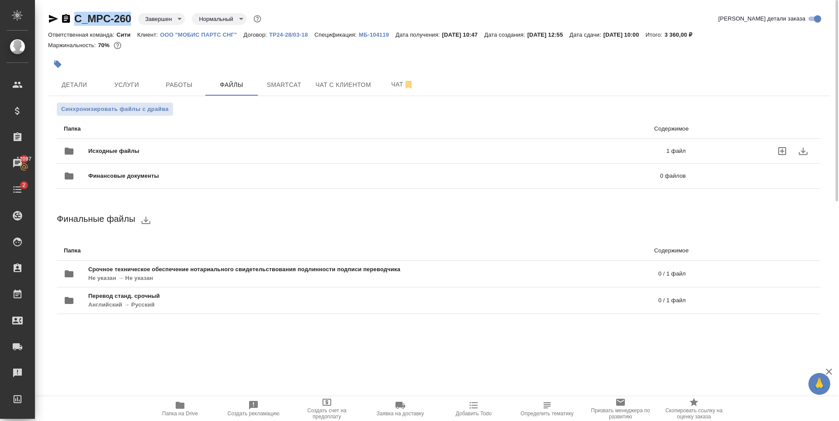
click at [237, 144] on div "Исходные файлы 1 файл" at bounding box center [375, 151] width 622 height 21
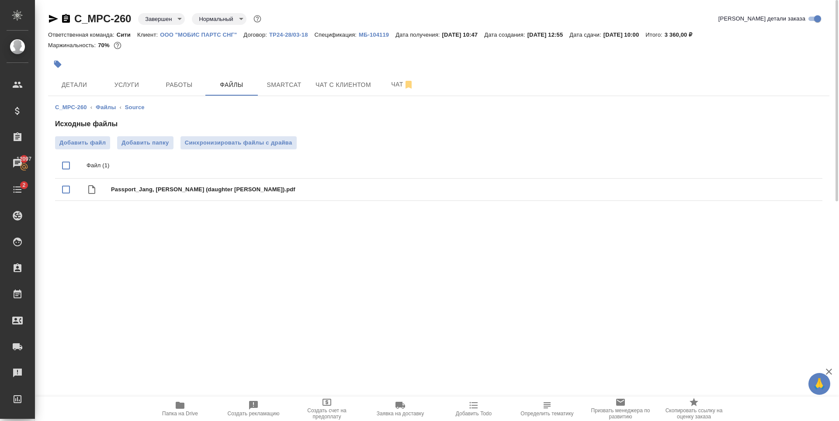
click at [288, 271] on div ".cls-1 fill:#fff; AWATERA Zaytseva Svetlana Клиенты Спецификации Заказы 12097 Ч…" at bounding box center [419, 210] width 839 height 421
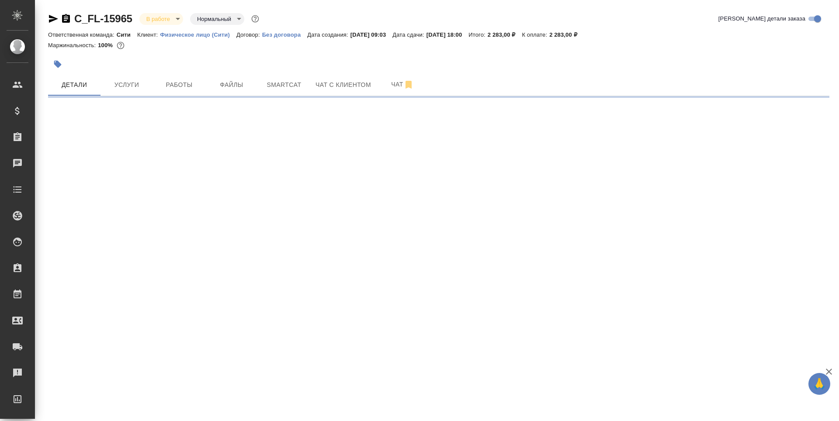
select select "RU"
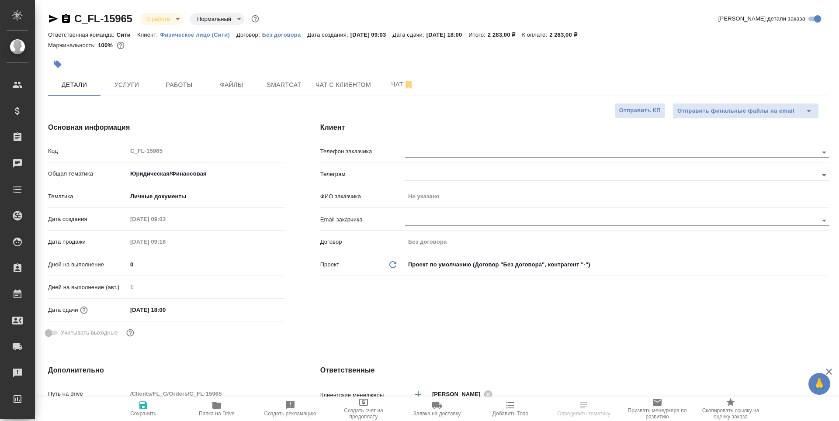
type textarea "x"
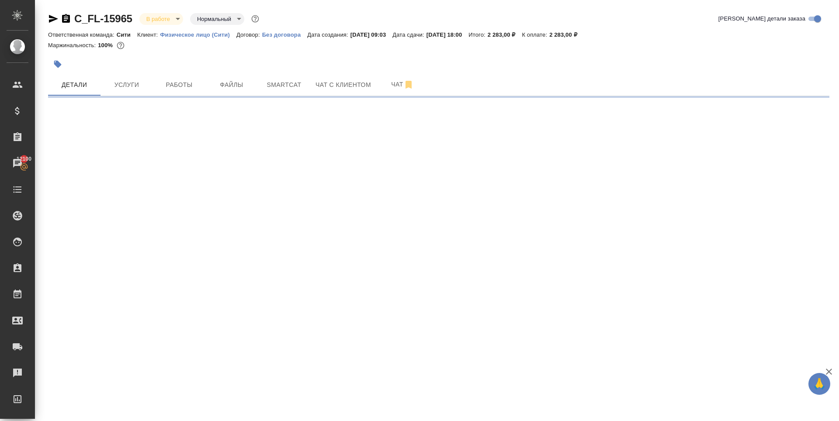
select select "RU"
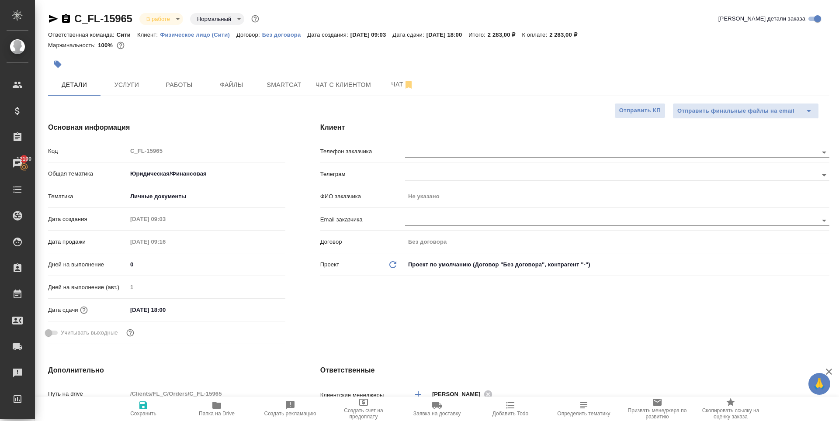
type textarea "x"
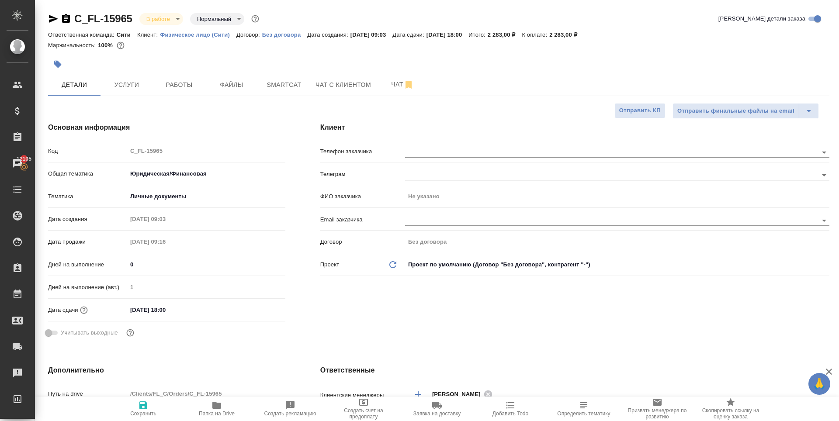
type textarea "x"
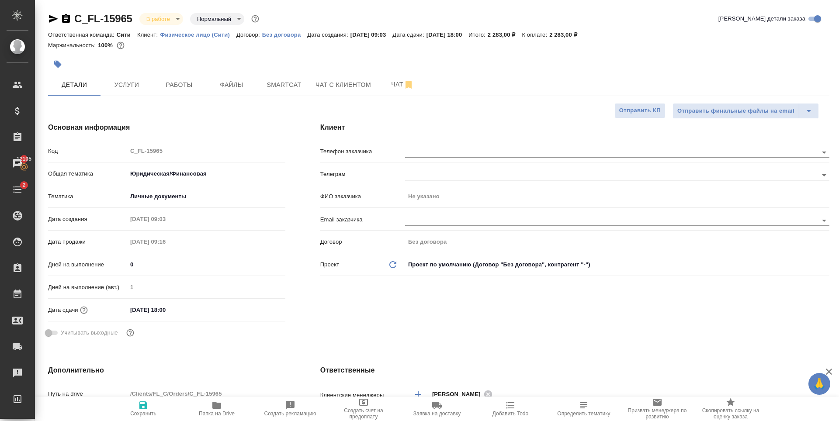
type textarea "x"
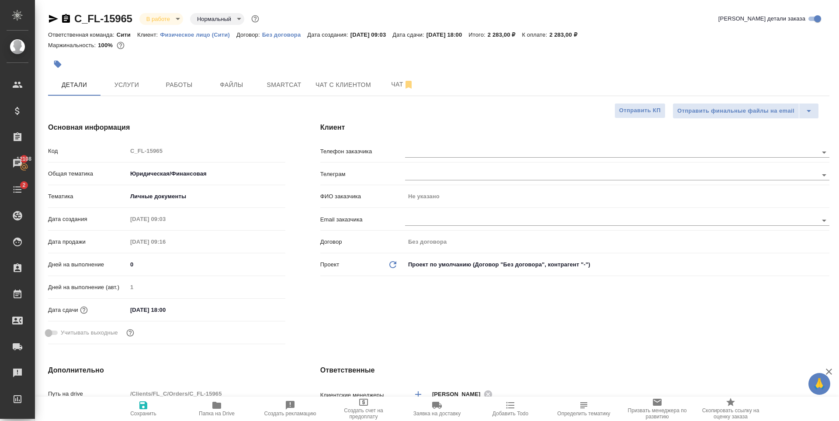
type textarea "x"
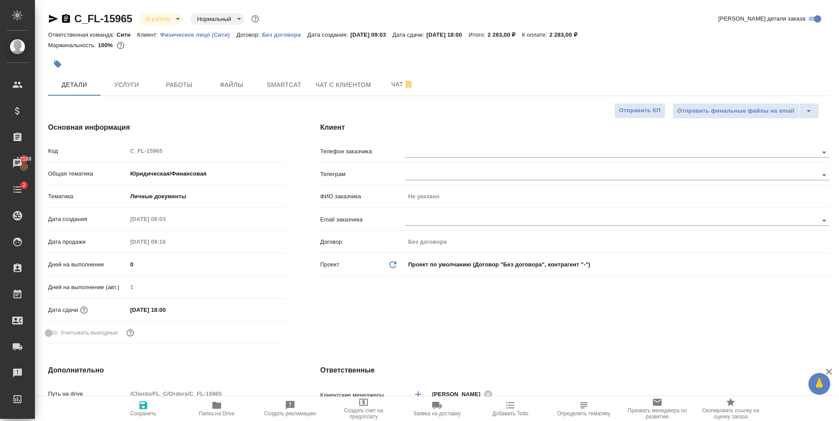
type textarea "x"
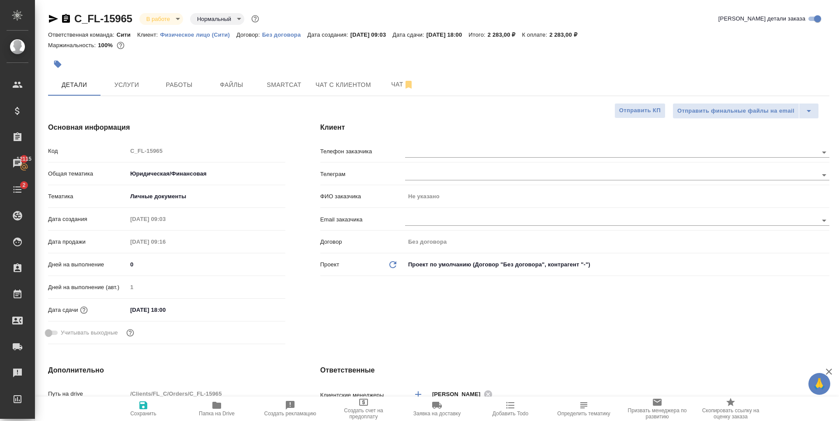
type textarea "x"
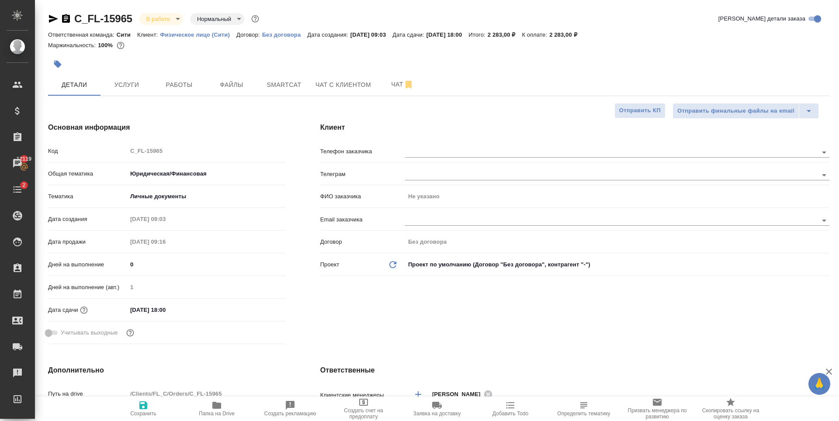
type textarea "x"
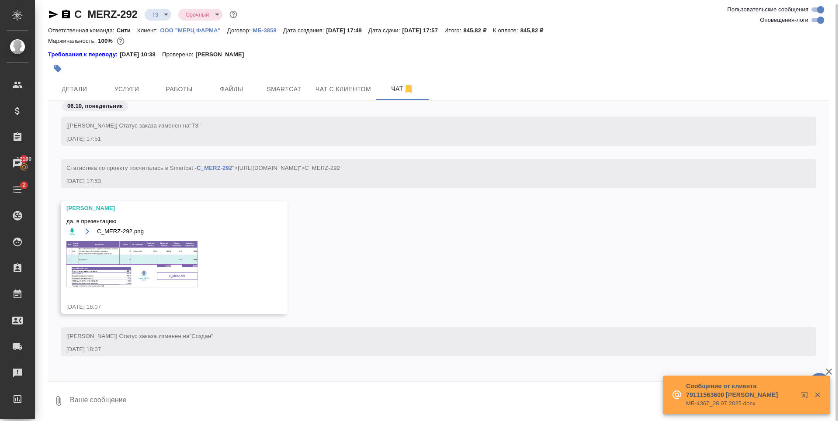
scroll to position [1, 0]
click at [111, 260] on img at bounding box center [131, 263] width 131 height 46
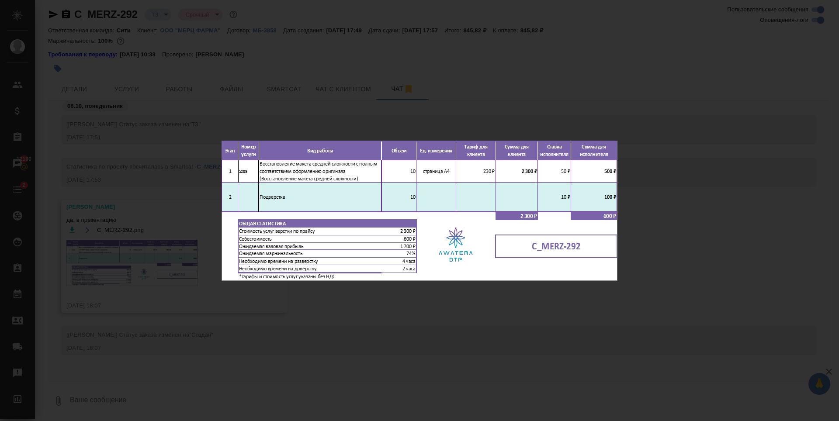
click at [153, 102] on div "C_MERZ-292.png 1 of 1" at bounding box center [419, 210] width 839 height 421
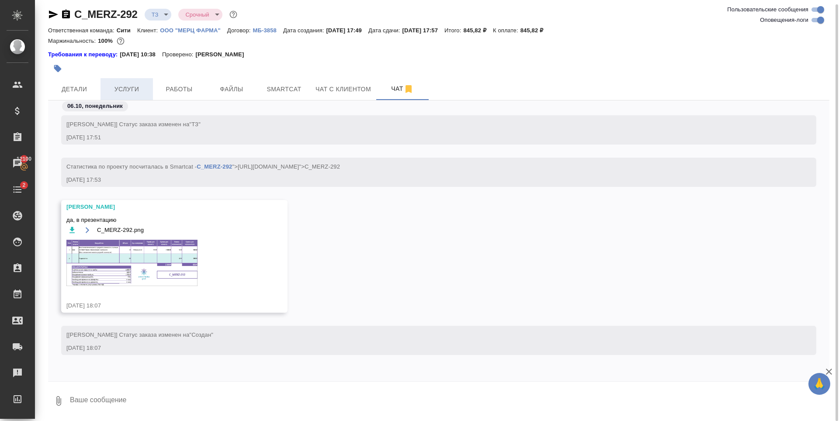
click at [125, 88] on span "Услуги" at bounding box center [127, 89] width 42 height 11
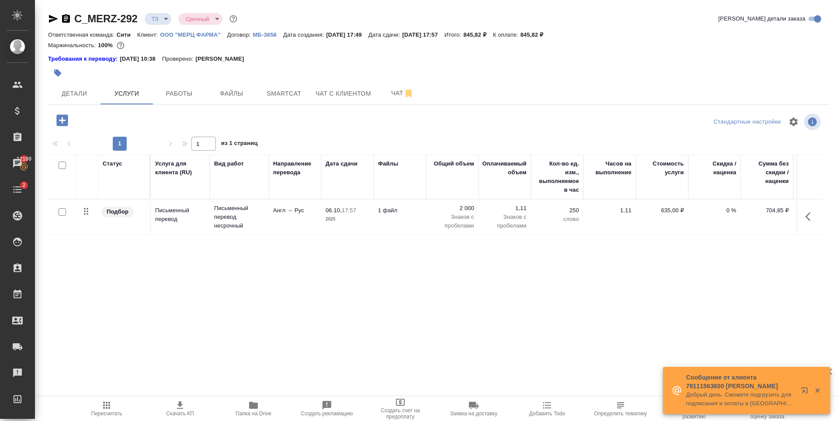
click at [66, 121] on icon "button" at bounding box center [61, 120] width 11 height 11
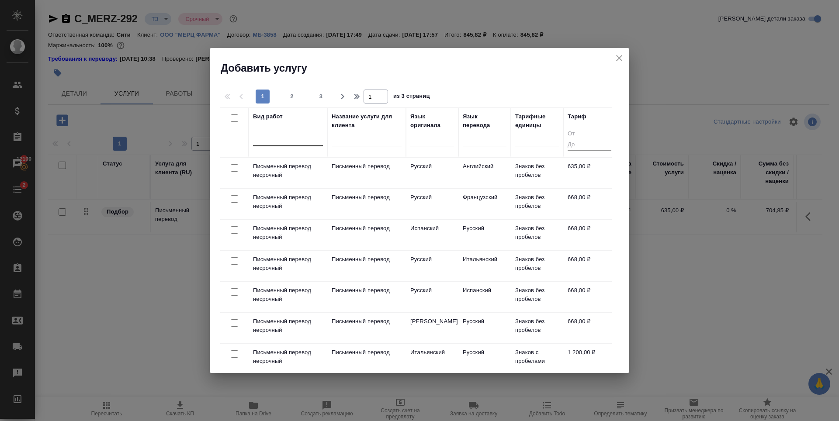
click at [305, 137] on div at bounding box center [288, 137] width 70 height 13
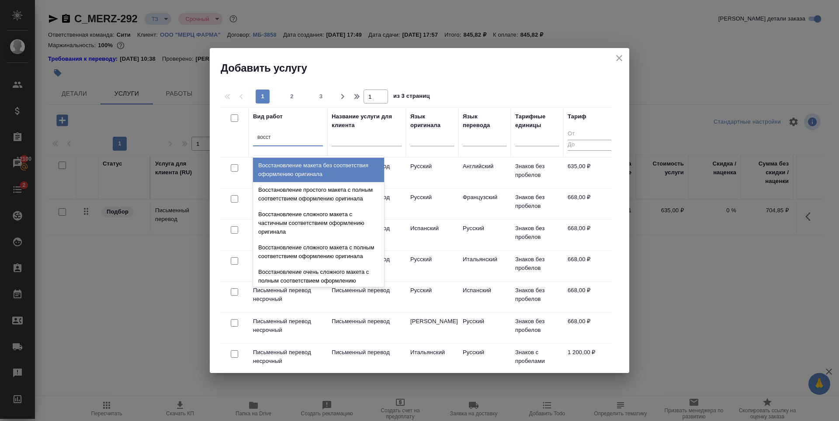
type input "восста"
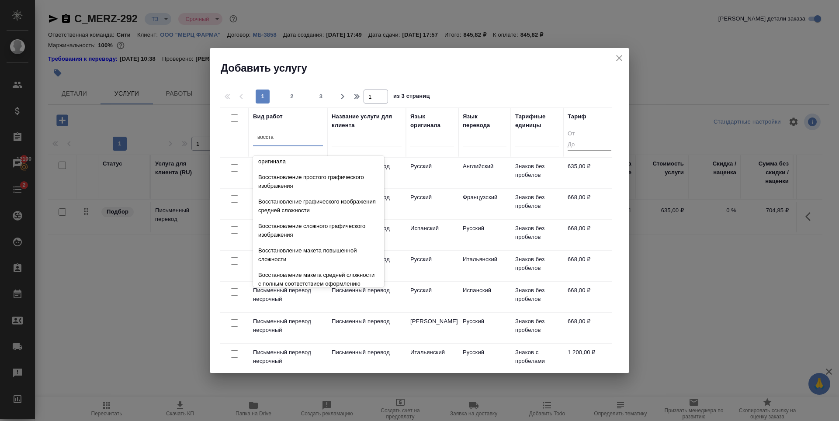
scroll to position [161, 0]
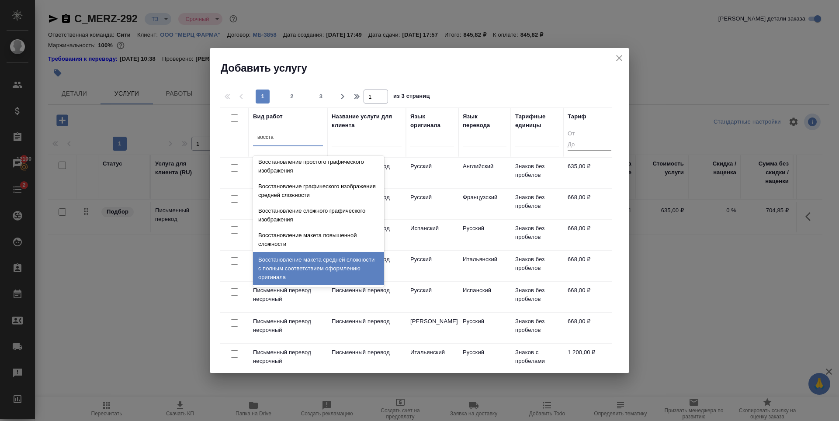
click at [302, 275] on div "Восстановление макета средней сложности с полным соответствием оформлению ориги…" at bounding box center [318, 268] width 131 height 33
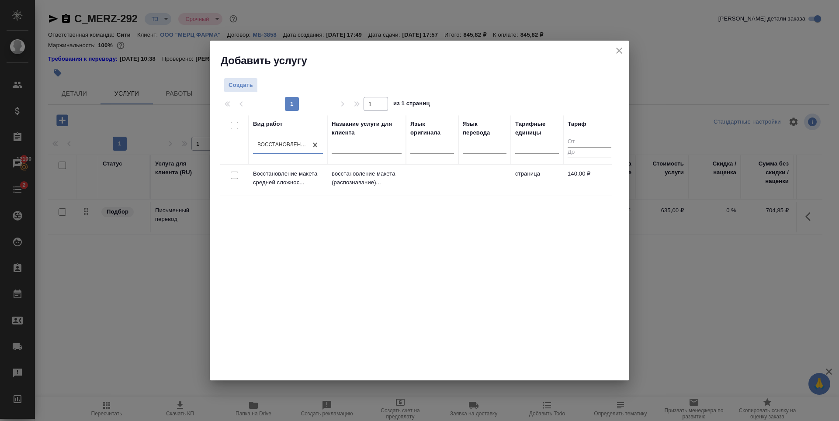
click at [234, 174] on input "checkbox" at bounding box center [234, 175] width 7 height 7
checkbox input "true"
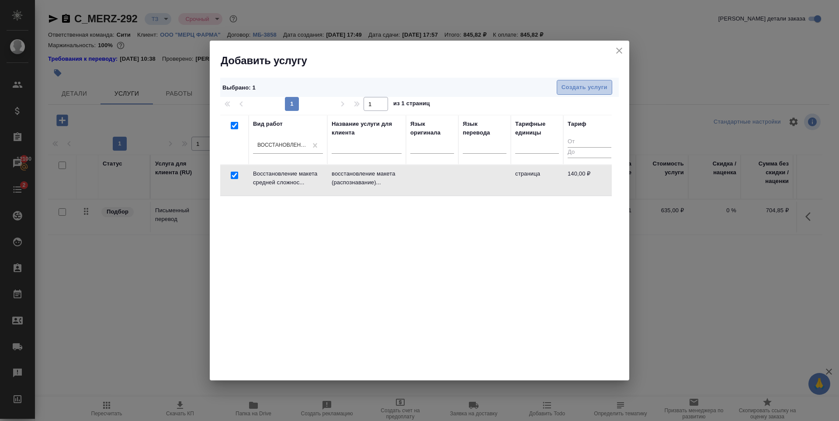
click at [576, 88] on span "Создать услуги" at bounding box center [585, 88] width 46 height 10
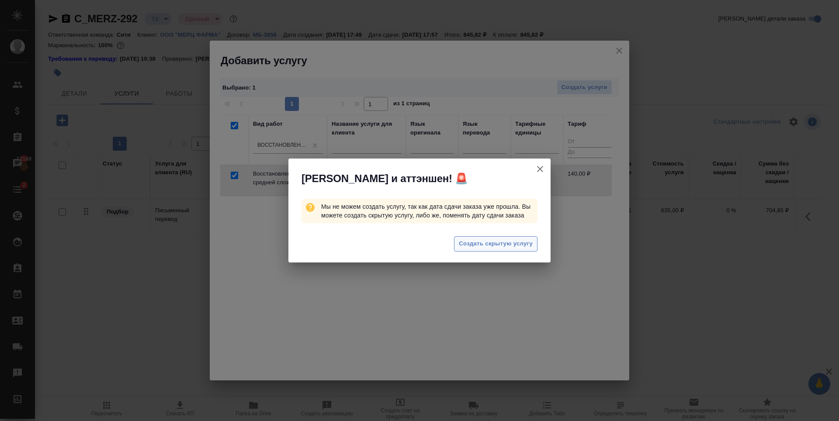
click at [484, 245] on span "Создать скрытую услугу" at bounding box center [496, 244] width 74 height 10
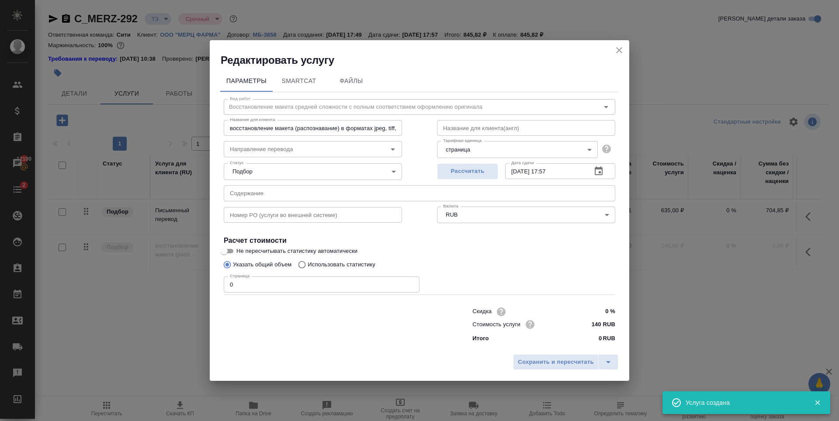
click at [386, 285] on input "0" at bounding box center [322, 285] width 196 height 16
type input "22"
click at [527, 362] on span "Сохранить и пересчитать" at bounding box center [556, 363] width 76 height 10
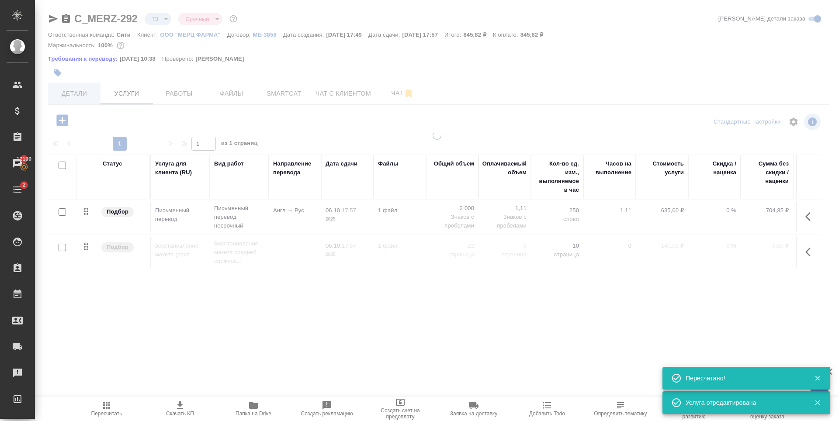
type input "new"
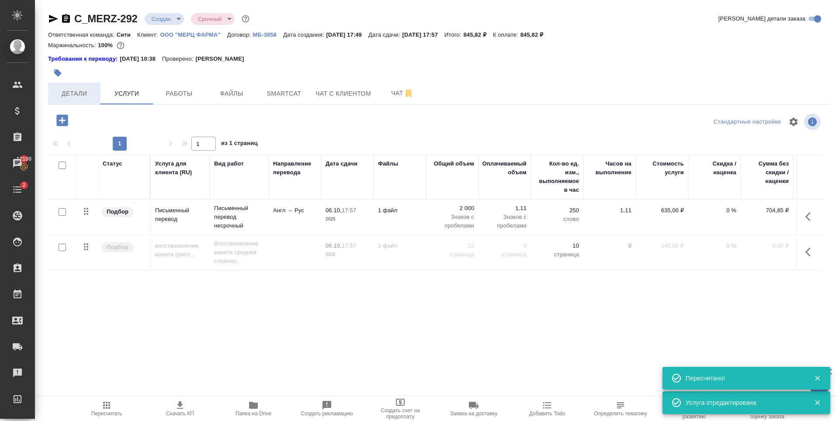
click at [72, 97] on span "Детали" at bounding box center [74, 93] width 42 height 11
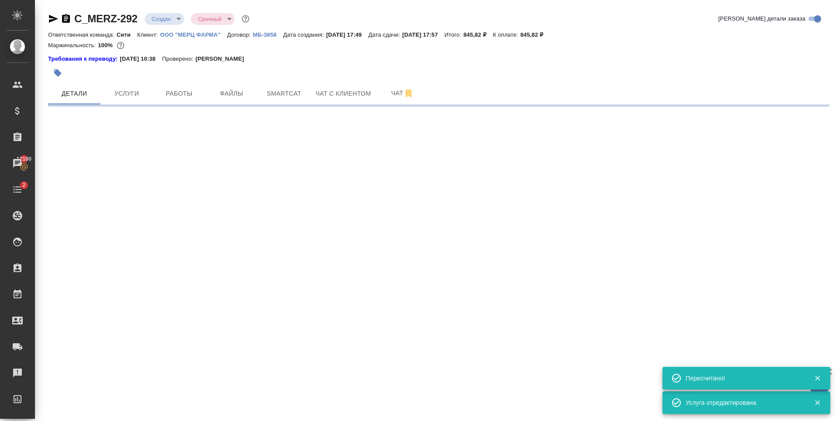
select select "RU"
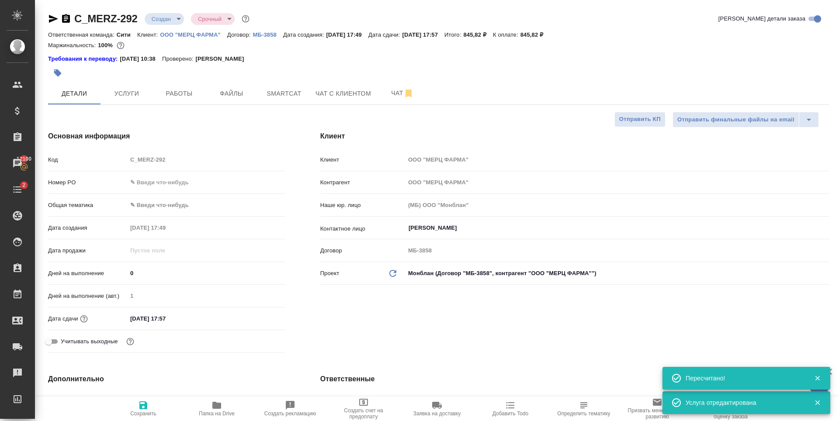
type textarea "x"
click at [169, 316] on input "06.10.2025 17:57" at bounding box center [166, 319] width 76 height 13
click at [261, 317] on icon "button" at bounding box center [260, 318] width 10 height 10
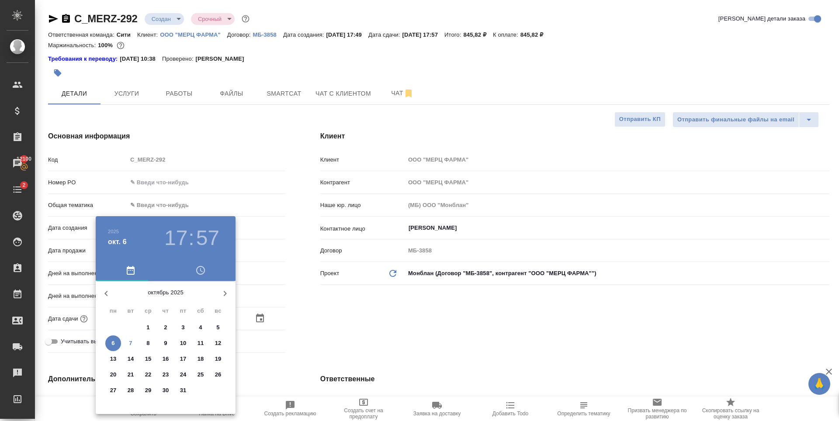
click at [149, 345] on p "8" at bounding box center [147, 343] width 3 height 9
type input "08.10.2025 17:57"
type textarea "x"
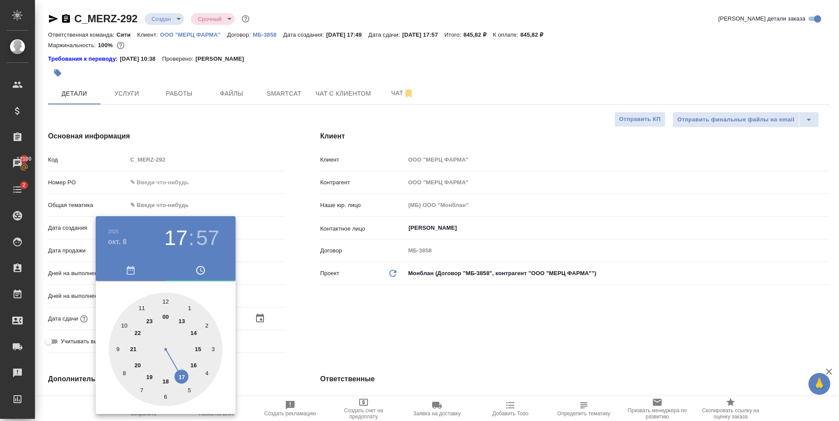
click at [375, 333] on div at bounding box center [419, 210] width 839 height 421
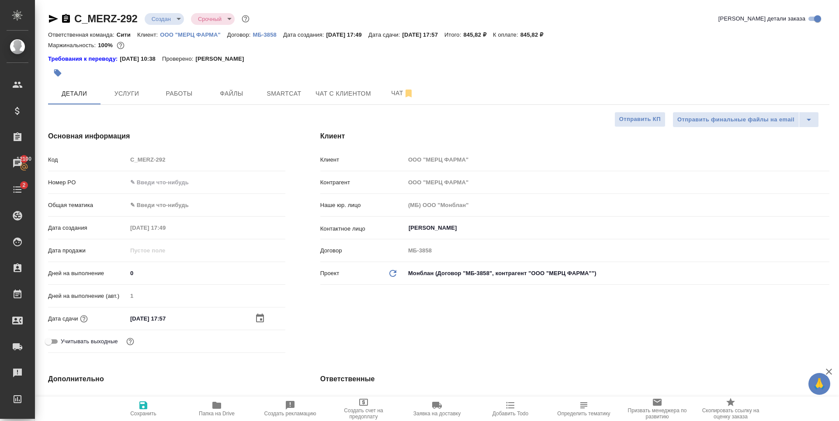
click at [145, 412] on span "Сохранить" at bounding box center [143, 414] width 26 height 6
type textarea "x"
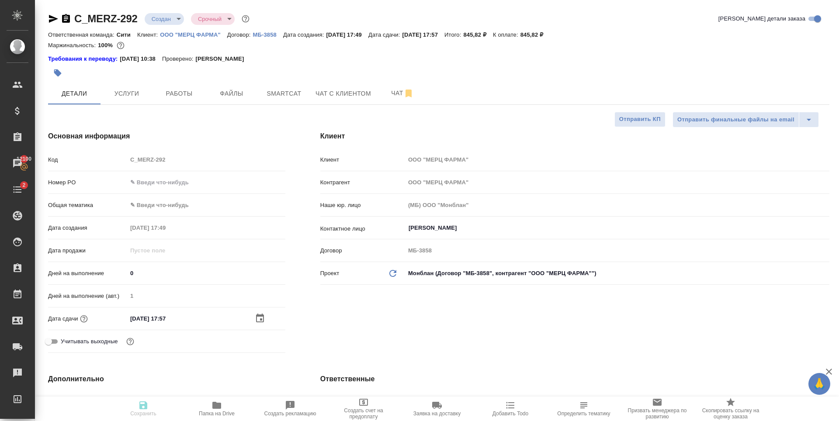
type textarea "x"
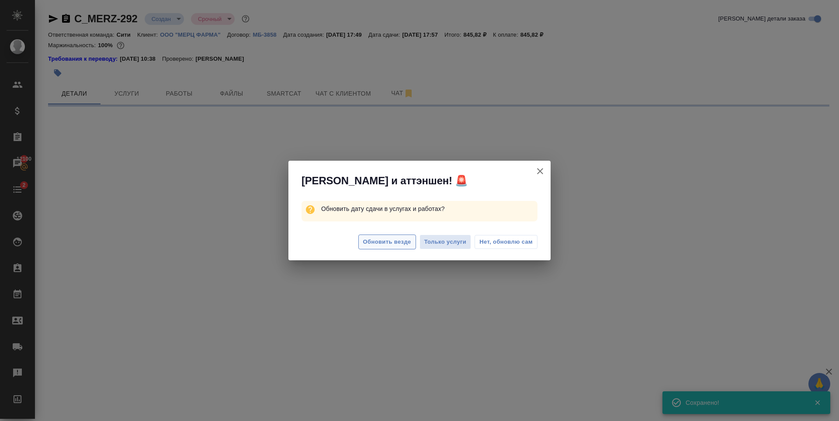
click at [392, 243] on span "Обновить везде" at bounding box center [387, 242] width 48 height 10
select select "RU"
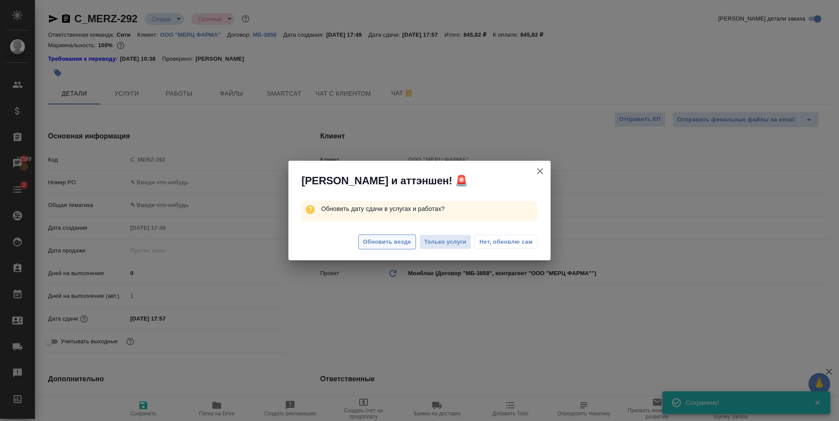
type textarea "x"
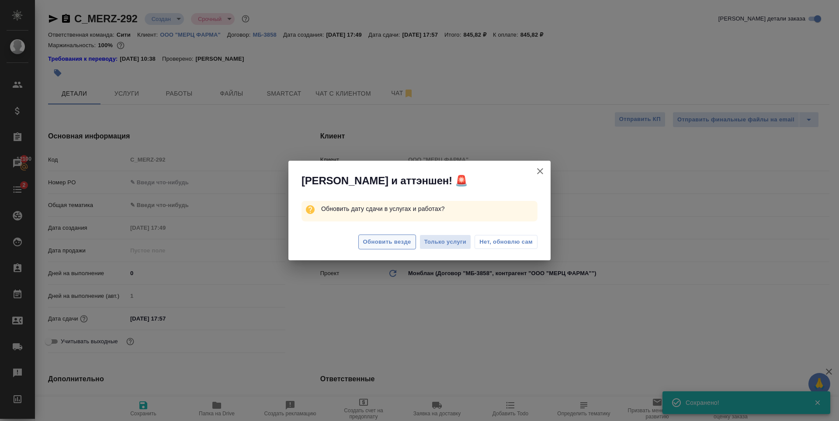
type textarea "x"
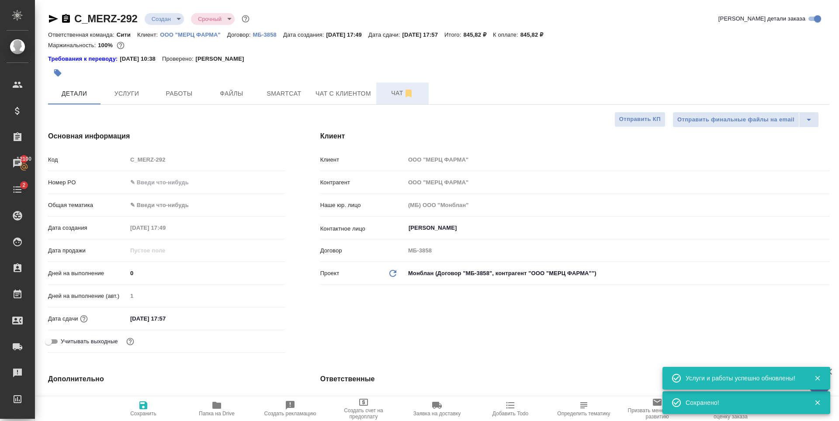
click at [392, 88] on span "Чат" at bounding box center [403, 93] width 42 height 11
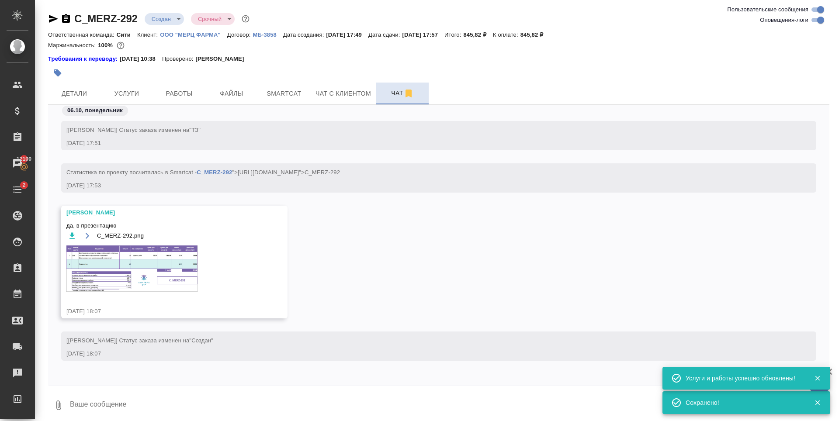
scroll to position [1, 0]
click at [132, 274] on img at bounding box center [131, 267] width 131 height 46
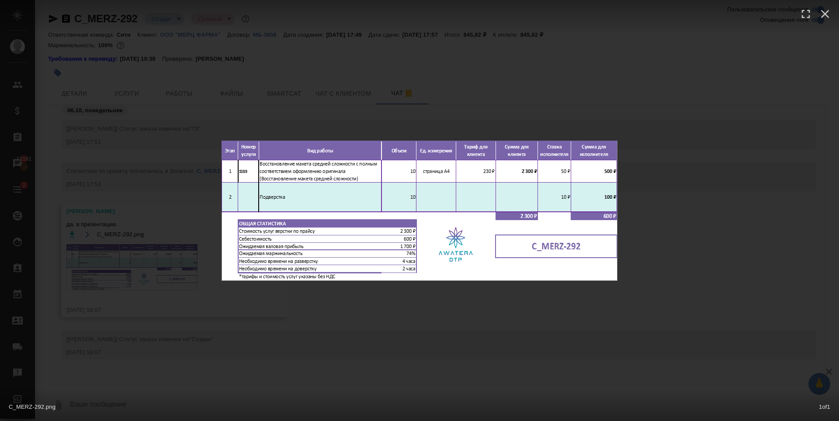
click at [97, 178] on div "C_MERZ-292.png 1 of 1" at bounding box center [419, 210] width 839 height 421
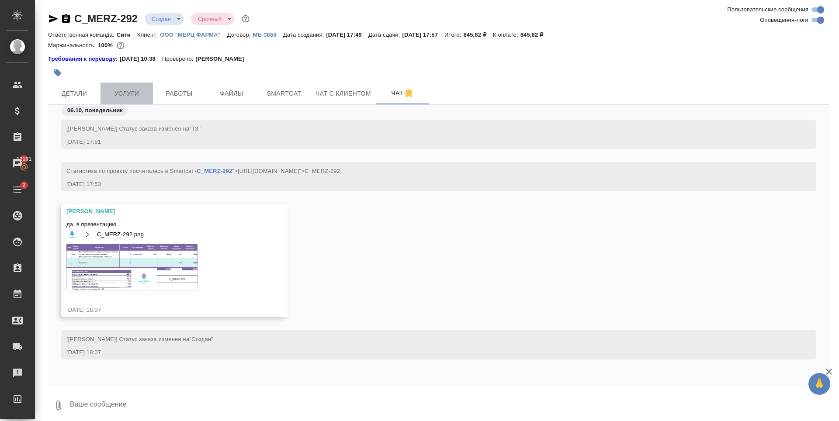
click at [139, 86] on button "Услуги" at bounding box center [127, 94] width 52 height 22
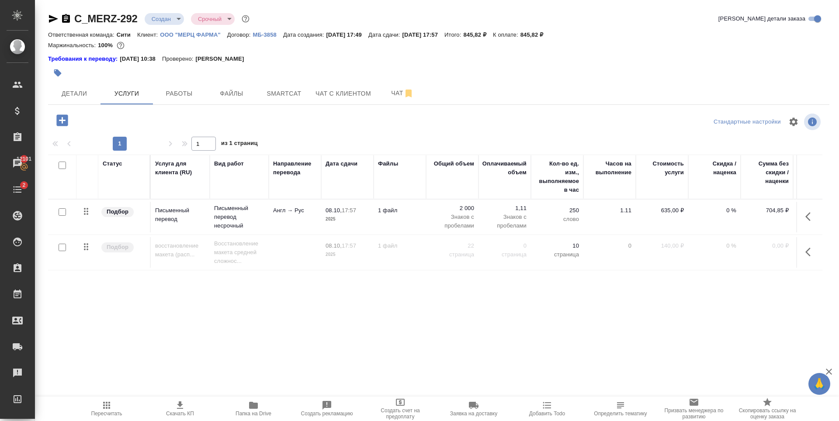
click at [63, 248] on div at bounding box center [62, 248] width 20 height 12
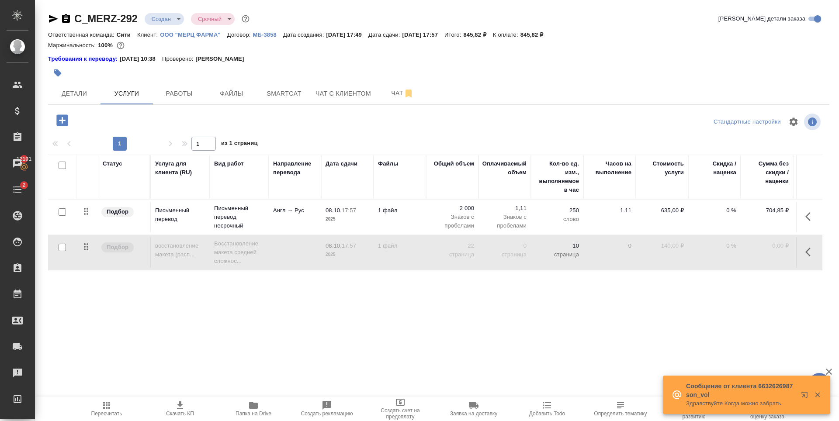
click at [63, 247] on input "checkbox" at bounding box center [62, 247] width 7 height 7
checkbox input "true"
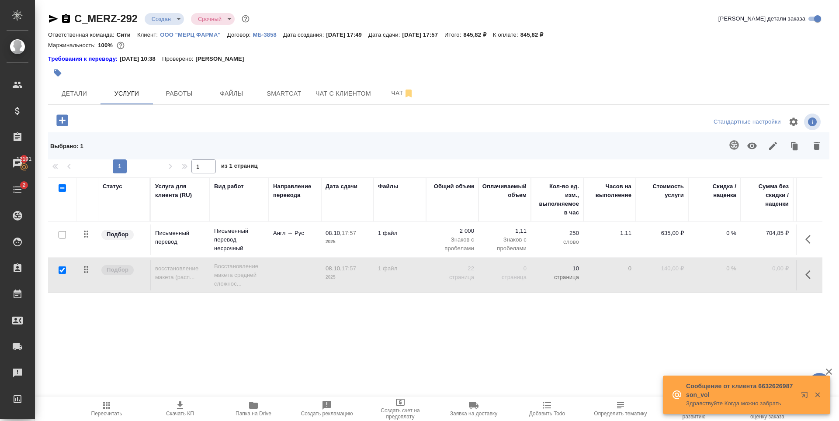
click at [751, 143] on icon "button" at bounding box center [752, 146] width 10 height 7
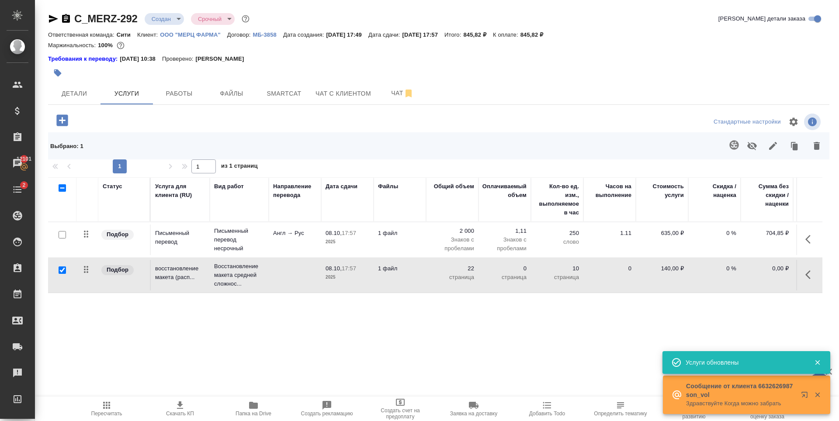
click at [211, 338] on div "Статус Услуга для клиента (RU) Вид работ Направление перевода Дата сдачи Файлы …" at bounding box center [435, 271] width 775 height 188
click at [382, 104] on hr at bounding box center [439, 104] width 782 height 0
click at [389, 95] on span "Чат" at bounding box center [403, 93] width 42 height 11
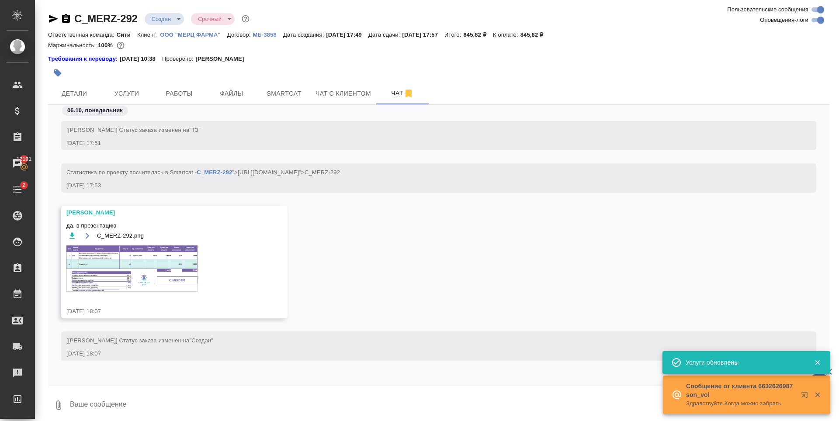
scroll to position [1, 0]
click at [165, 264] on img at bounding box center [131, 267] width 131 height 46
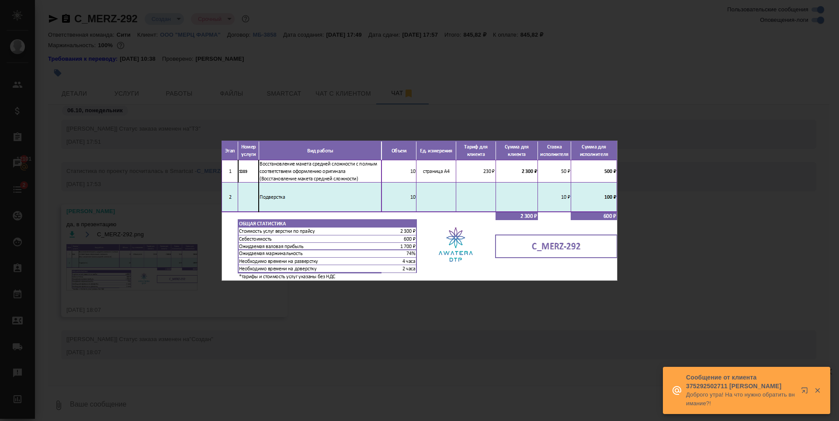
click at [383, 313] on div "C_MERZ-292.png 1 of 1" at bounding box center [419, 210] width 839 height 421
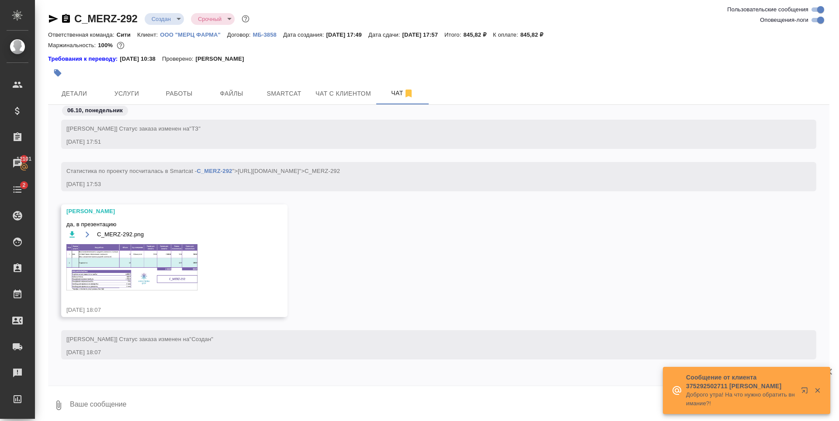
click at [178, 274] on img at bounding box center [131, 267] width 131 height 46
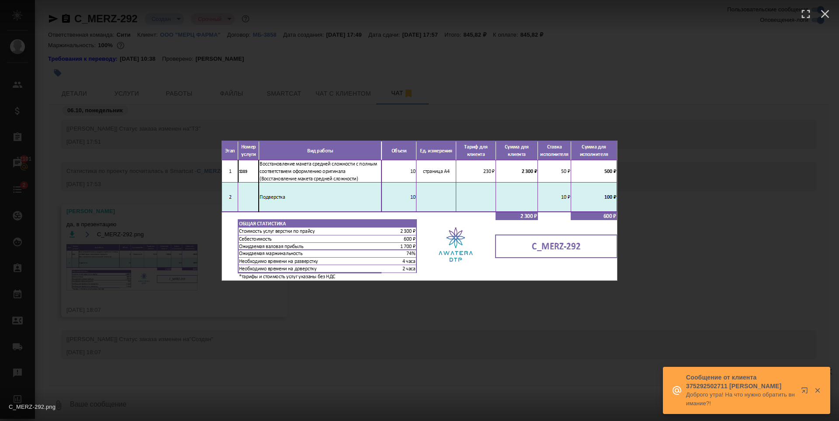
click at [129, 143] on div "C_MERZ-292.png 1 of 1" at bounding box center [419, 210] width 839 height 421
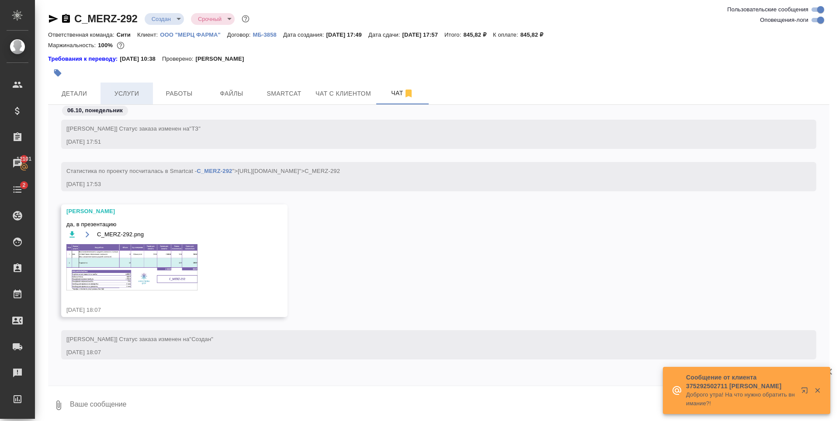
click at [134, 90] on span "Услуги" at bounding box center [127, 93] width 42 height 11
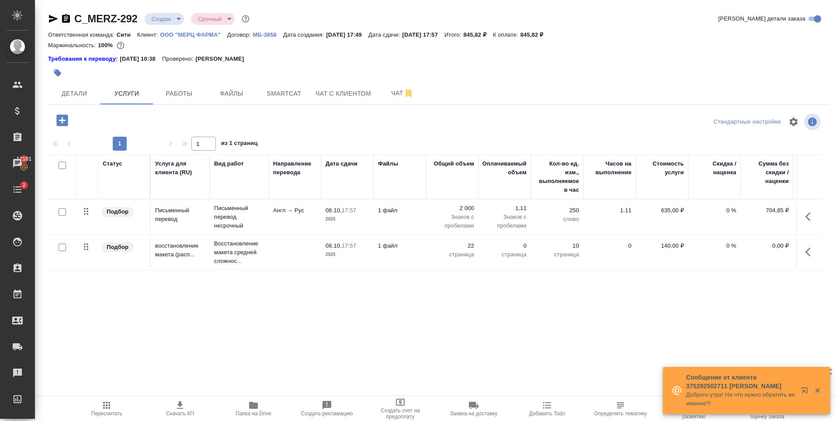
click at [575, 246] on p "10" at bounding box center [557, 246] width 44 height 9
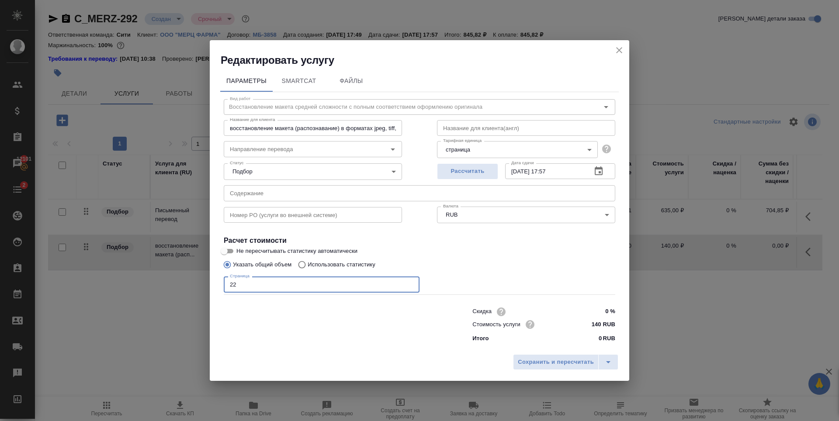
click at [261, 286] on input "22" at bounding box center [322, 285] width 196 height 16
type input "10"
click at [562, 362] on span "Сохранить и пересчитать" at bounding box center [556, 363] width 76 height 10
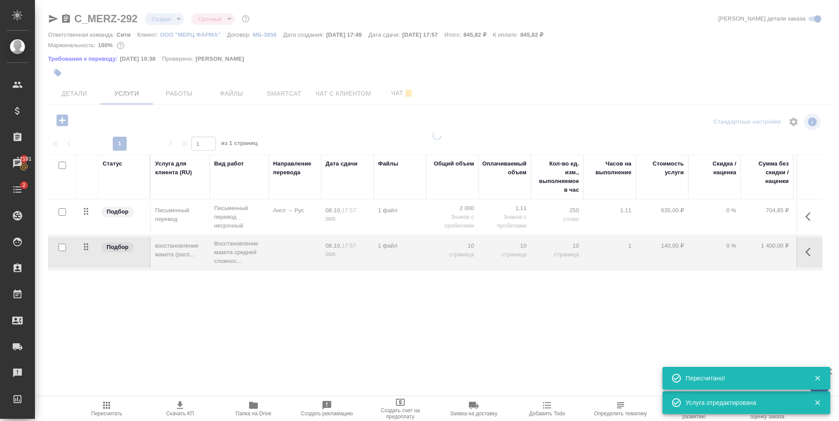
type input "normal"
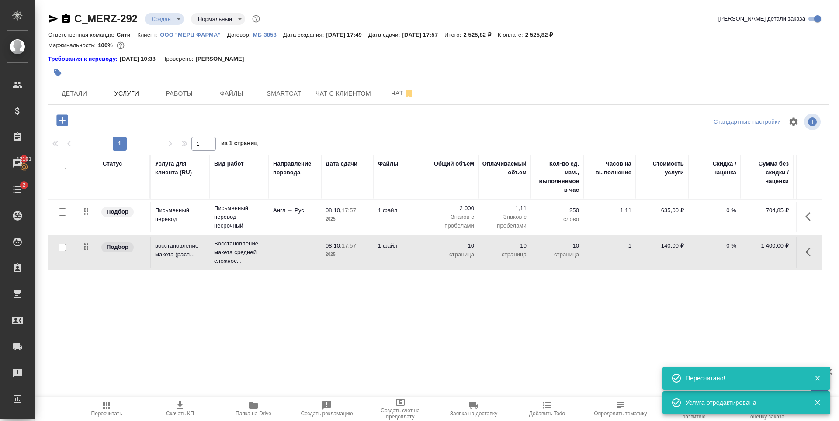
click at [183, 298] on div "Статус Услуга для клиента (RU) Вид работ Направление перевода Дата сдачи Файлы …" at bounding box center [435, 249] width 775 height 188
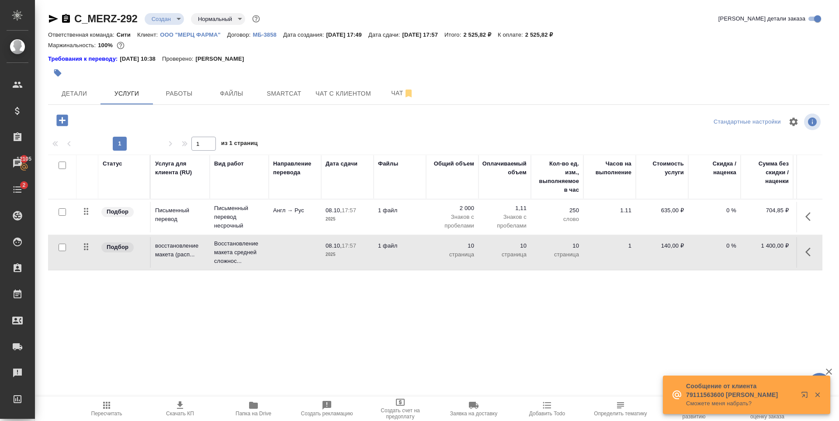
click at [187, 37] on p "ООО "МЕРЦ ФАРМА"" at bounding box center [193, 34] width 67 height 7
click at [198, 302] on div "Статус Услуга для клиента (RU) Вид работ Направление перевода Дата сдачи Файлы …" at bounding box center [435, 249] width 775 height 188
click at [725, 212] on p "0 %" at bounding box center [715, 210] width 44 height 9
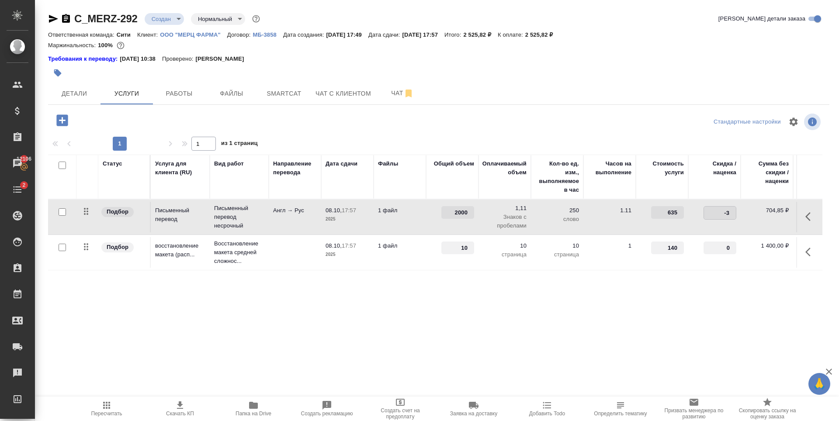
type input "-30"
click at [503, 274] on div "Статус Услуга для клиента (RU) Вид работ Направление перевода Дата сдачи Файлы …" at bounding box center [435, 249] width 775 height 188
click at [153, 117] on span "Сохранить и пересчитать" at bounding box center [124, 120] width 76 height 10
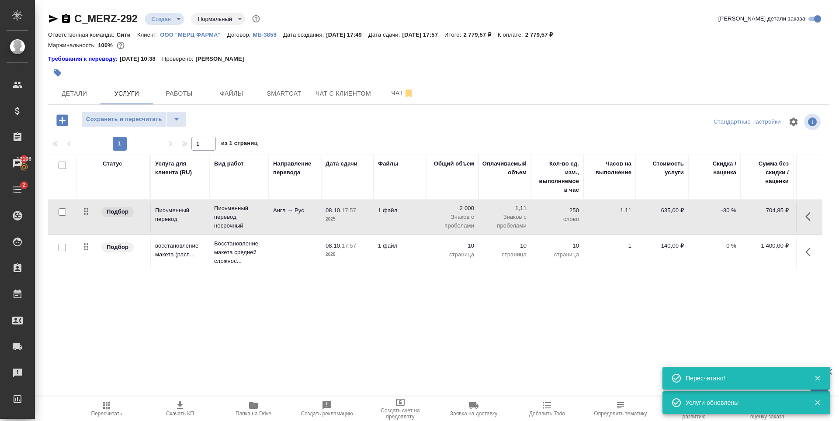
click at [181, 410] on icon "button" at bounding box center [180, 405] width 10 height 10
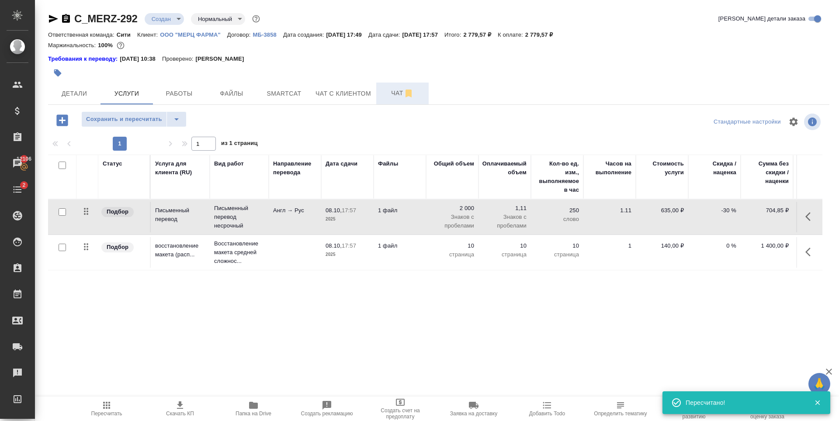
click at [391, 92] on span "Чат" at bounding box center [403, 93] width 42 height 11
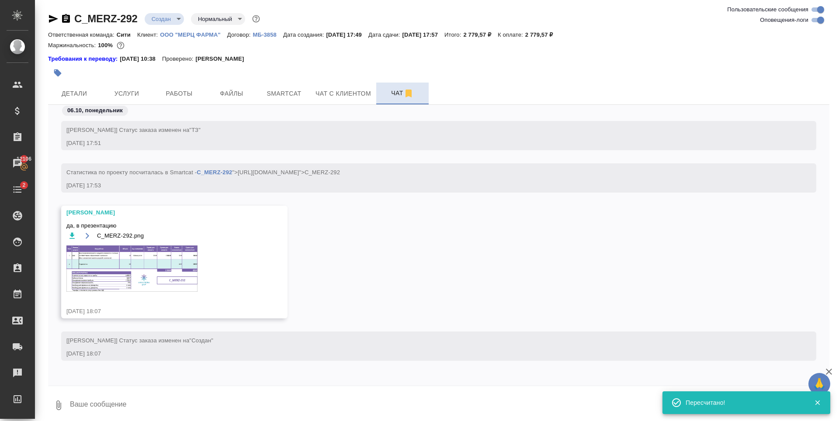
scroll to position [1, 0]
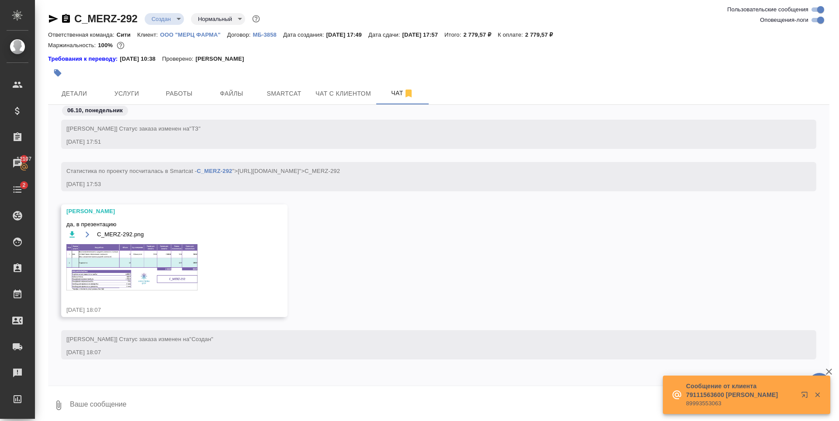
click at [125, 266] on img at bounding box center [131, 267] width 131 height 46
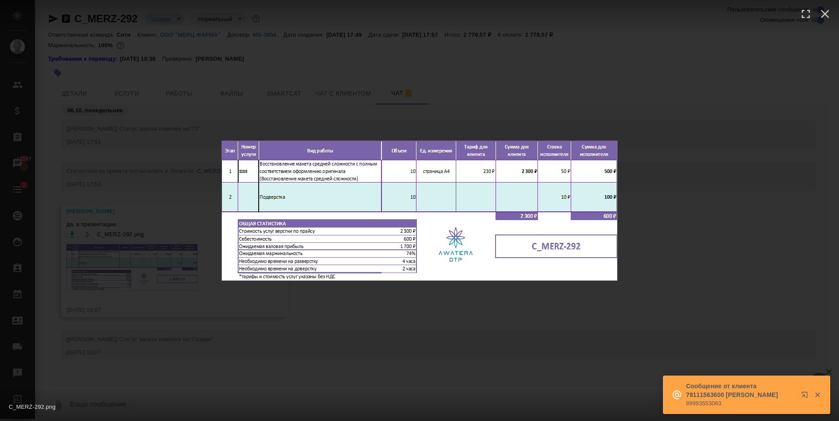
click at [205, 351] on div "C_MERZ-292.png 1 of 1" at bounding box center [419, 210] width 839 height 421
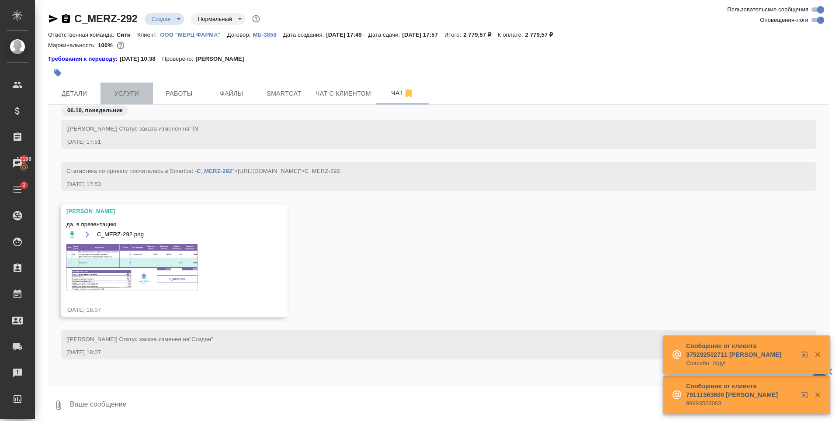
click at [145, 91] on span "Услуги" at bounding box center [127, 93] width 42 height 11
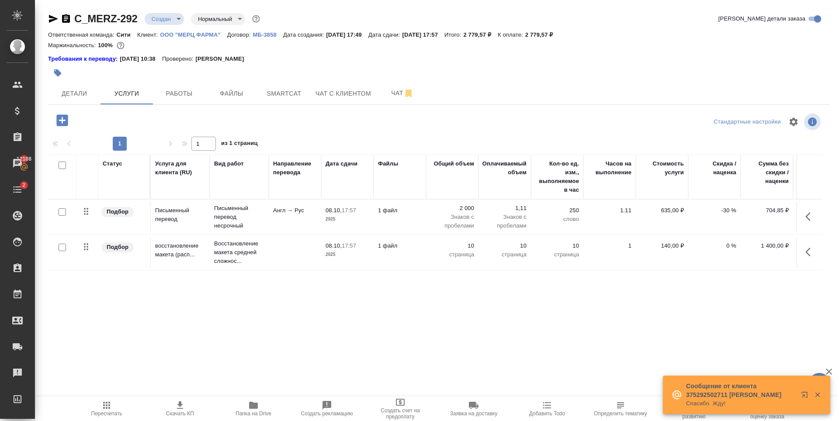
click at [106, 409] on icon "button" at bounding box center [106, 405] width 7 height 7
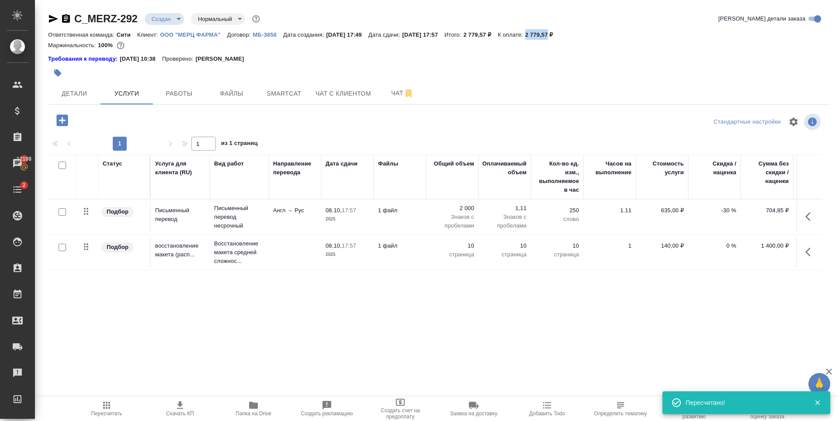
drag, startPoint x: 548, startPoint y: 34, endPoint x: 570, endPoint y: 38, distance: 22.4
click at [570, 38] on div "Ответственная команда: Сити Клиент: ООО "МЕРЦ ФАРМА" Договор: МБ-3858 Дата созд…" at bounding box center [439, 34] width 782 height 10
copy p "2 779,57"
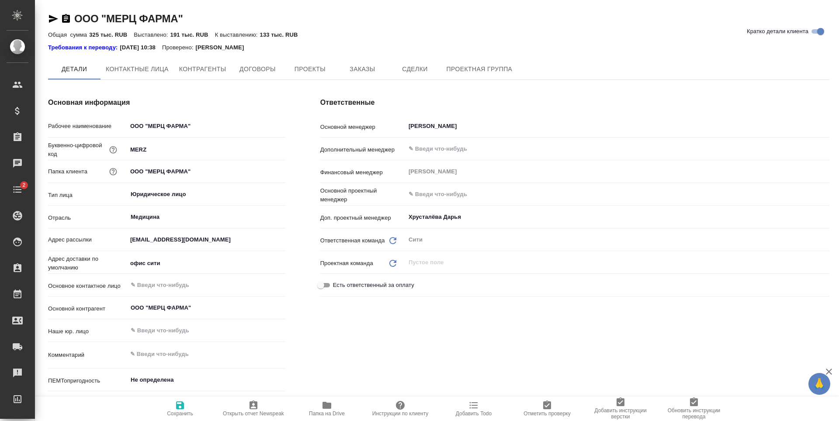
type textarea "x"
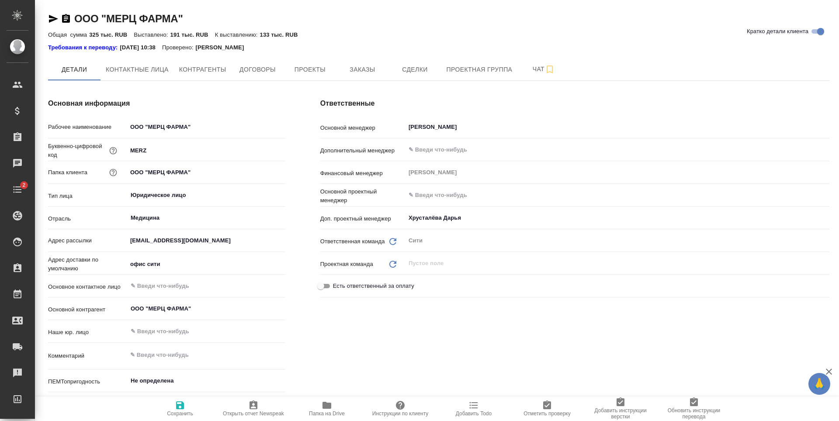
type textarea "x"
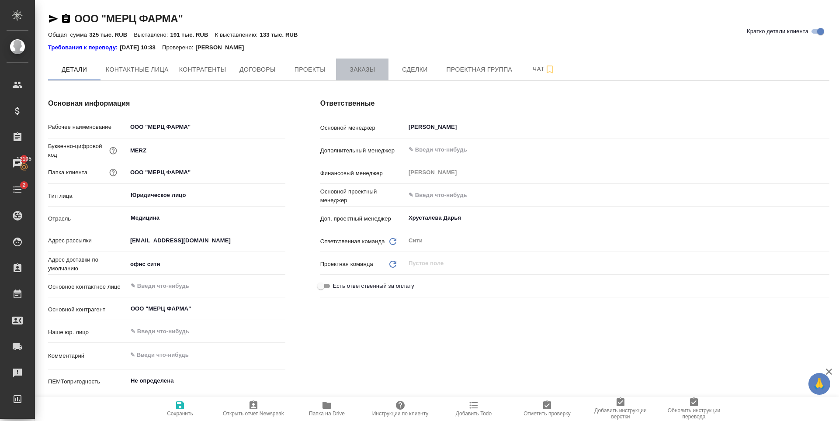
click at [358, 71] on span "Заказы" at bounding box center [362, 69] width 42 height 11
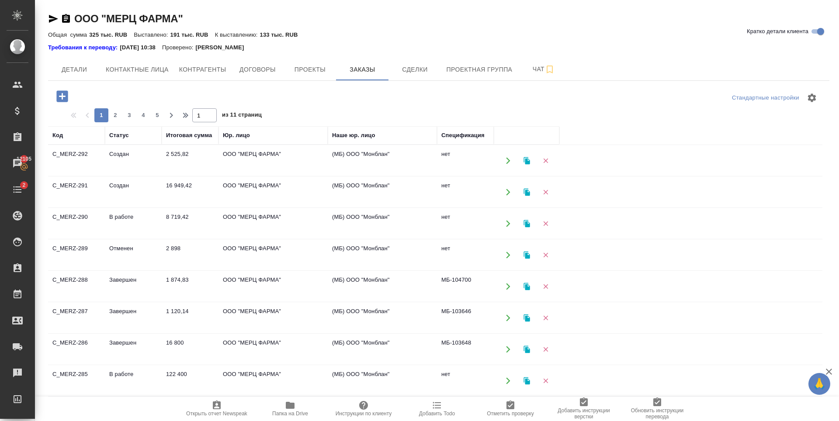
click at [122, 156] on td "Создан" at bounding box center [133, 161] width 57 height 31
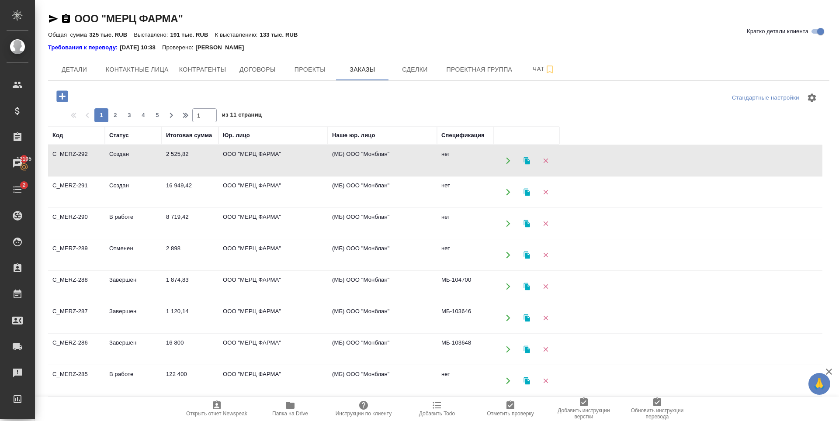
click at [167, 198] on td "16 949,42" at bounding box center [190, 192] width 57 height 31
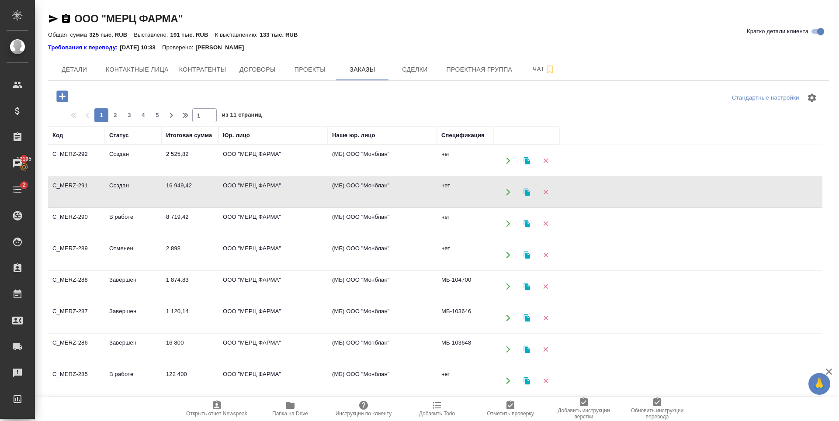
click at [167, 198] on td "16 949,42" at bounding box center [190, 192] width 57 height 31
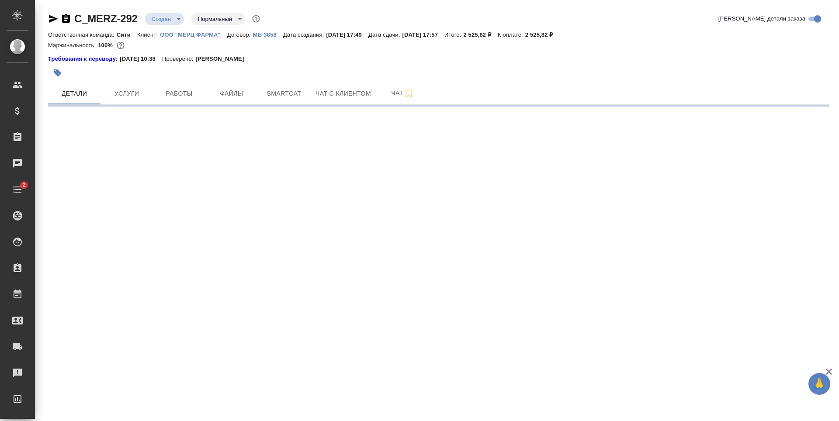
select select "RU"
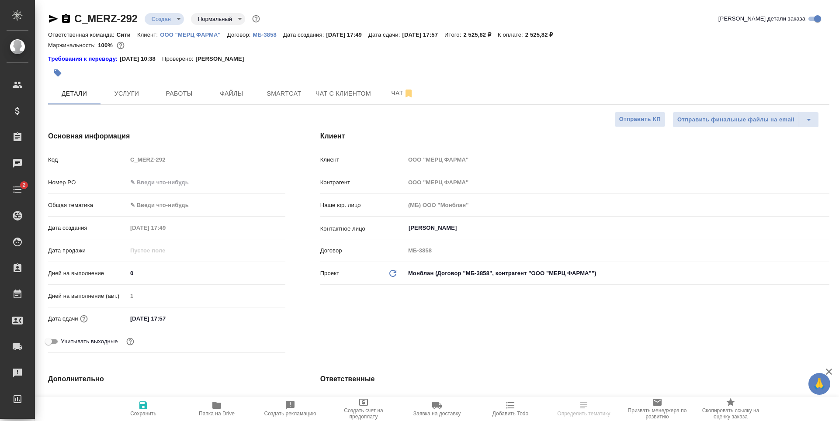
type textarea "x"
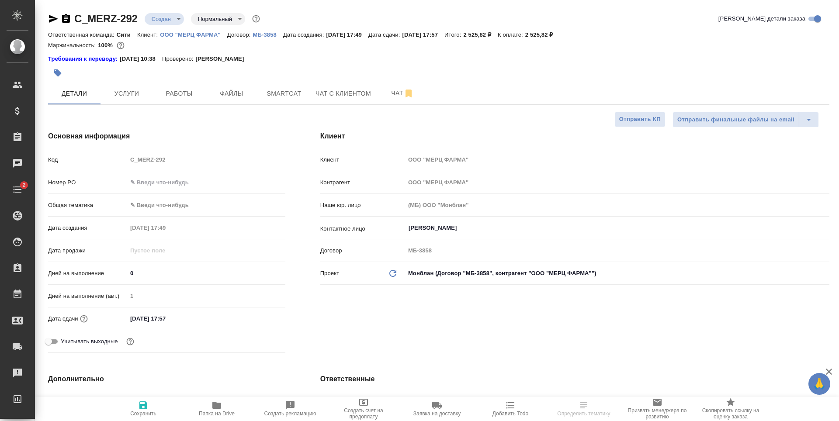
type textarea "x"
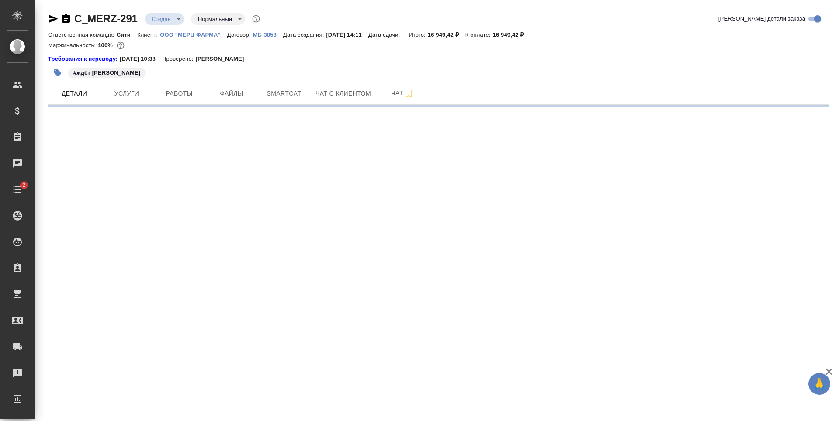
select select "RU"
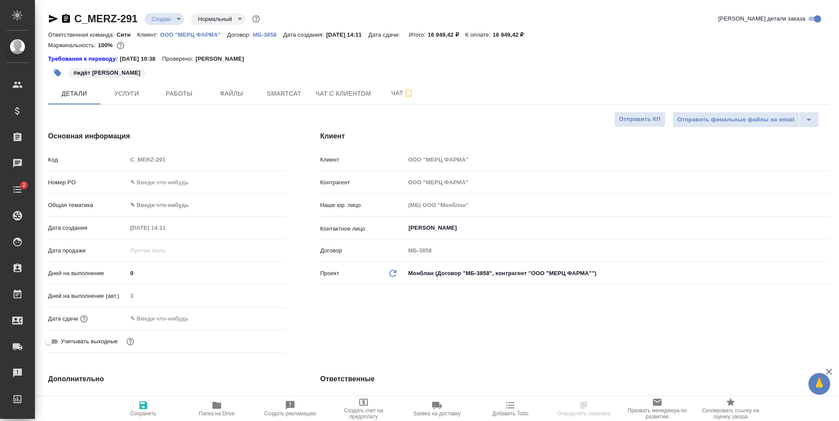
type textarea "x"
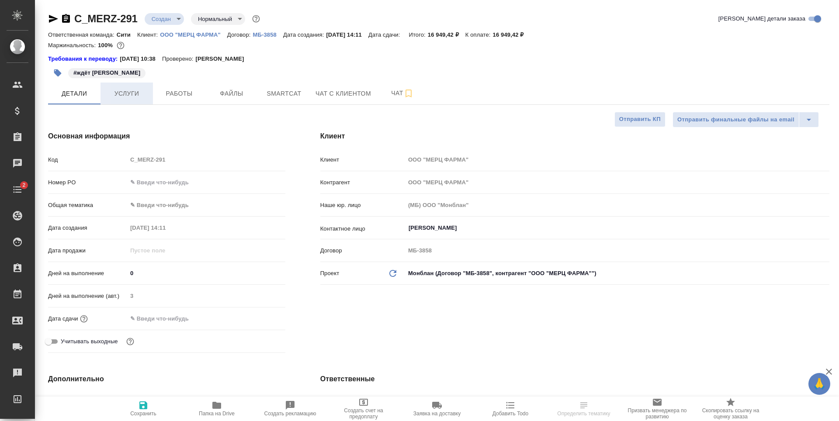
type textarea "x"
click at [136, 95] on span "Услуги" at bounding box center [127, 93] width 42 height 11
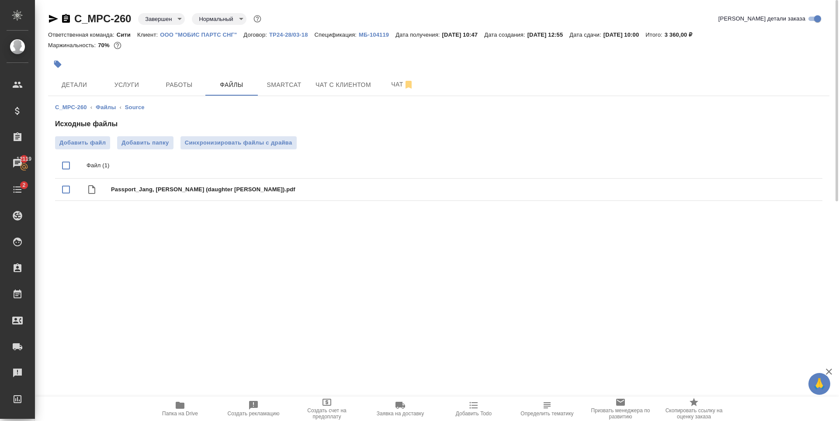
click at [275, 302] on div ".cls-1 fill:#fff; AWATERA [PERSON_NAME] Спецификации Заказы 12119 Чаты 2 Todo П…" at bounding box center [419, 210] width 839 height 421
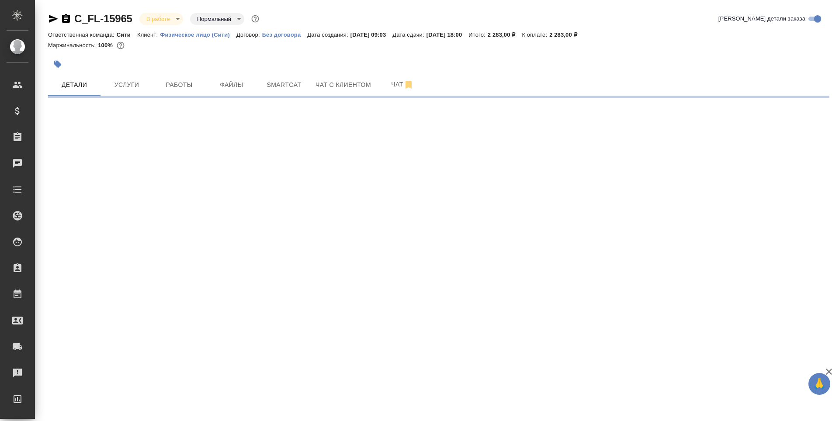
select select "RU"
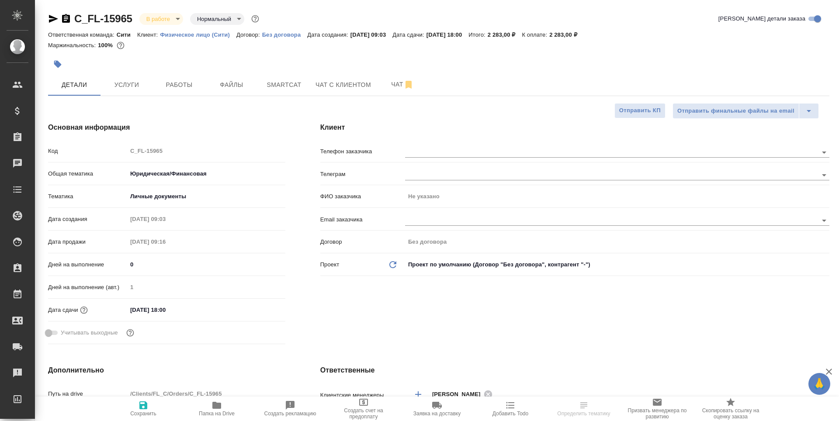
type textarea "x"
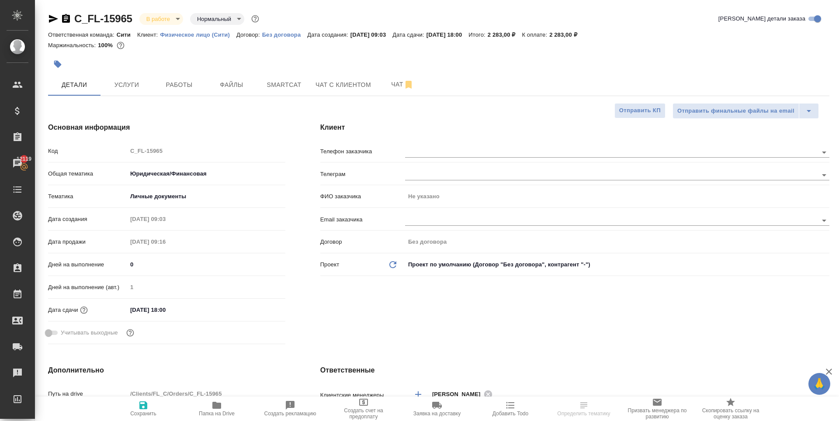
type textarea "x"
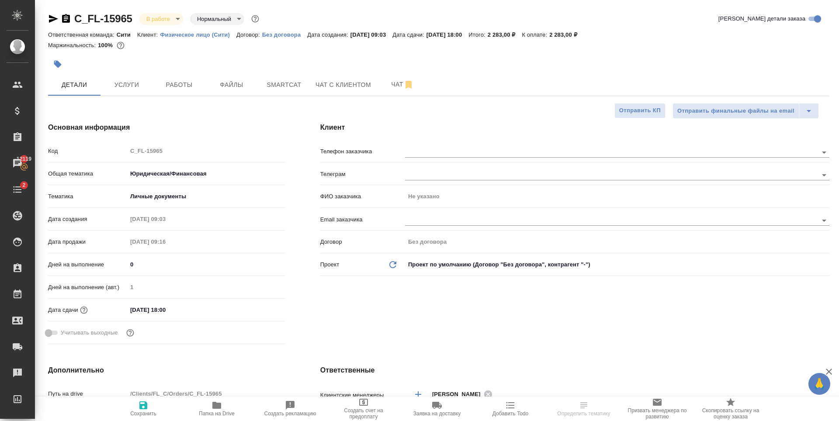
type textarea "x"
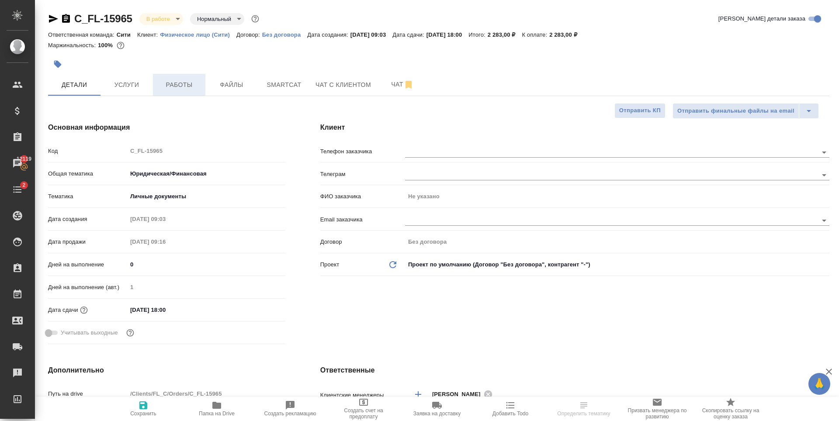
click at [186, 77] on button "Работы" at bounding box center [179, 85] width 52 height 22
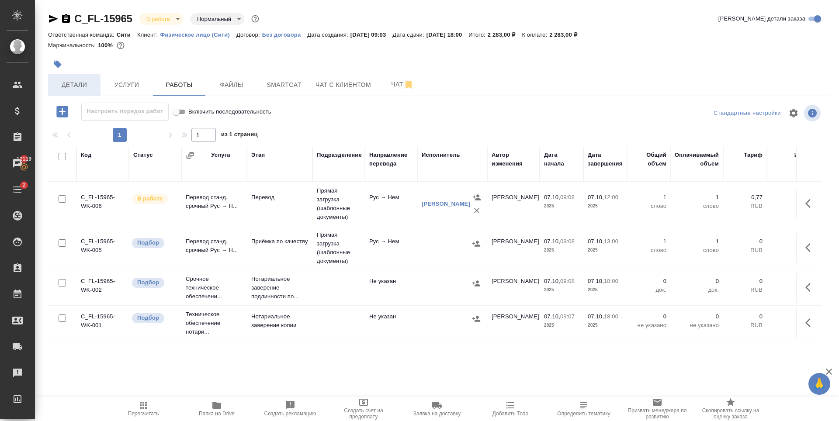
click at [75, 87] on span "Детали" at bounding box center [74, 85] width 42 height 11
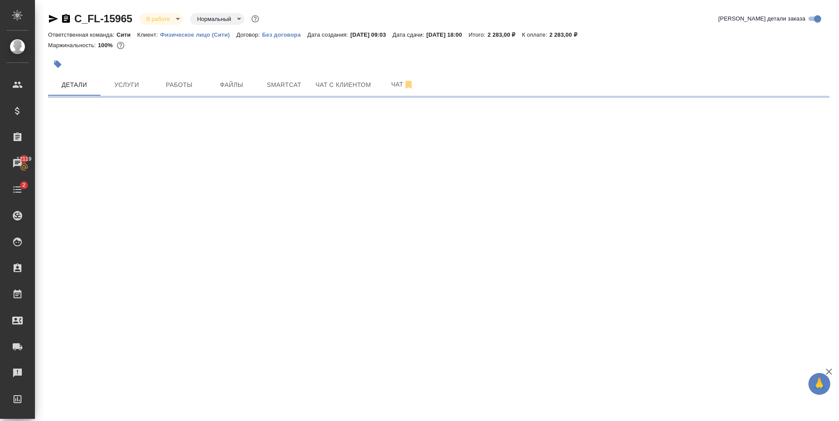
select select "RU"
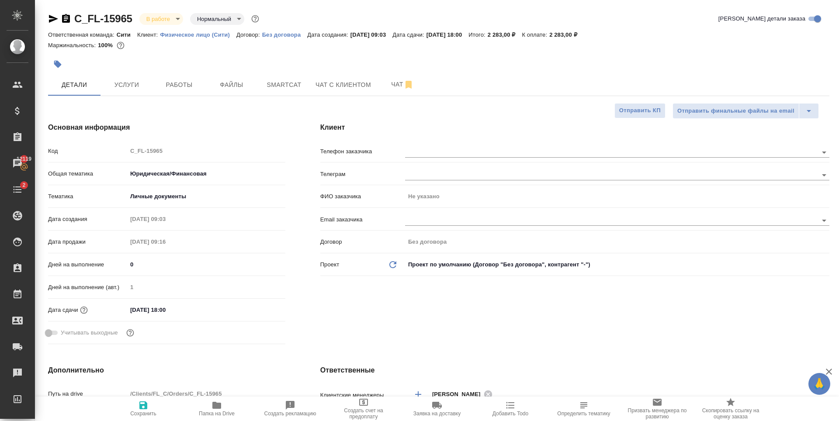
type textarea "x"
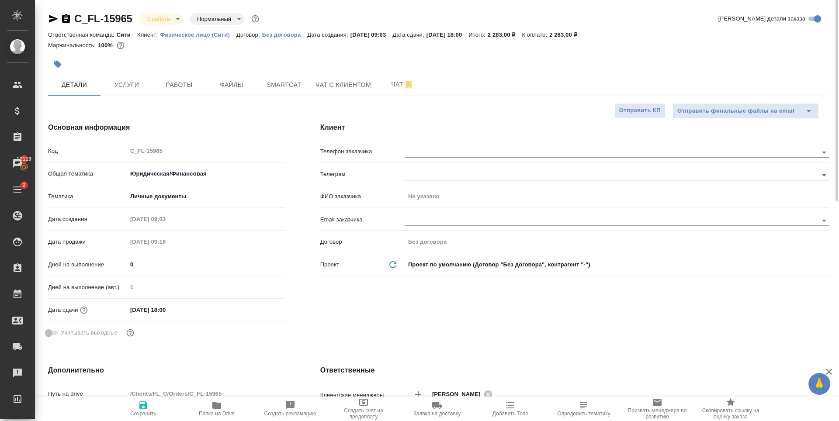
type textarea "x"
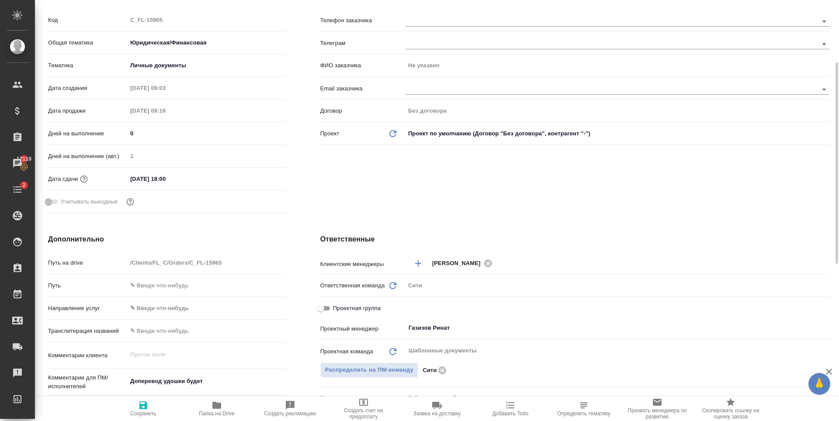
type textarea "x"
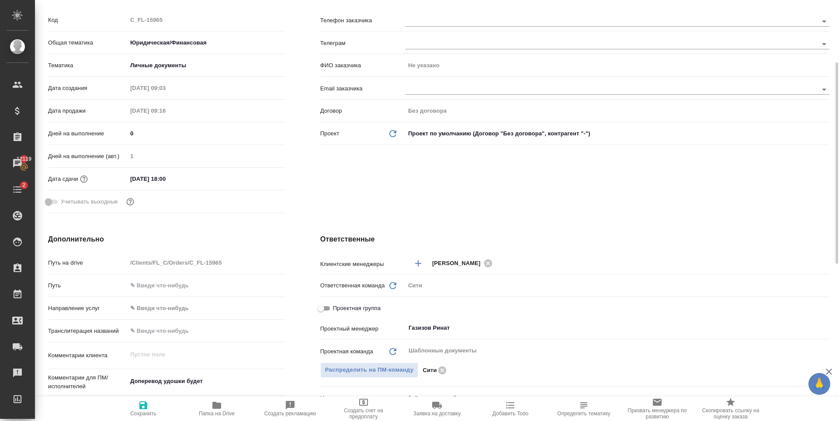
type textarea "x"
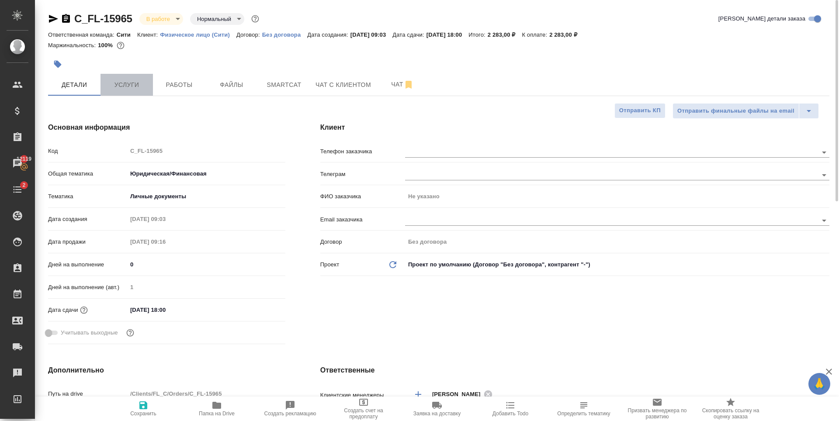
click at [134, 78] on button "Услуги" at bounding box center [127, 85] width 52 height 22
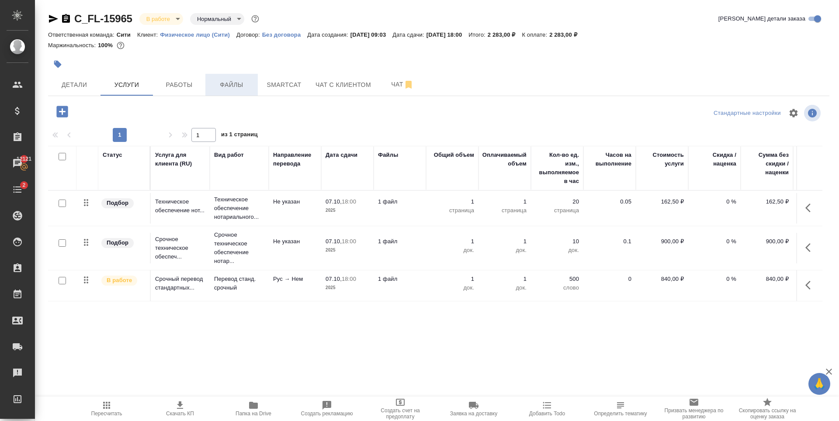
click at [217, 77] on button "Файлы" at bounding box center [231, 85] width 52 height 22
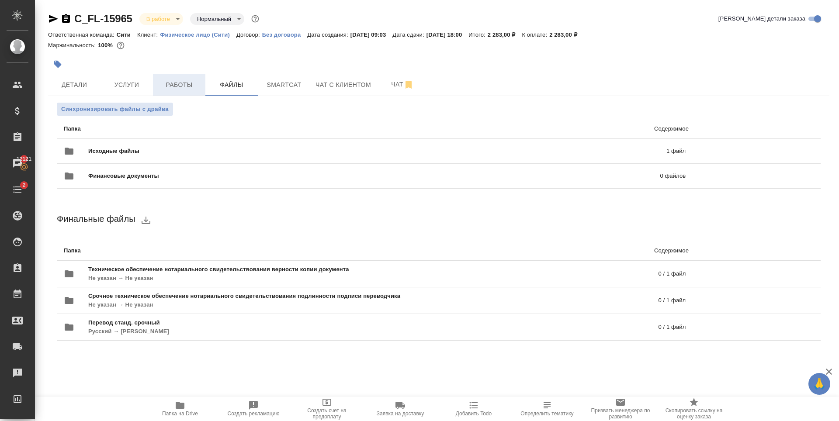
click at [163, 84] on span "Работы" at bounding box center [179, 85] width 42 height 11
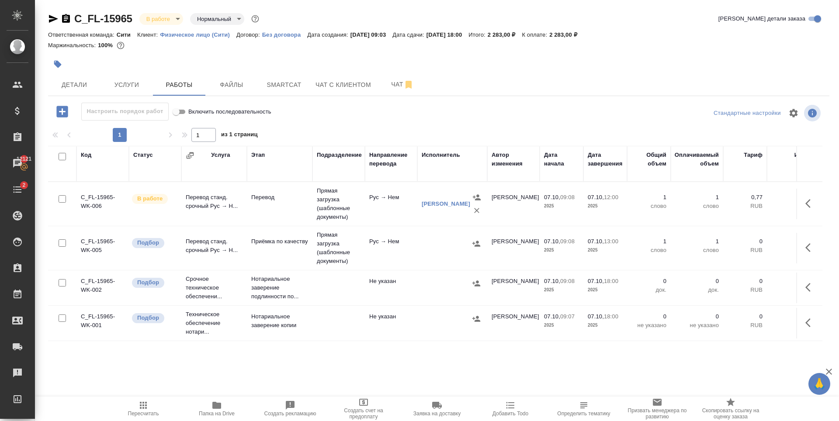
click at [51, 23] on icon "button" at bounding box center [53, 19] width 10 height 10
